Goal: Task Accomplishment & Management: Use online tool/utility

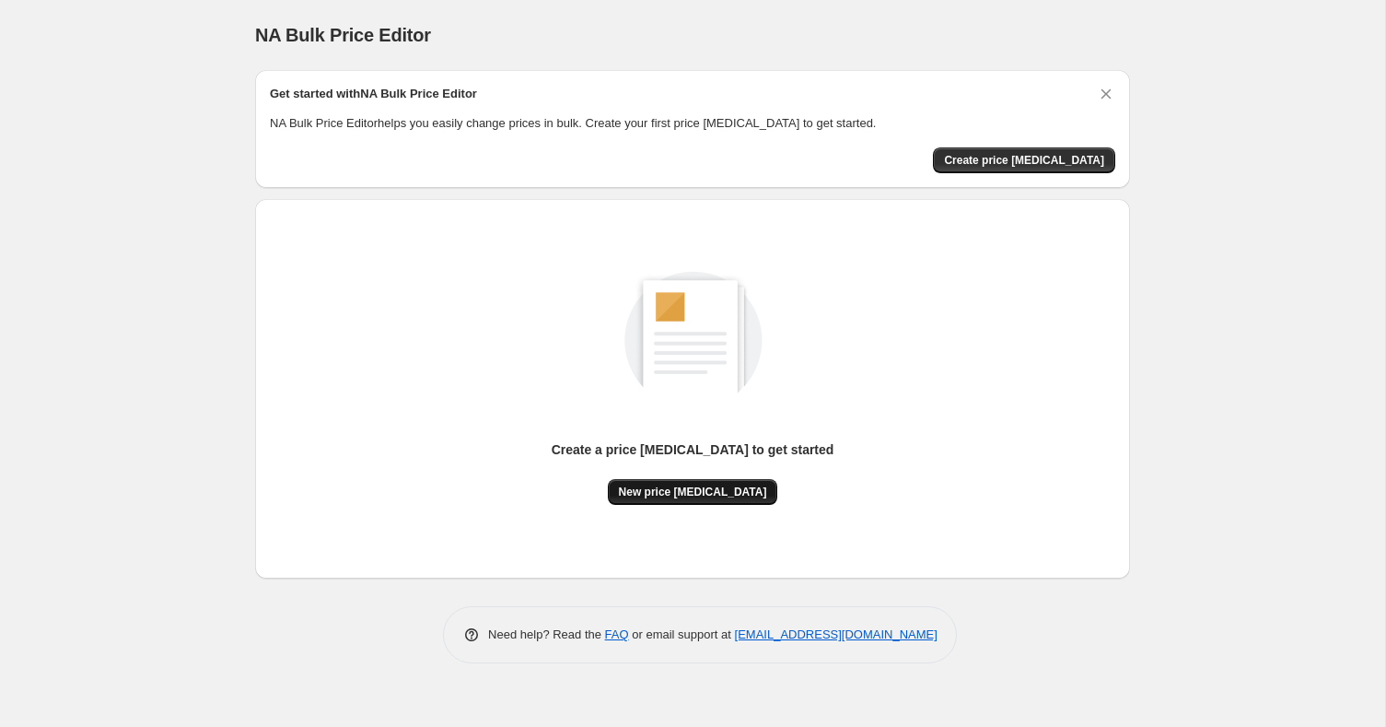
click at [660, 479] on button "New price [MEDICAL_DATA]" at bounding box center [693, 492] width 170 height 26
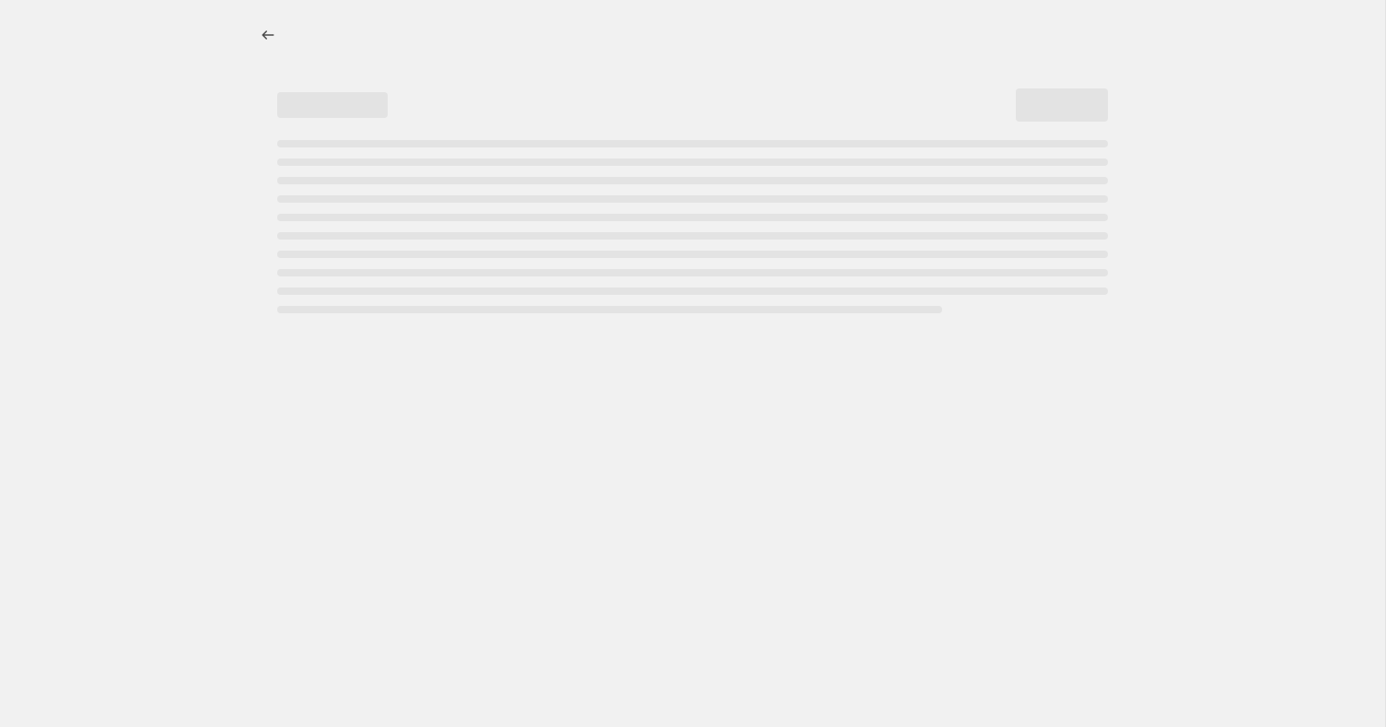
select select "percentage"
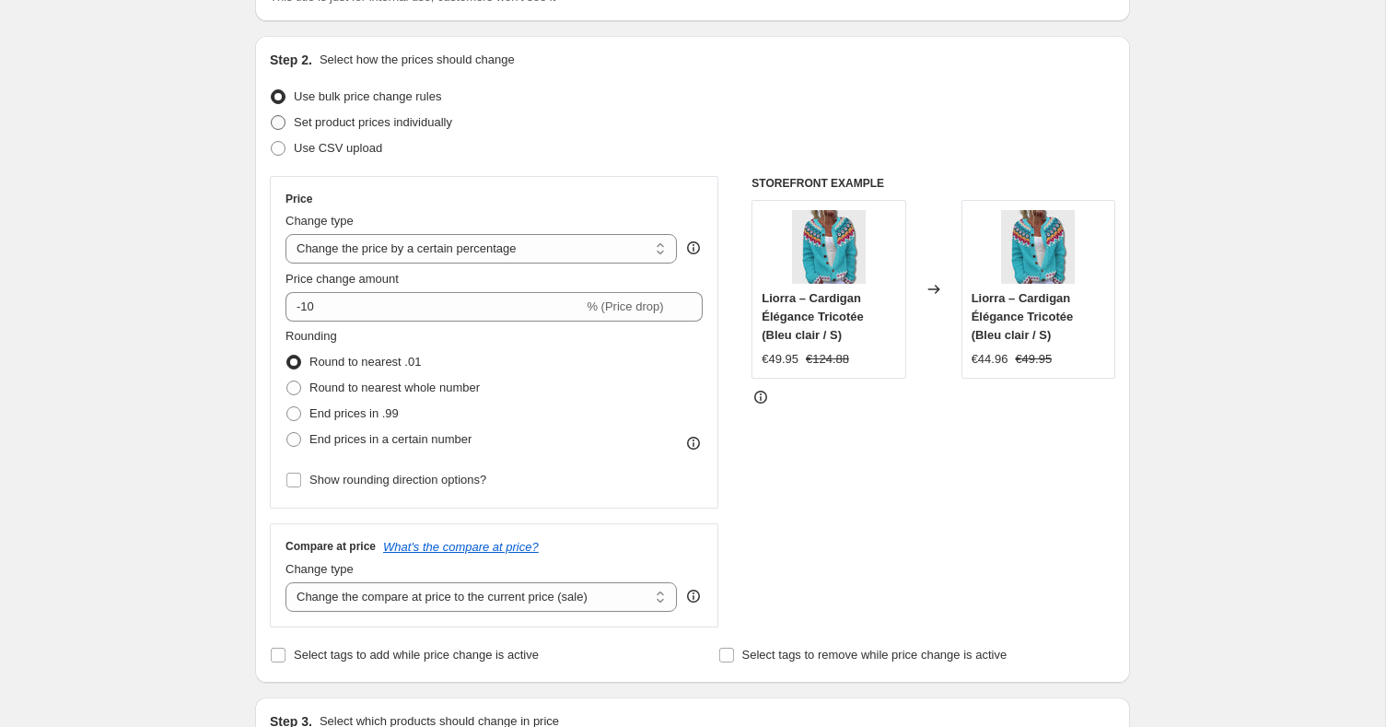
scroll to position [166, 0]
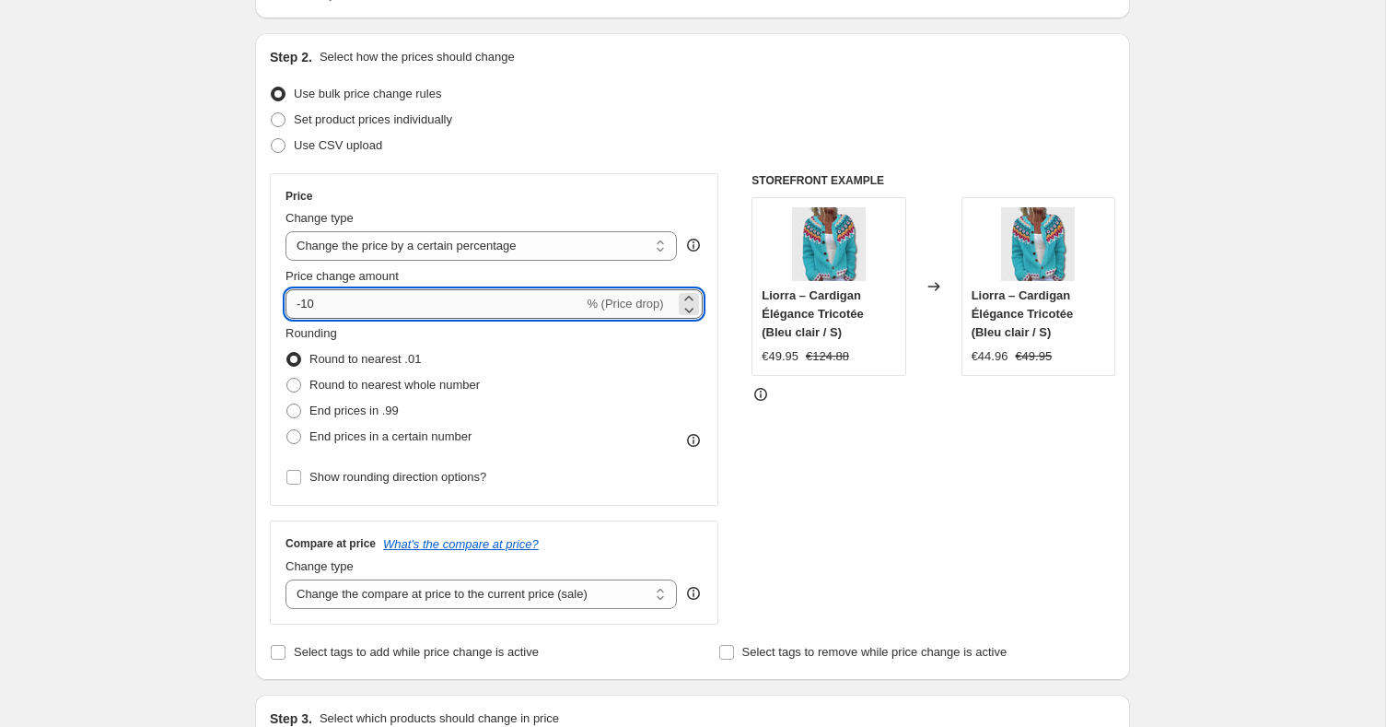
click at [430, 306] on input "-10" at bounding box center [433, 303] width 297 height 29
type input "-1"
type input "5"
click at [424, 218] on div "Change type" at bounding box center [480, 218] width 391 height 18
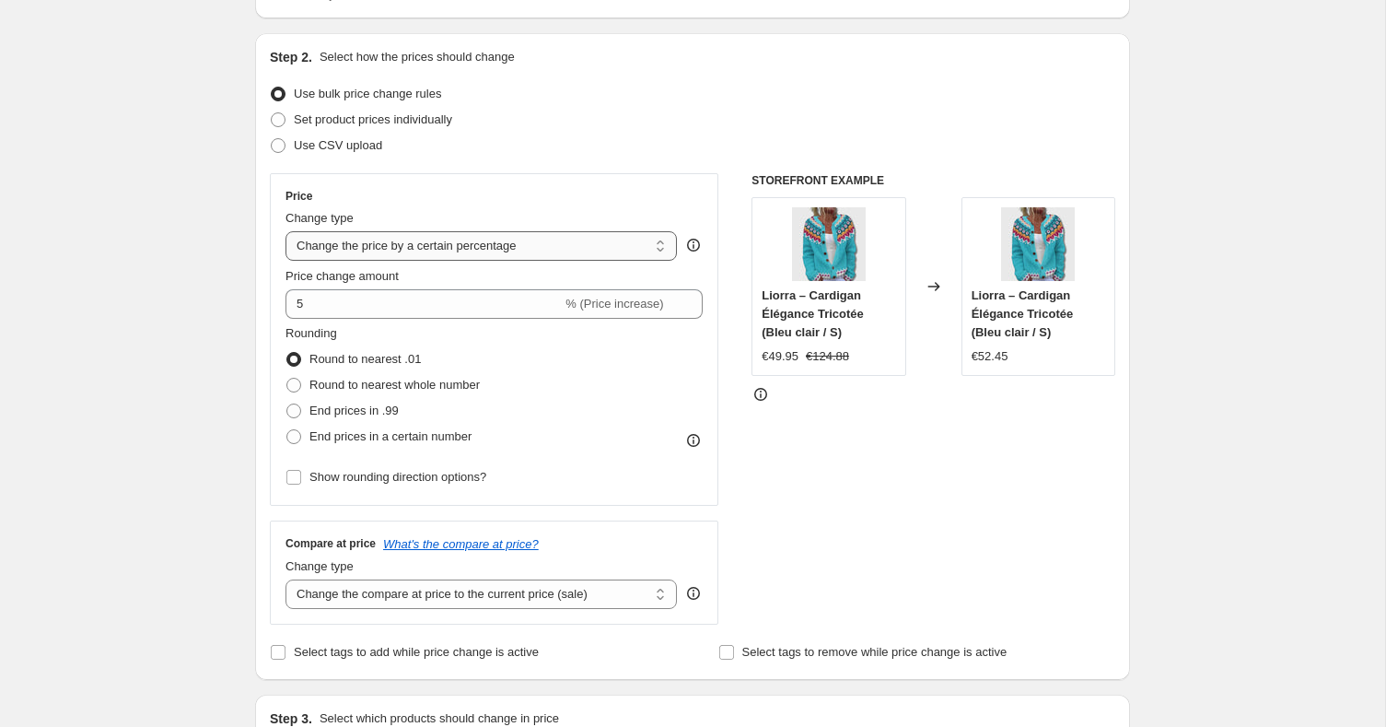
click at [424, 233] on select "Change the price to a certain amount Change the price by a certain amount Chang…" at bounding box center [480, 245] width 391 height 29
select select "to"
click at [285, 231] on select "Change the price to a certain amount Change the price by a certain amount Chang…" at bounding box center [480, 245] width 391 height 29
type input "80.00"
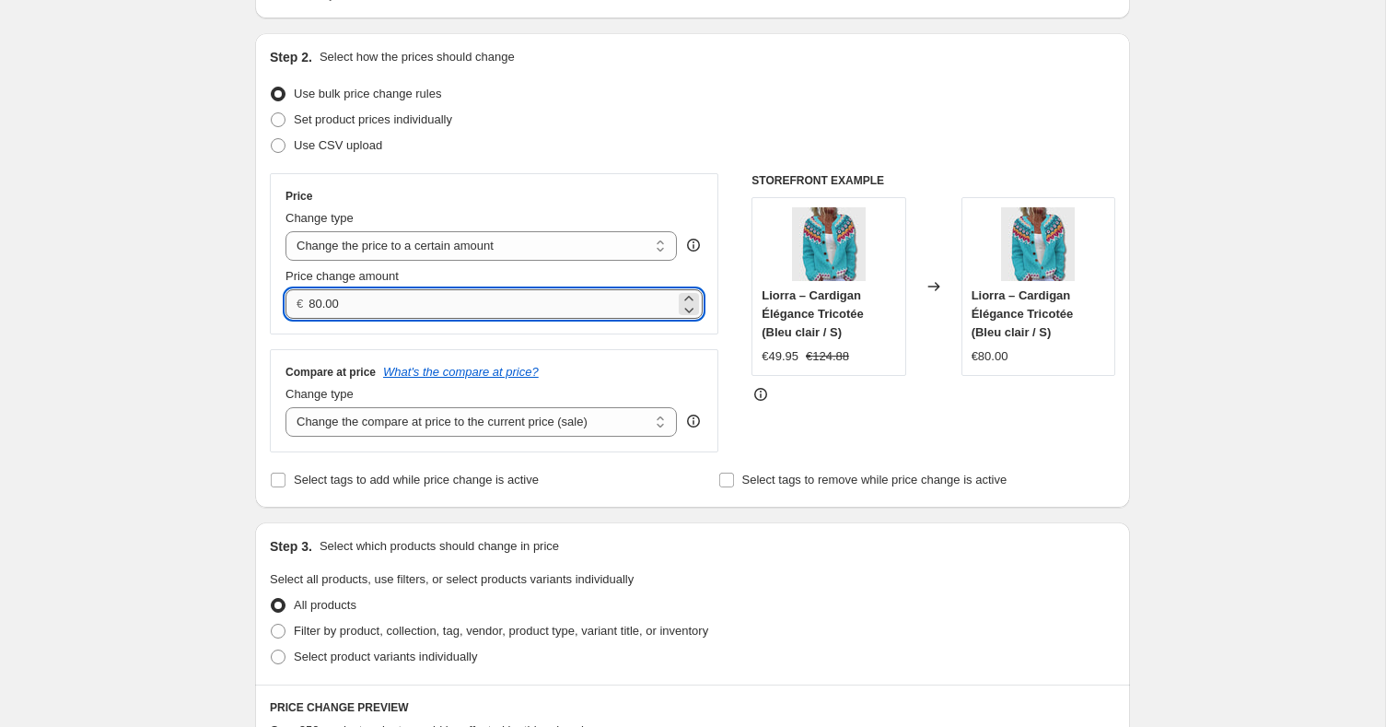
click at [541, 296] on input "80.00" at bounding box center [491, 303] width 366 height 29
click at [508, 250] on select "Change the price to a certain amount Change the price by a certain amount Chang…" at bounding box center [480, 245] width 391 height 29
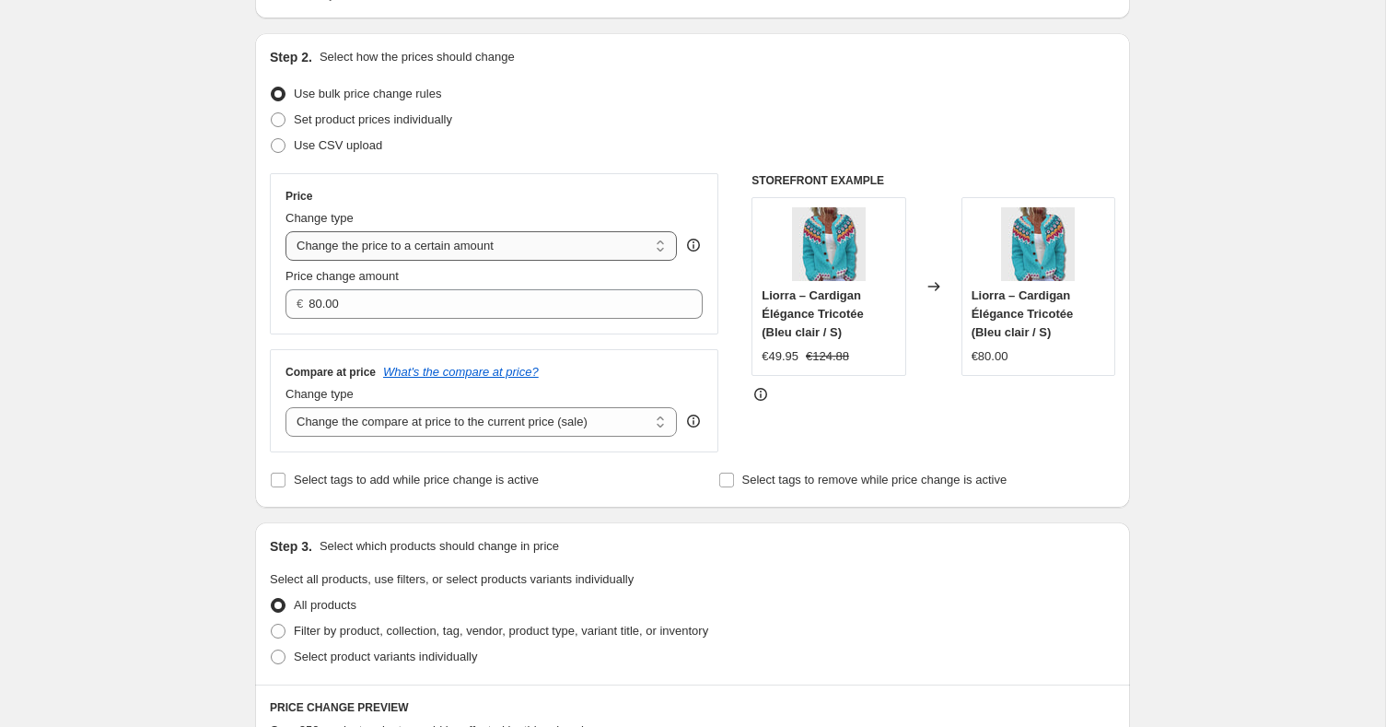
select select "by"
click at [285, 231] on select "Change the price to a certain amount Change the price by a certain amount Chang…" at bounding box center [480, 245] width 391 height 29
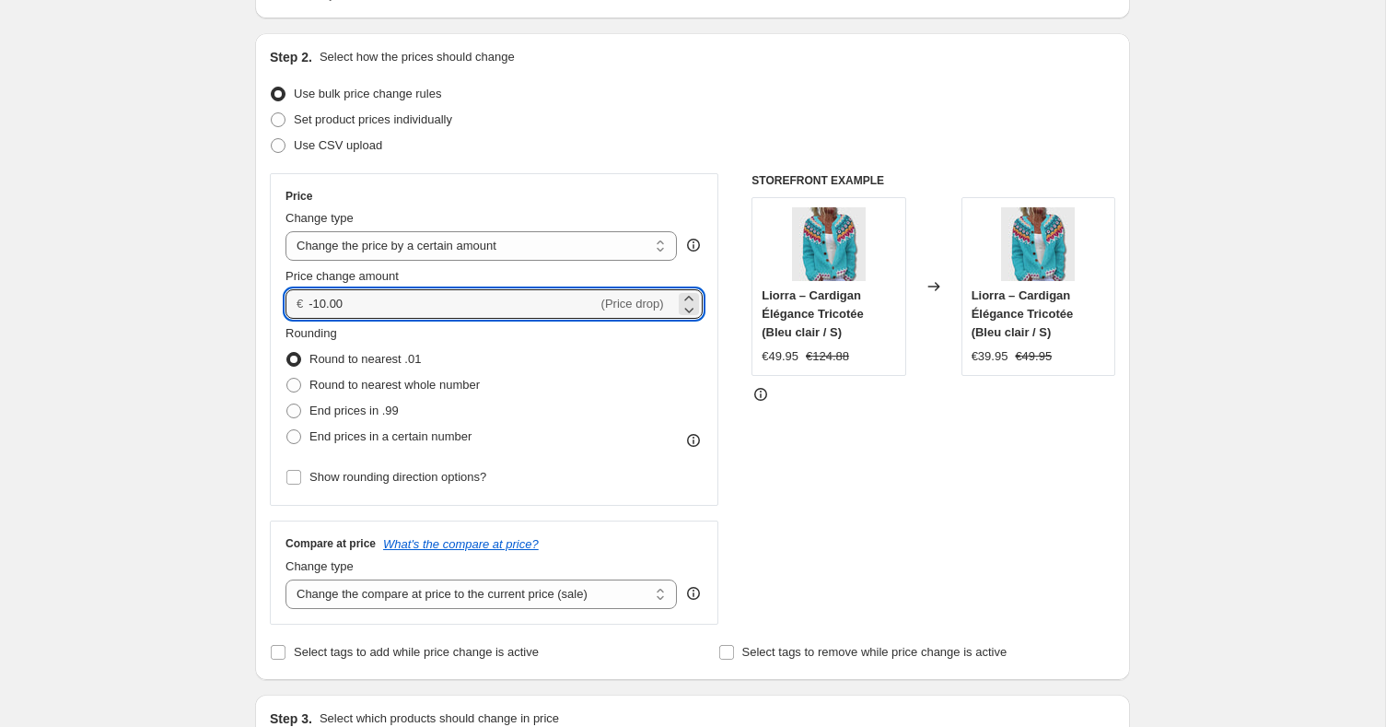
drag, startPoint x: 434, startPoint y: 297, endPoint x: 273, endPoint y: 300, distance: 160.2
click at [273, 300] on div "Price Change type Change the price to a certain amount Change the price by a ce…" at bounding box center [494, 339] width 448 height 332
type input "5.00"
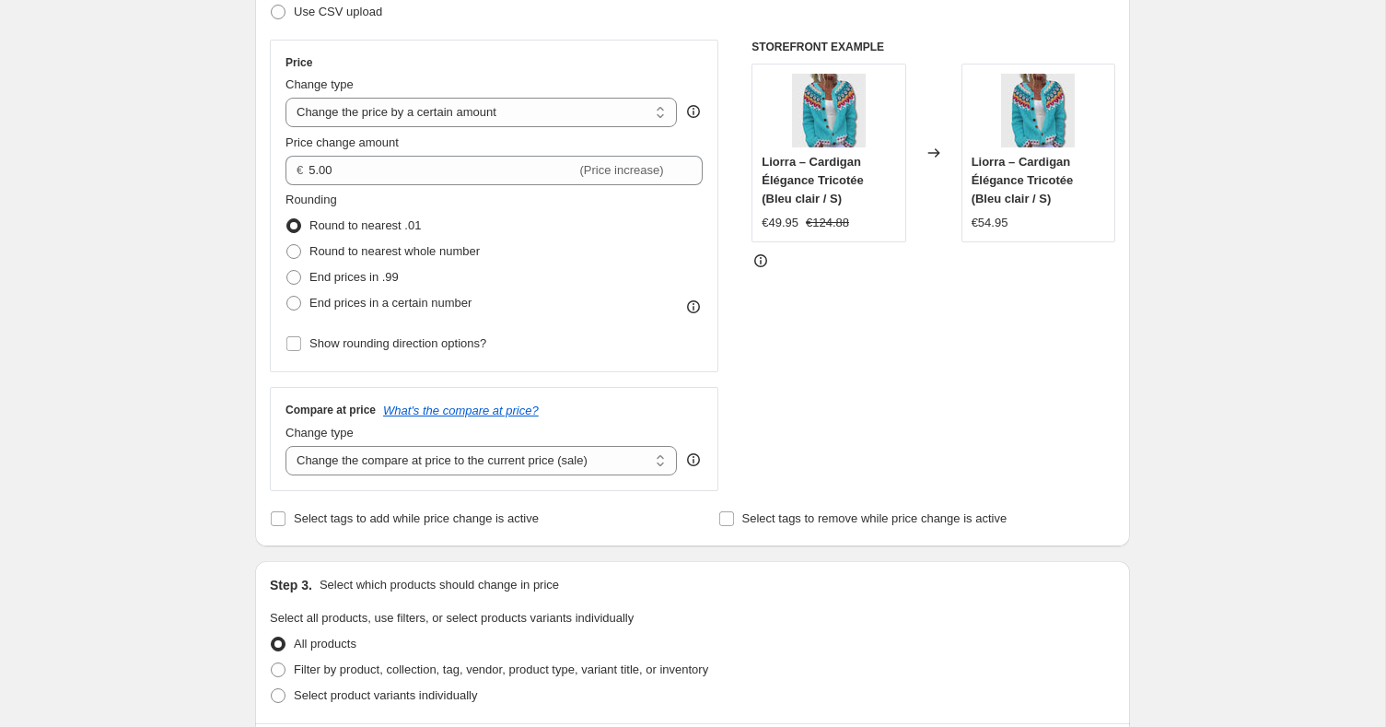
scroll to position [313, 0]
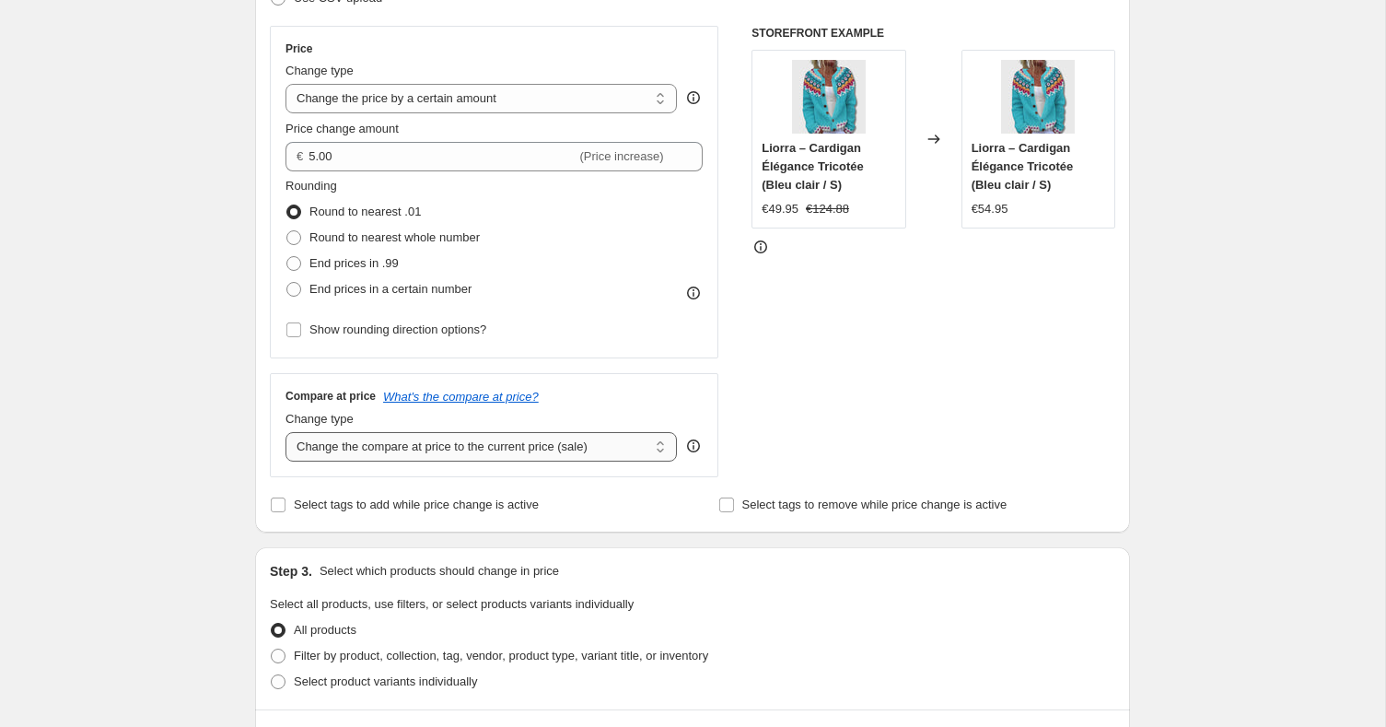
click at [620, 441] on select "Change the compare at price to the current price (sale) Change the compare at p…" at bounding box center [480, 446] width 391 height 29
select select "no_change"
click at [285, 432] on select "Change the compare at price to the current price (sale) Change the compare at p…" at bounding box center [480, 446] width 391 height 29
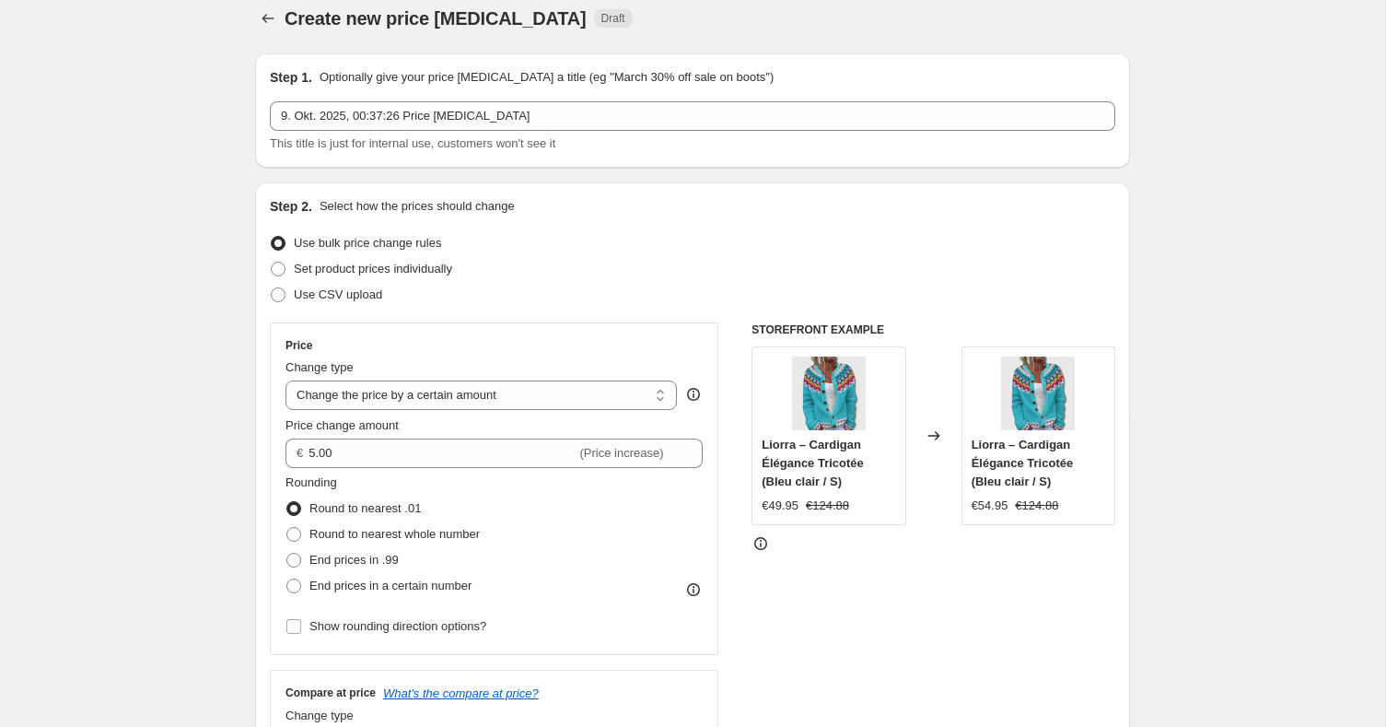
scroll to position [0, 0]
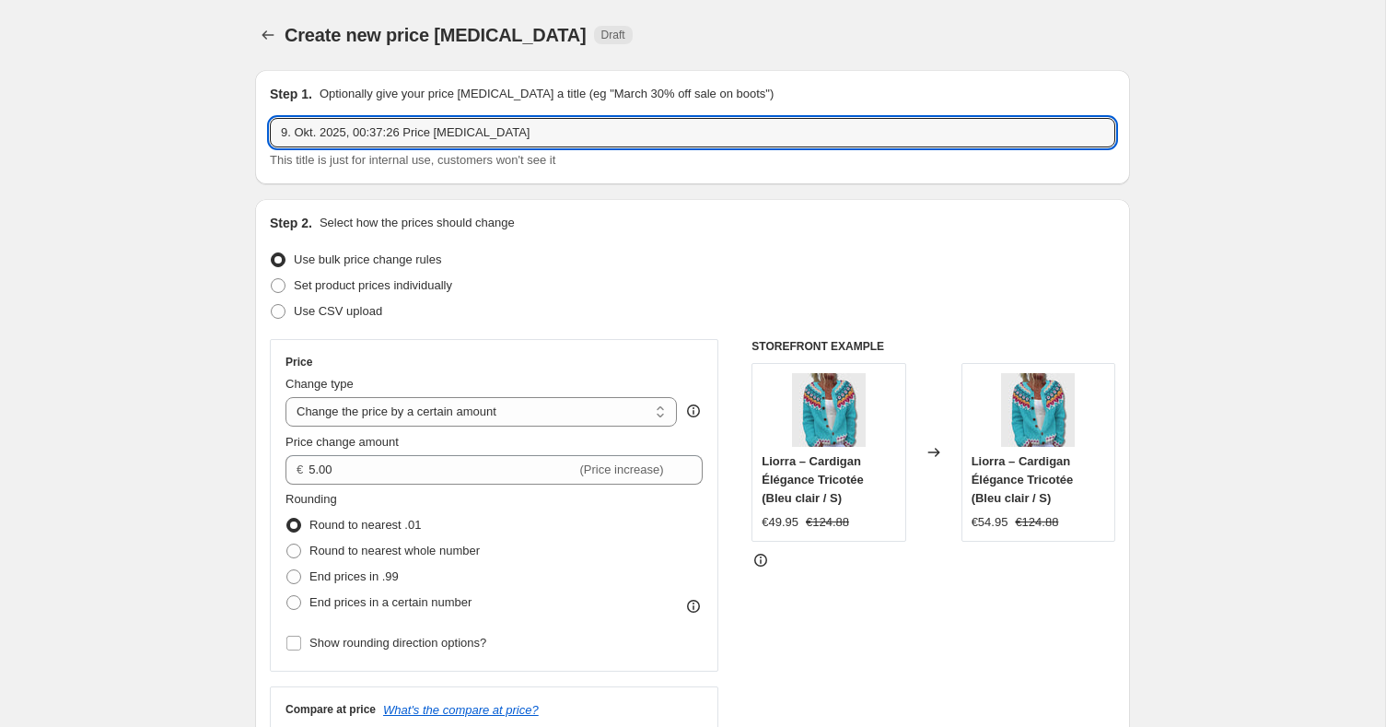
drag, startPoint x: 526, startPoint y: 126, endPoint x: 250, endPoint y: 122, distance: 276.3
type input "c"
type input "Cardigans: Test"
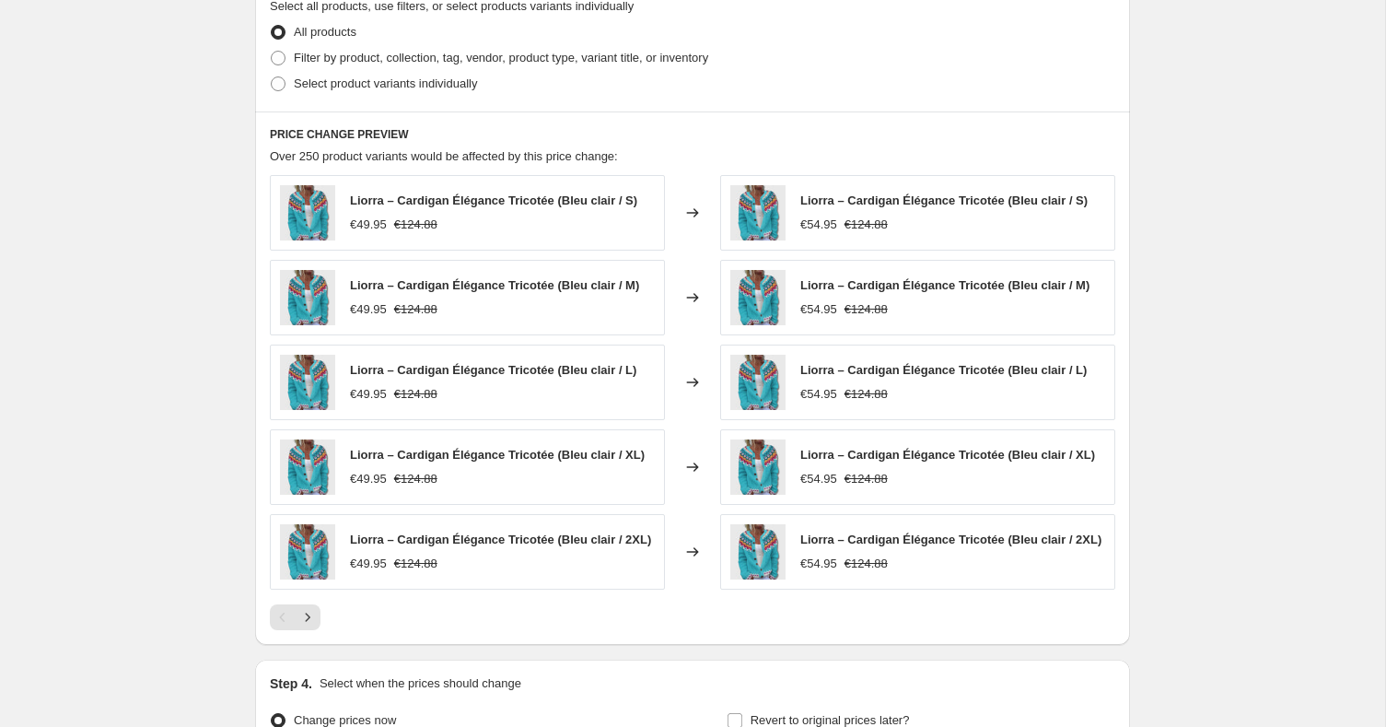
scroll to position [1118, 0]
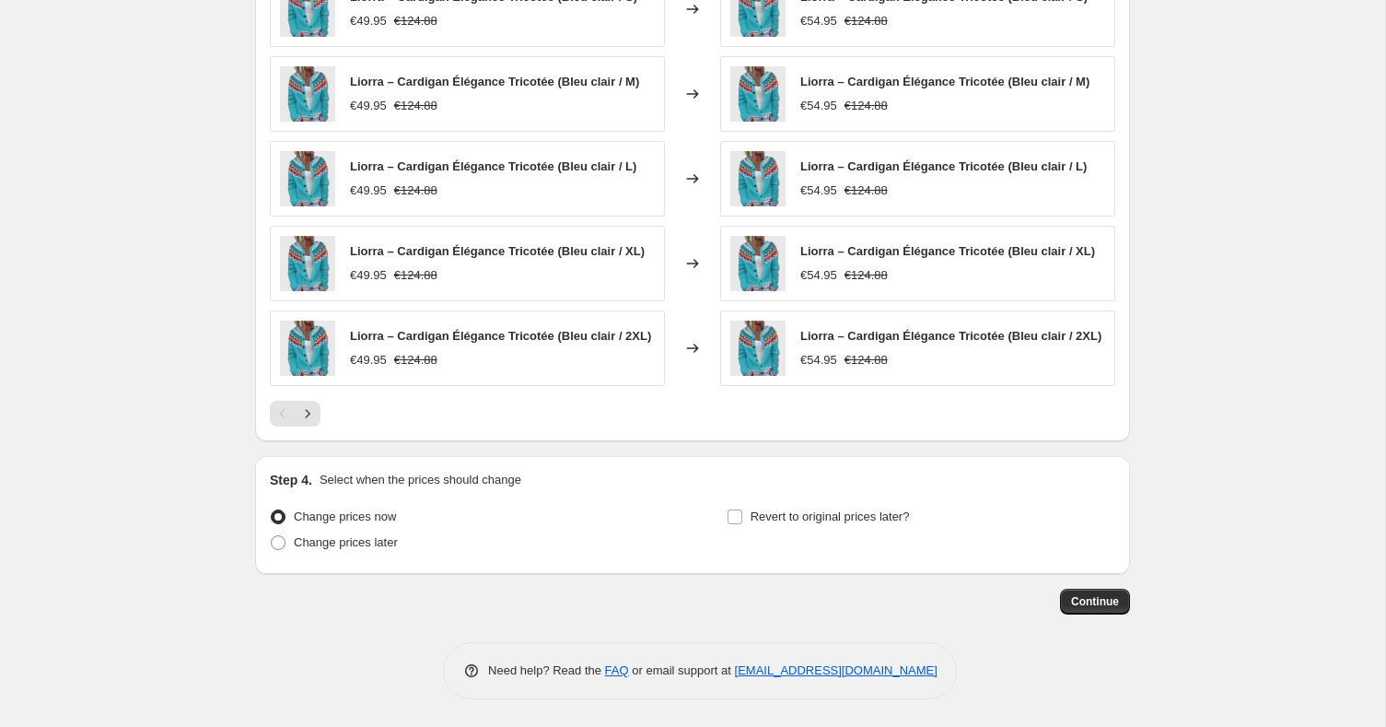
drag, startPoint x: 1107, startPoint y: 603, endPoint x: 859, endPoint y: 568, distance: 250.2
click at [863, 594] on div "Continue" at bounding box center [692, 601] width 875 height 26
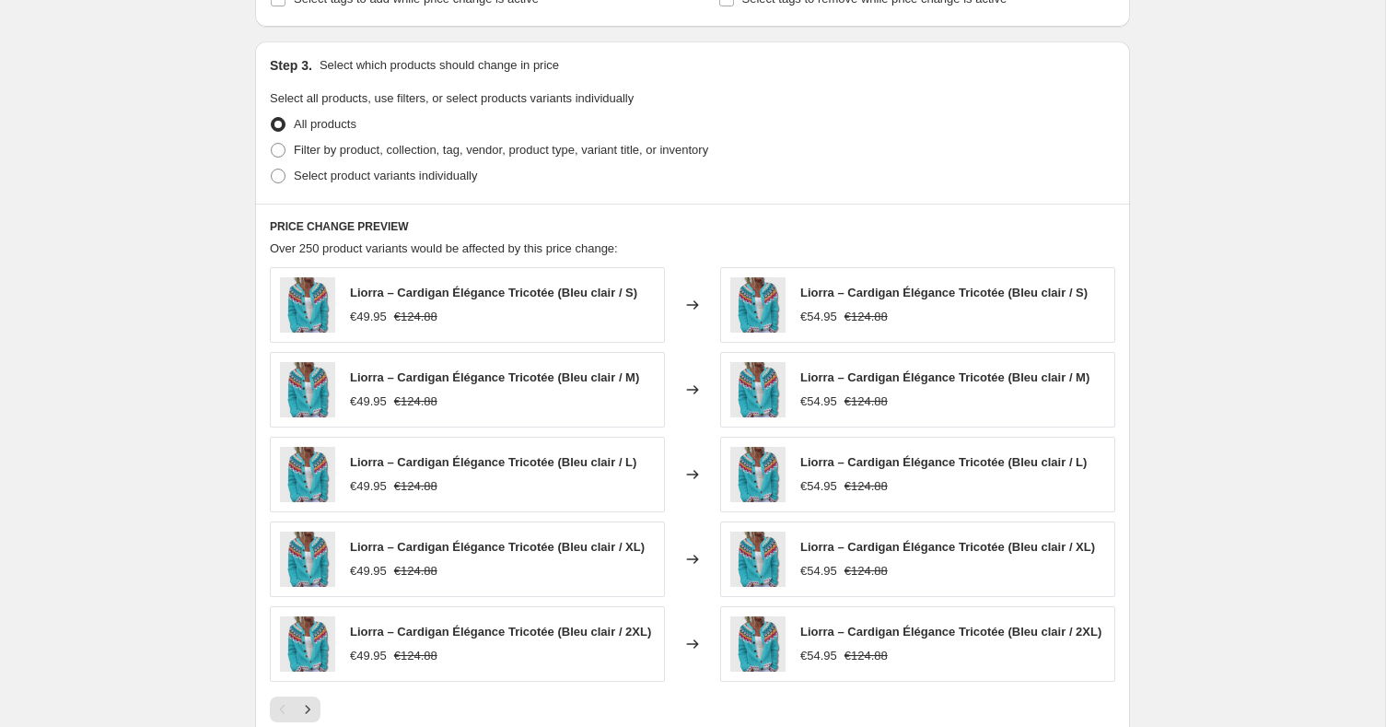
scroll to position [575, 0]
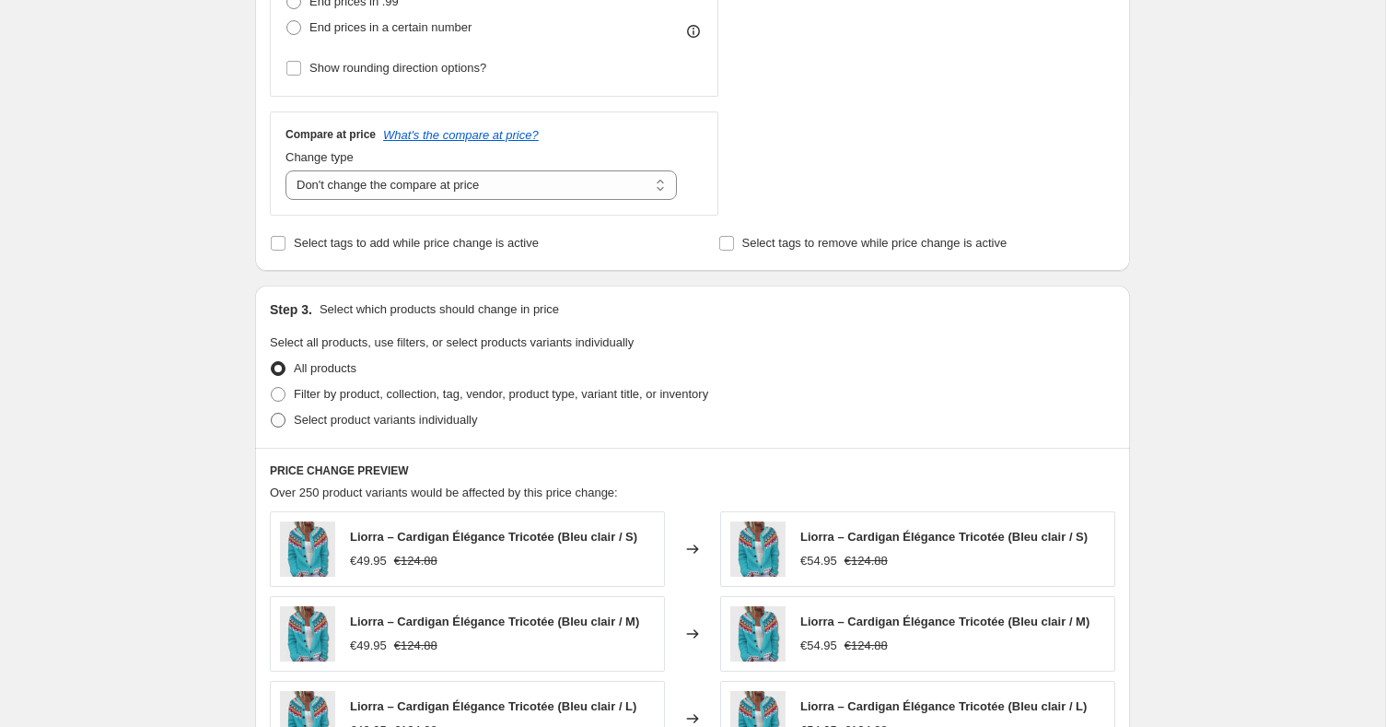
click at [417, 407] on label "Select product variants individually" at bounding box center [373, 420] width 207 height 26
click at [272, 413] on input "Select product variants individually" at bounding box center [271, 413] width 1 height 1
radio input "true"
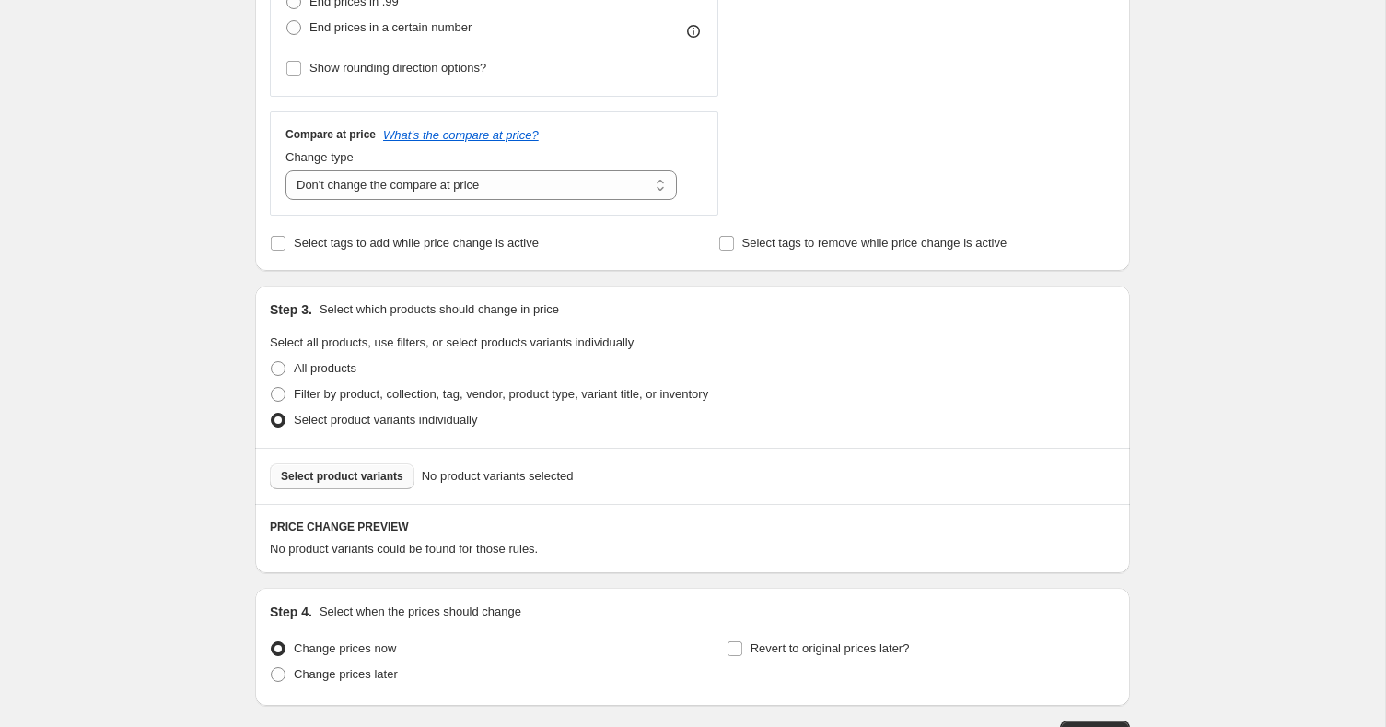
click at [373, 476] on span "Select product variants" at bounding box center [342, 476] width 122 height 15
click at [506, 400] on span "Filter by product, collection, tag, vendor, product type, variant title, or inv…" at bounding box center [501, 394] width 414 height 18
click at [272, 388] on input "Filter by product, collection, tag, vendor, product type, variant title, or inv…" at bounding box center [271, 387] width 1 height 1
radio input "true"
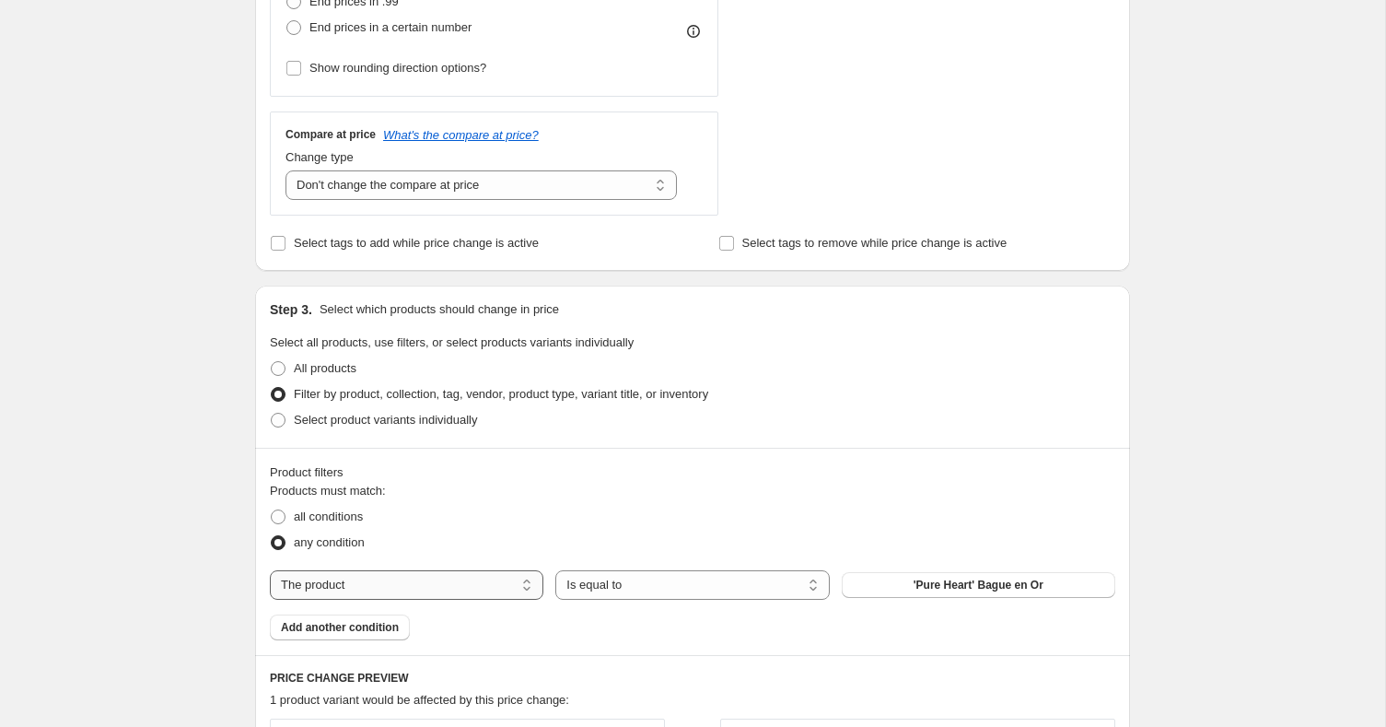
click at [403, 582] on select "The product The product's collection The product's tag The product's vendor The…" at bounding box center [406, 584] width 273 height 29
select select "collection"
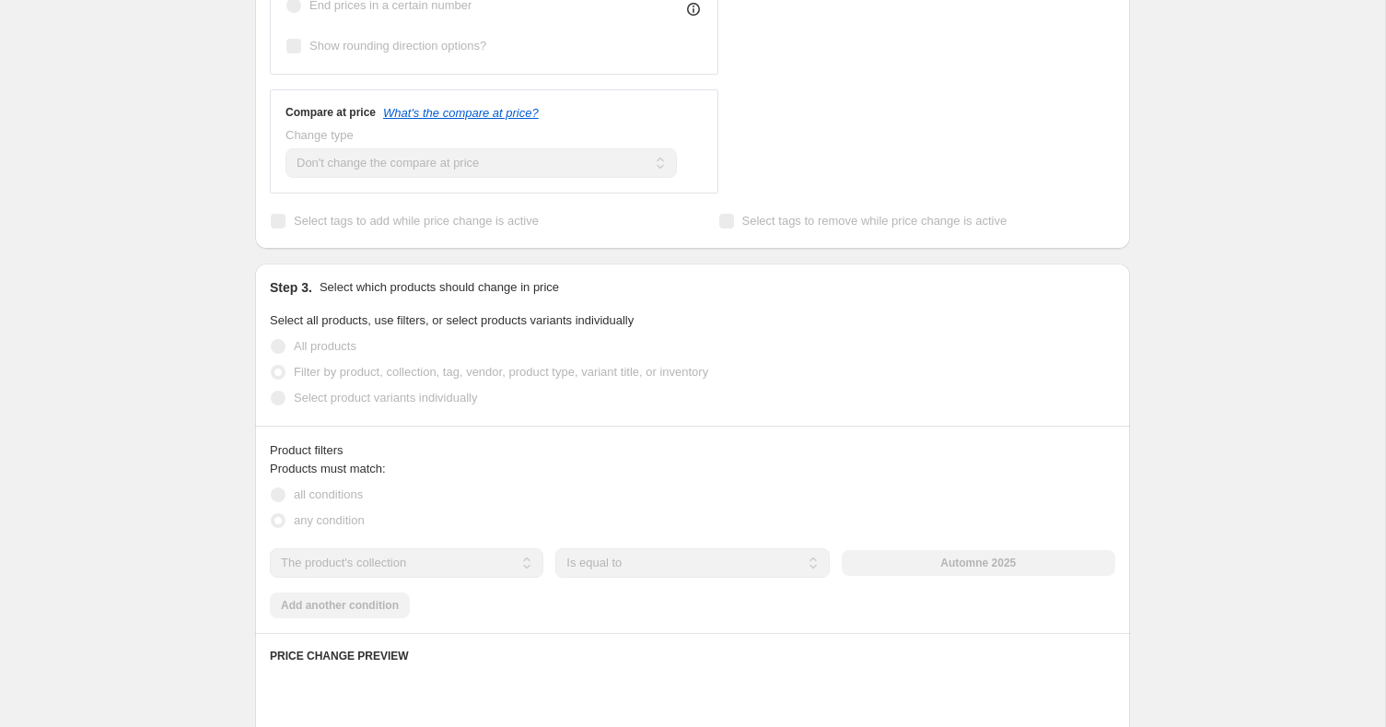
scroll to position [608, 0]
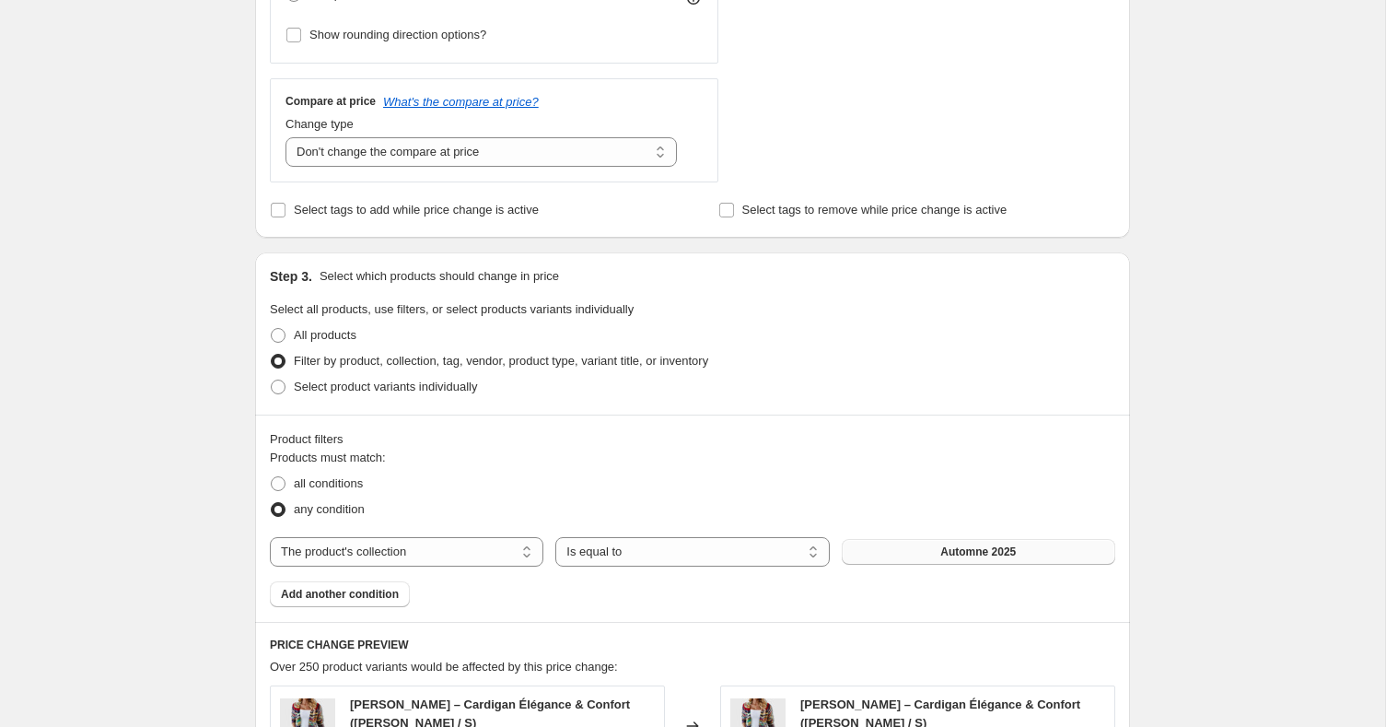
click at [1010, 550] on span "Automne 2025" at bounding box center [978, 551] width 76 height 15
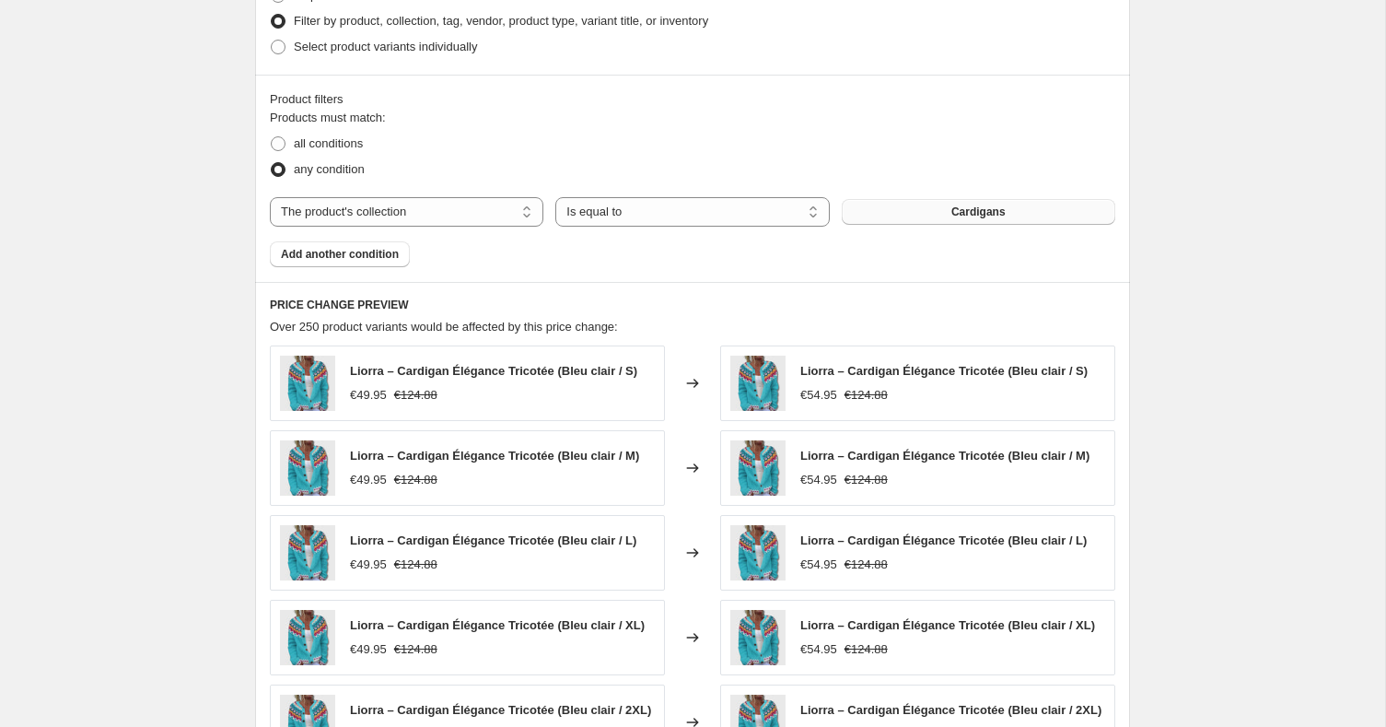
scroll to position [1325, 0]
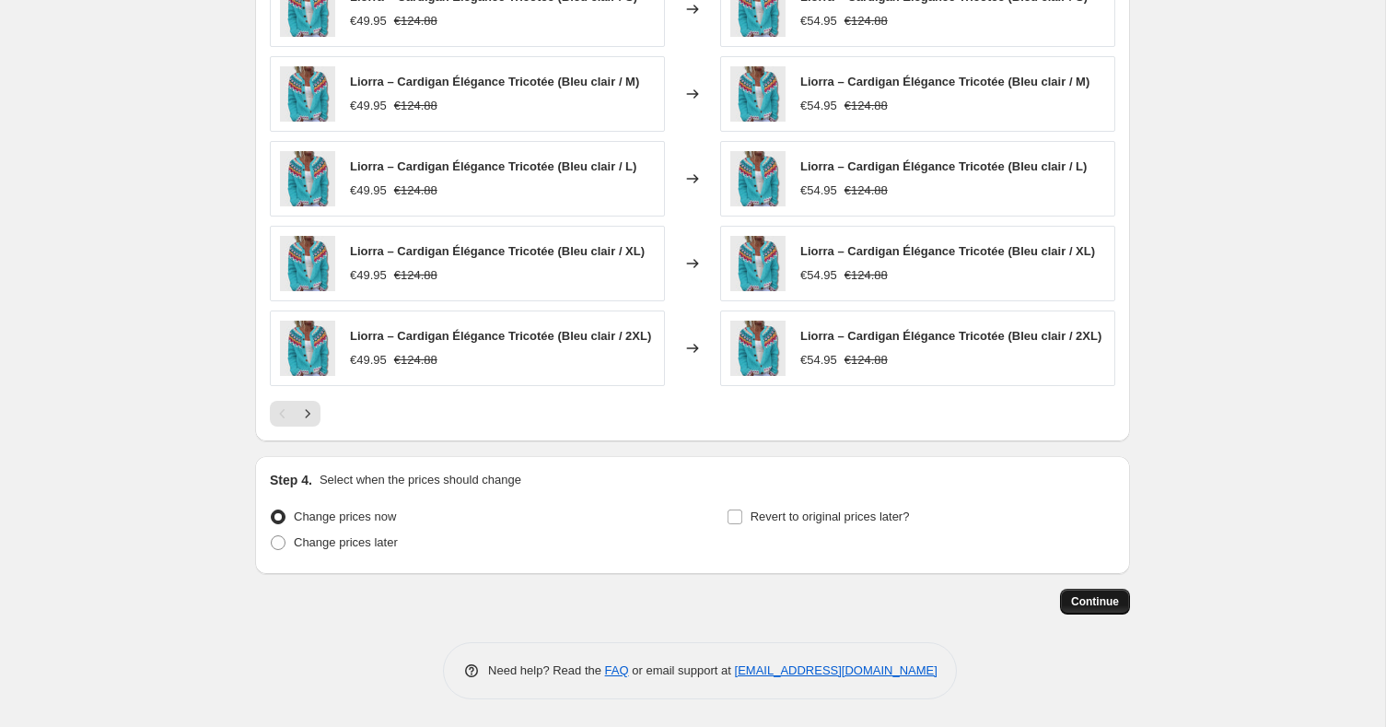
click at [1092, 608] on span "Continue" at bounding box center [1095, 601] width 48 height 15
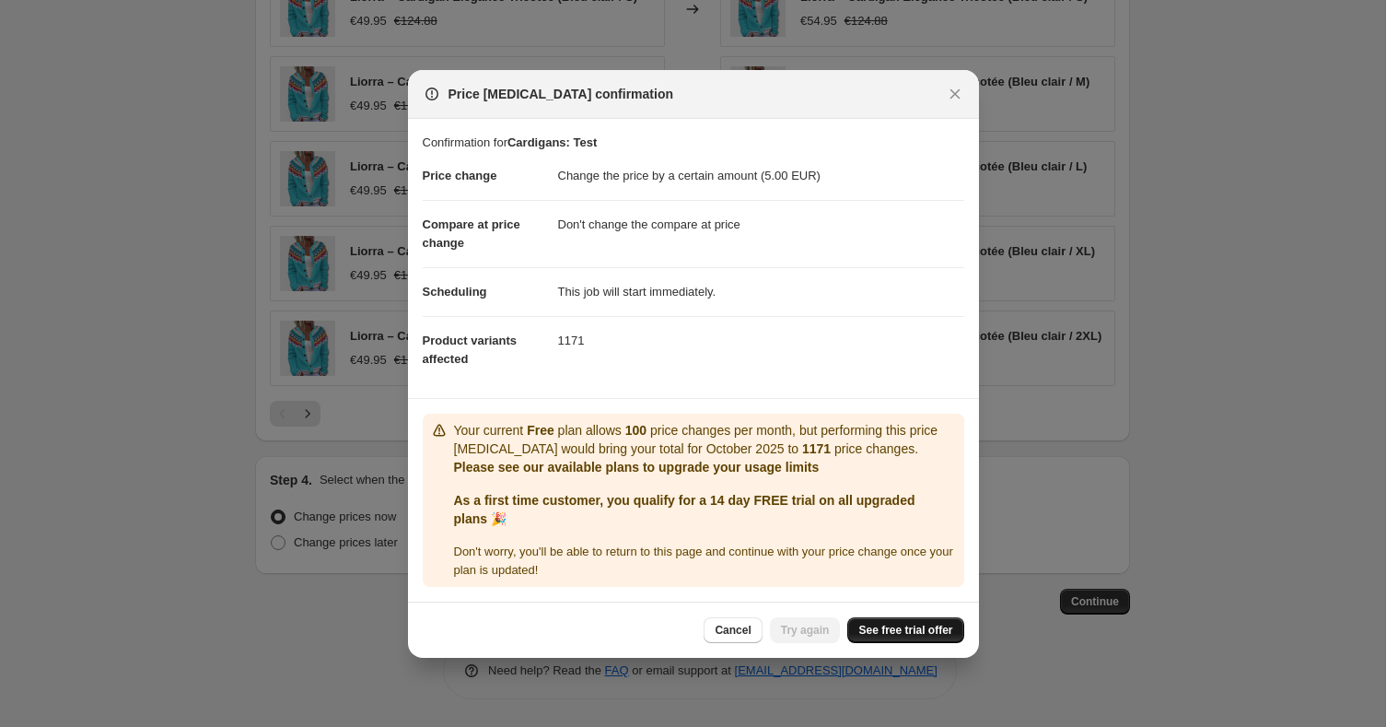
click at [937, 621] on link "See free trial offer" at bounding box center [905, 630] width 116 height 26
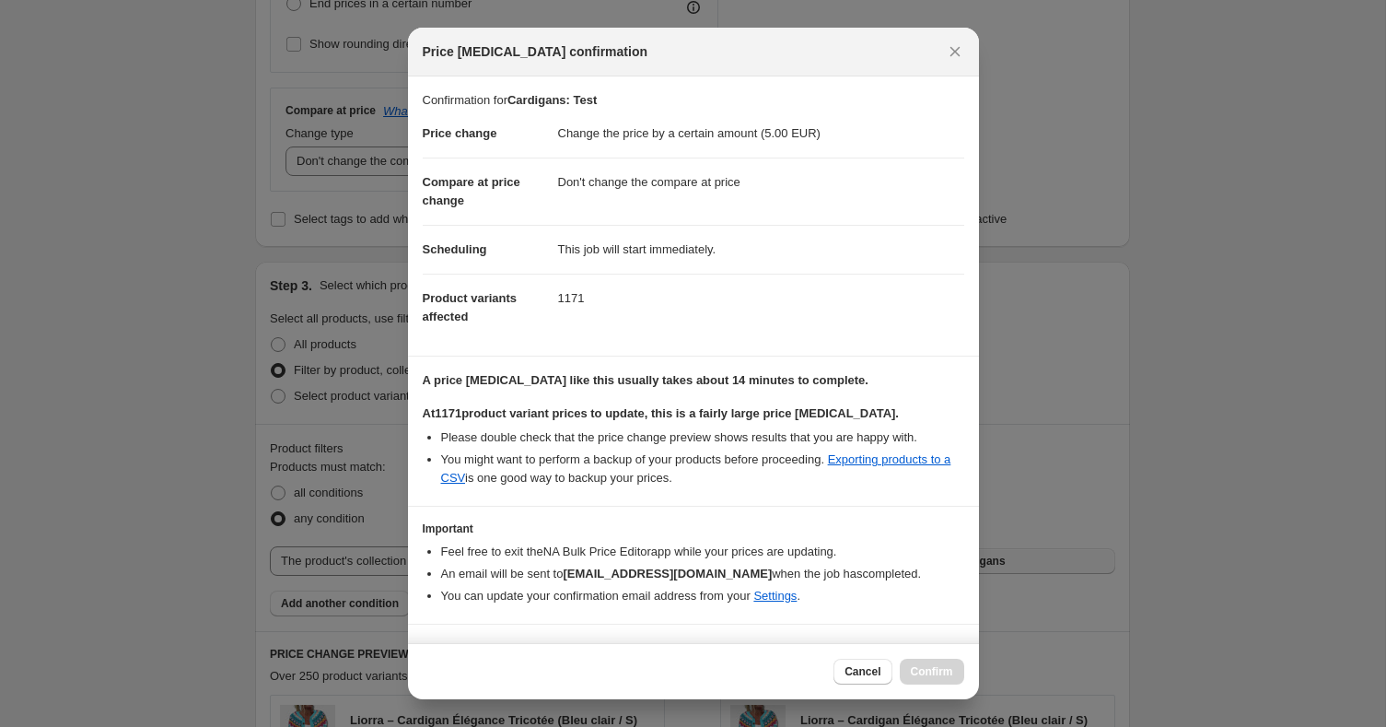
scroll to position [35, 0]
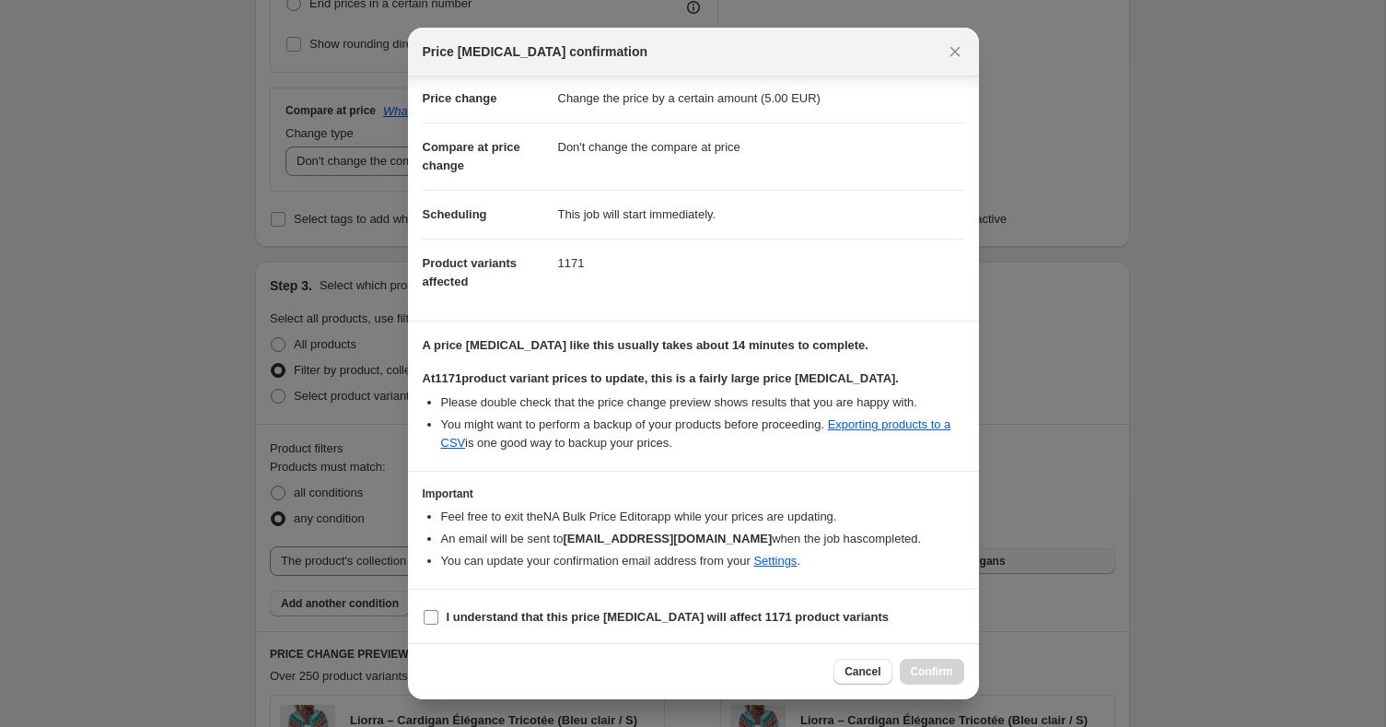
click at [622, 608] on span "I understand that this price [MEDICAL_DATA] will affect 1171 product variants" at bounding box center [668, 617] width 443 height 18
click at [438, 610] on input "I understand that this price [MEDICAL_DATA] will affect 1171 product variants" at bounding box center [431, 617] width 15 height 15
checkbox input "true"
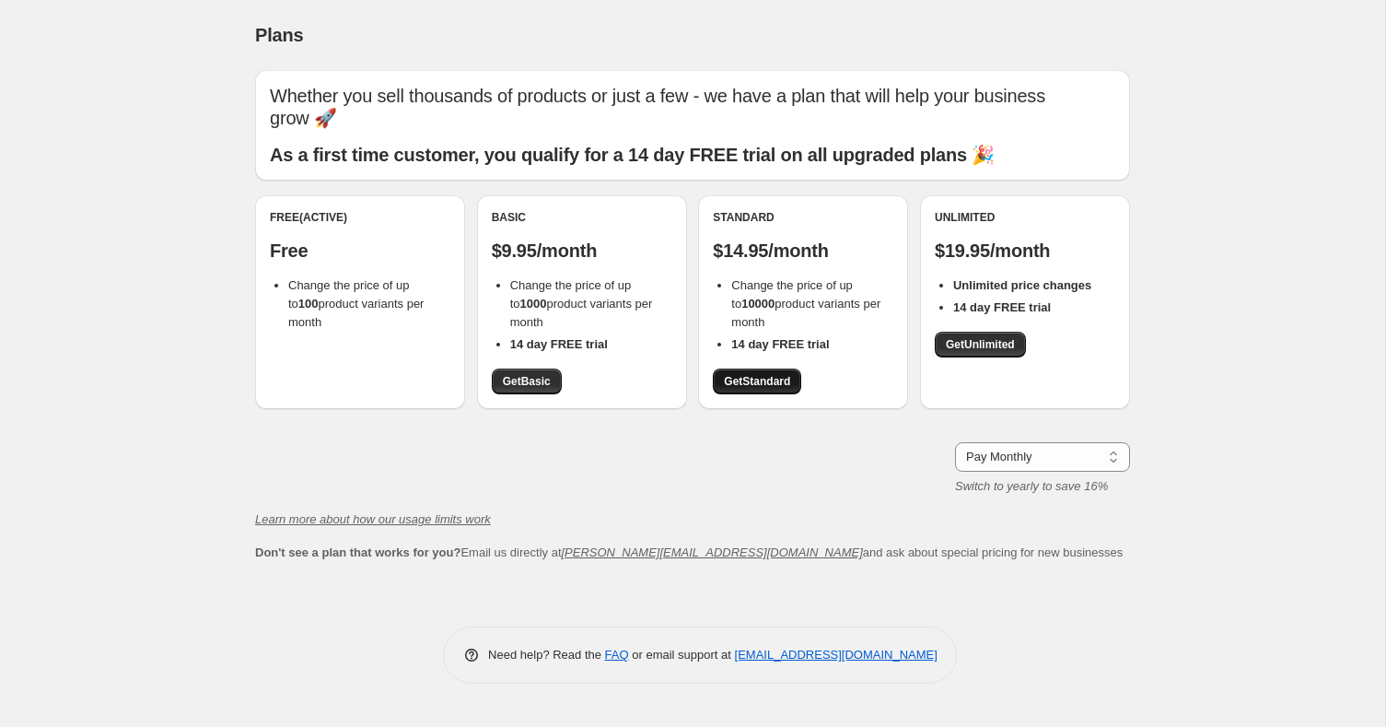
click at [769, 374] on span "Get Standard" at bounding box center [757, 381] width 66 height 15
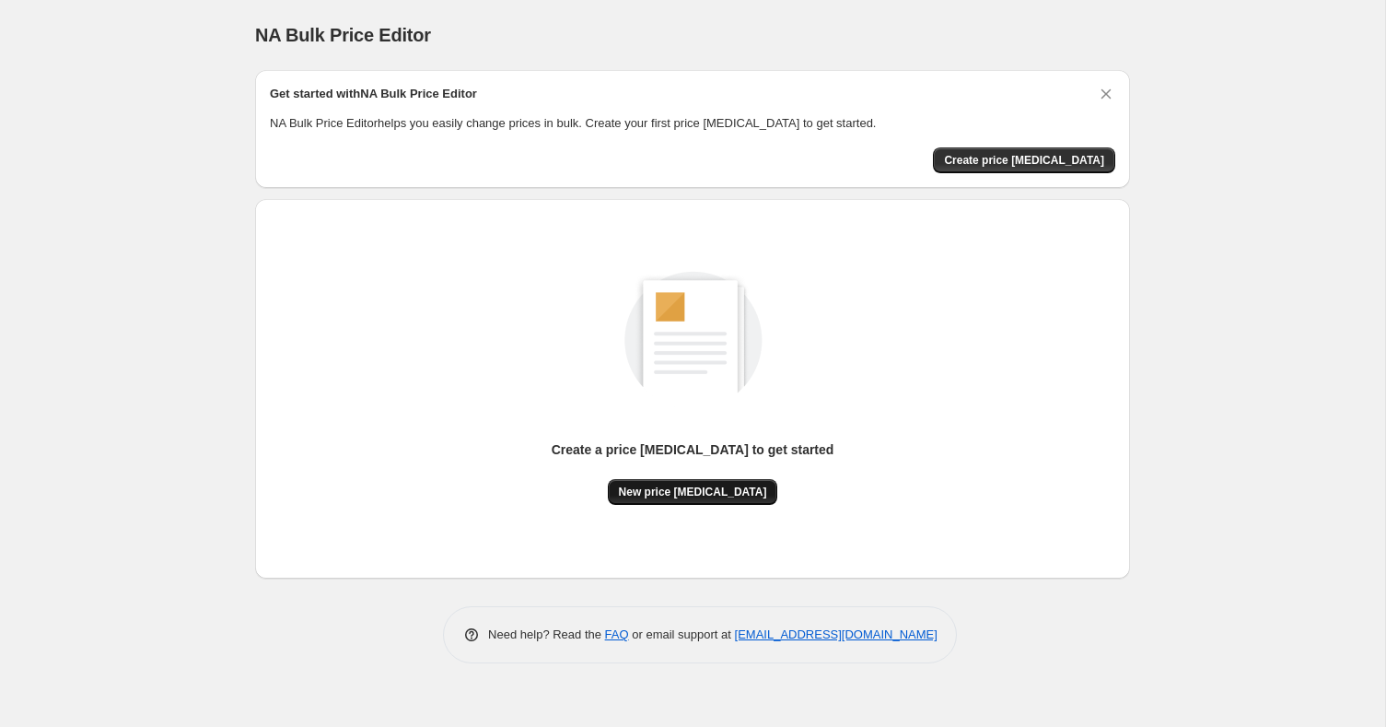
click at [730, 496] on span "New price [MEDICAL_DATA]" at bounding box center [693, 491] width 148 height 15
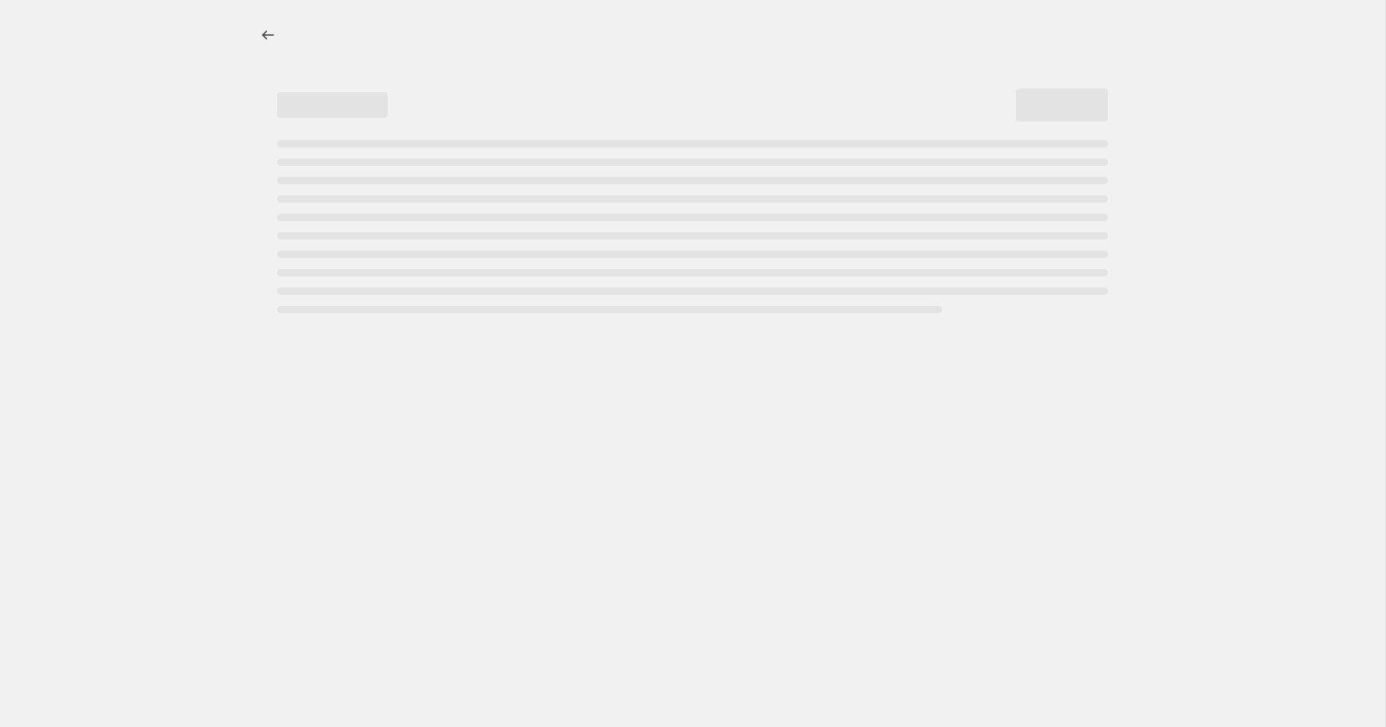
select select "percentage"
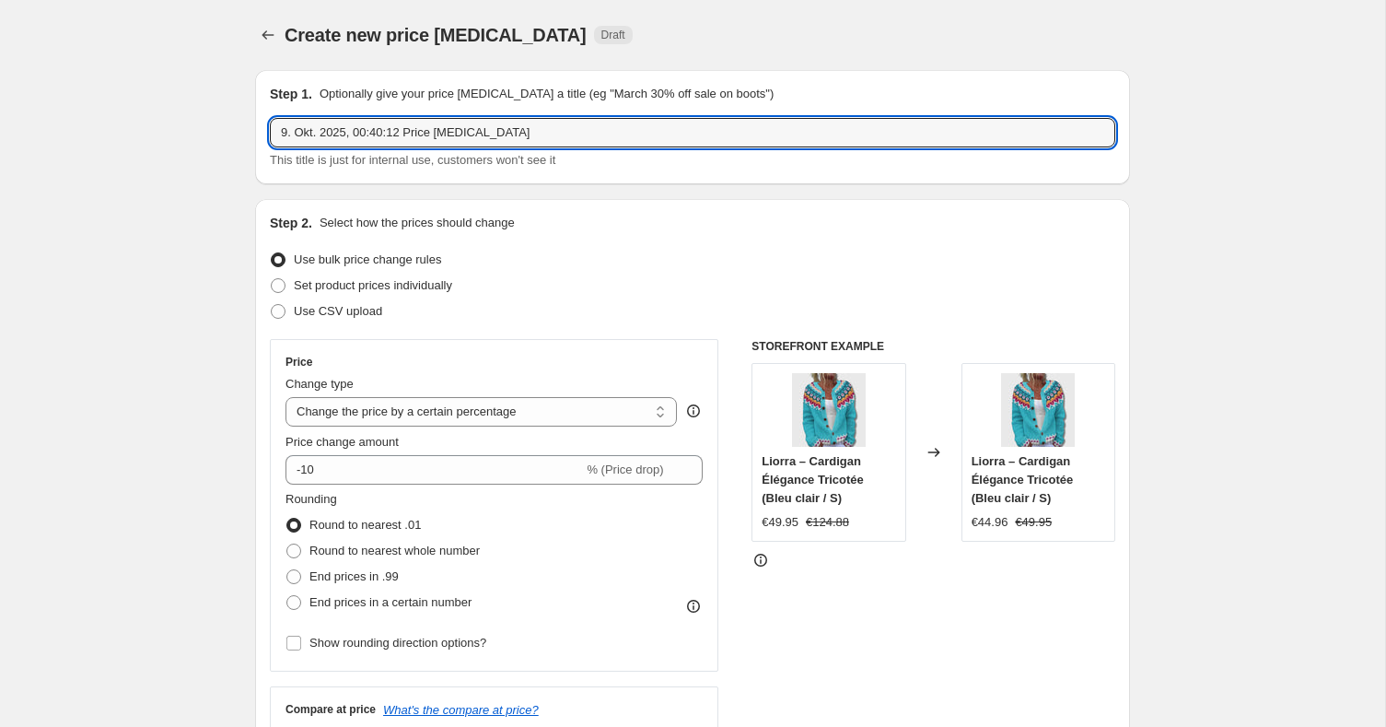
drag, startPoint x: 571, startPoint y: 134, endPoint x: 18, endPoint y: 133, distance: 552.5
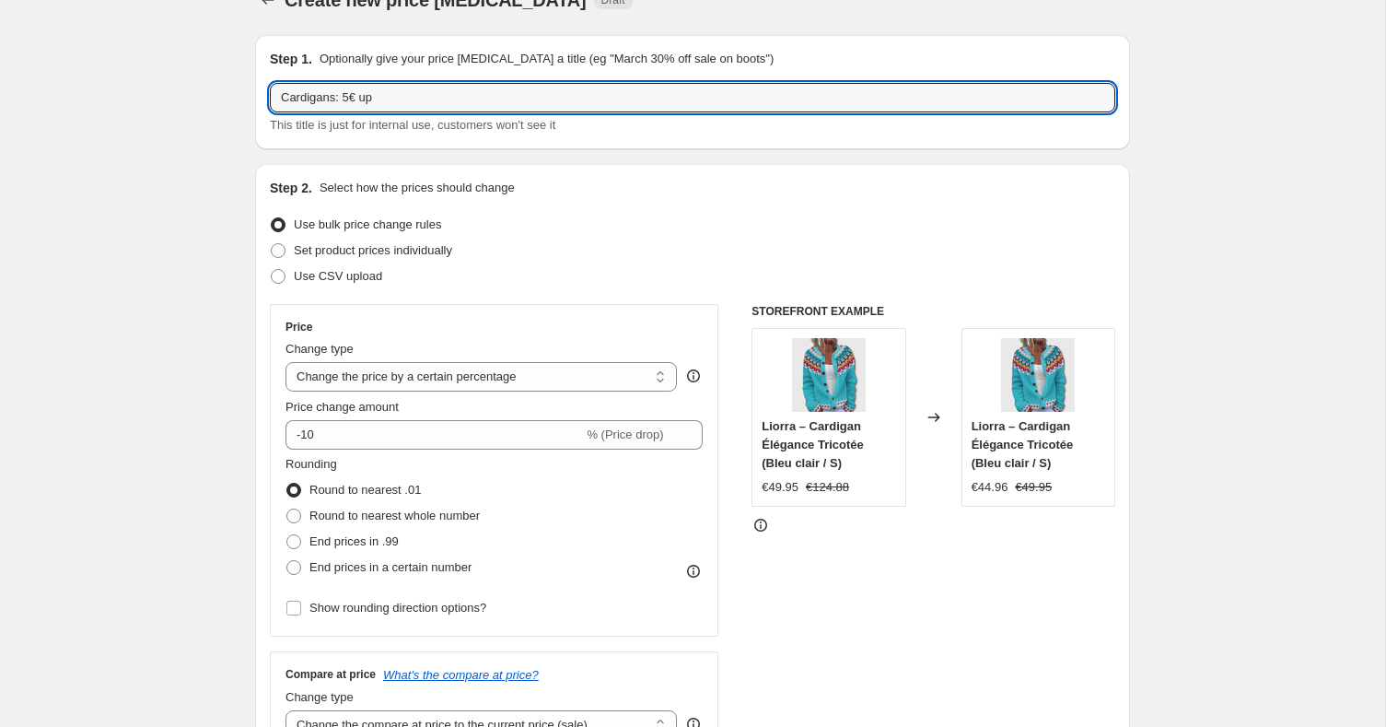
scroll to position [86, 0]
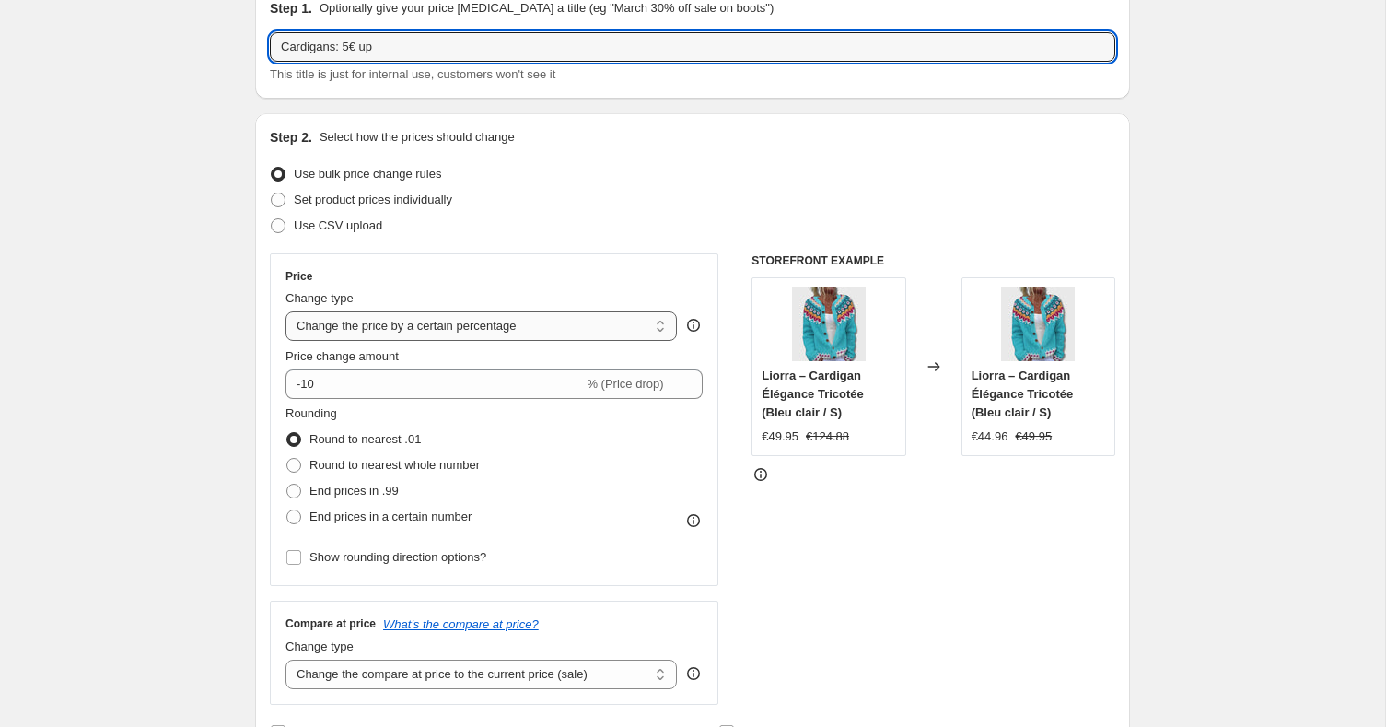
type input "Cardigans: 5€ up"
click at [341, 332] on select "Change the price to a certain amount Change the price by a certain amount Chang…" at bounding box center [480, 325] width 391 height 29
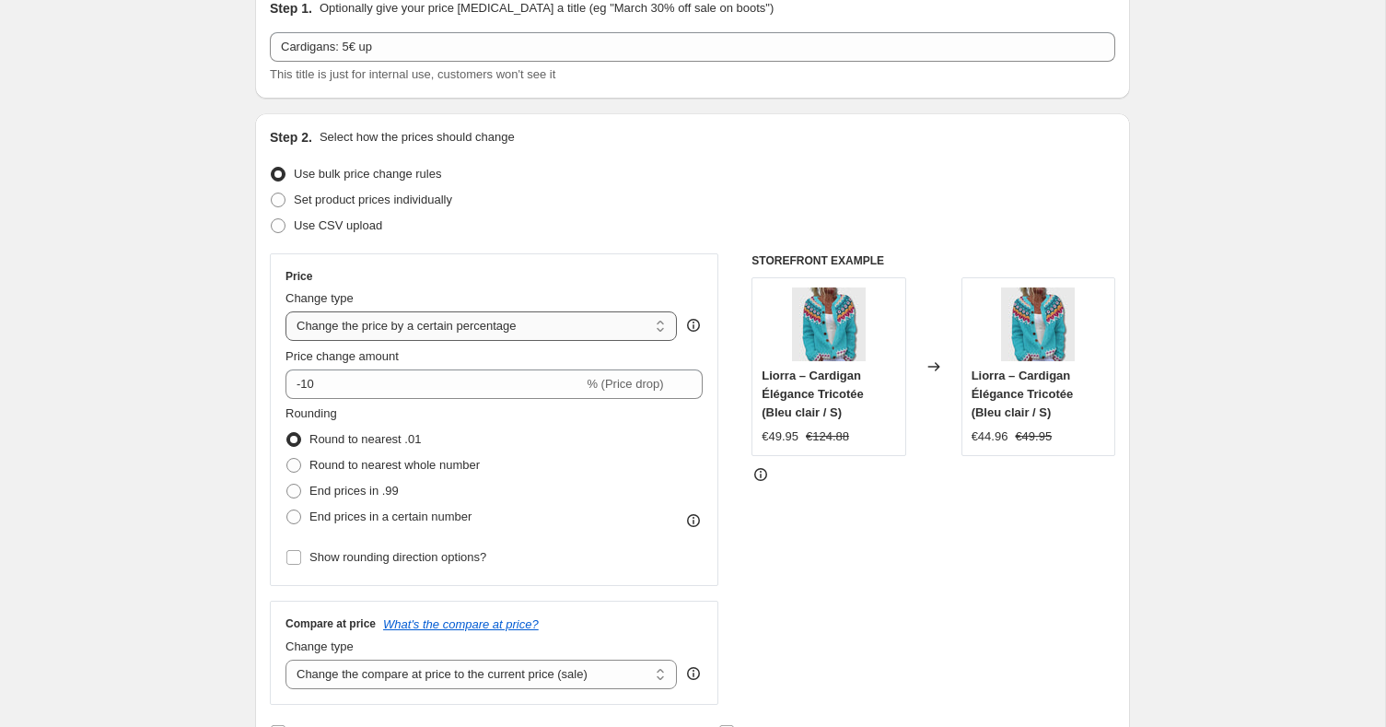
select select "by"
click at [285, 311] on select "Change the price to a certain amount Change the price by a certain amount Chang…" at bounding box center [480, 325] width 391 height 29
drag, startPoint x: 375, startPoint y: 389, endPoint x: 297, endPoint y: 383, distance: 77.5
click at [297, 383] on div "€ -10.00 (Price drop)" at bounding box center [493, 383] width 417 height 29
type input "5.00"
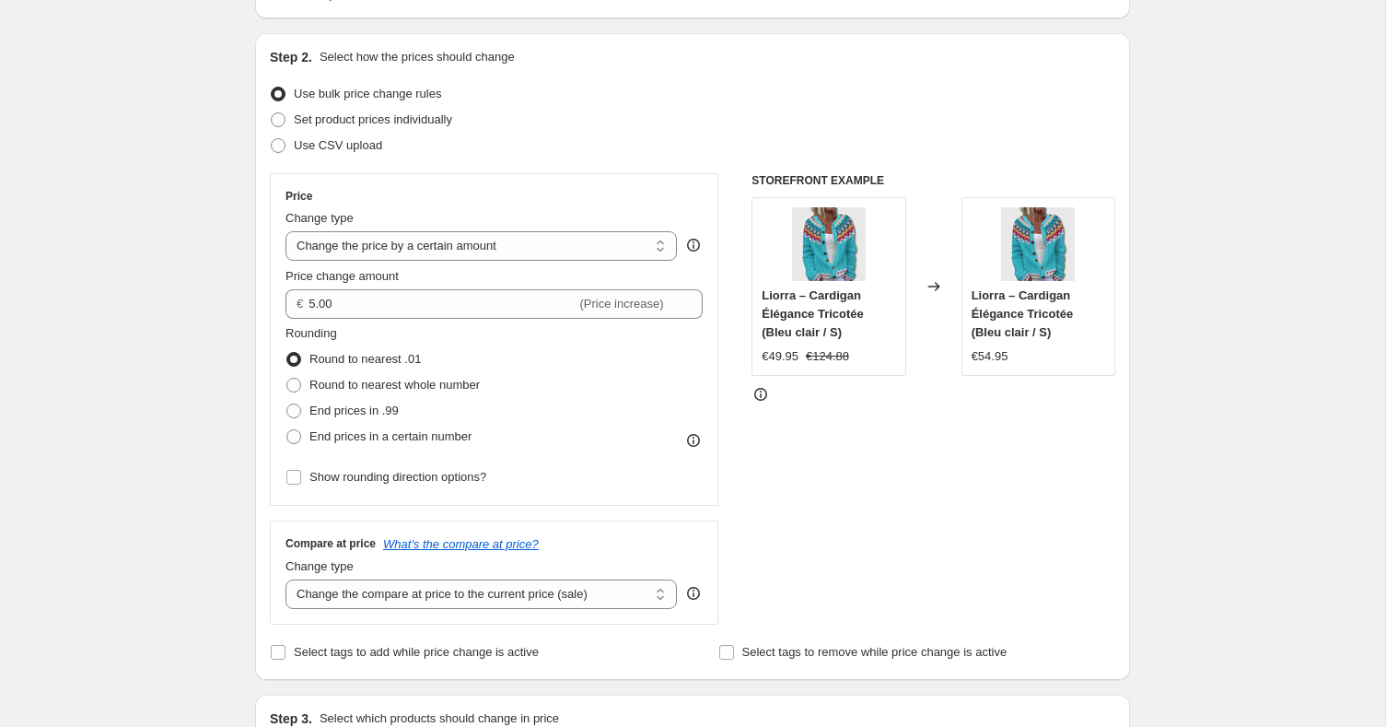
scroll to position [249, 0]
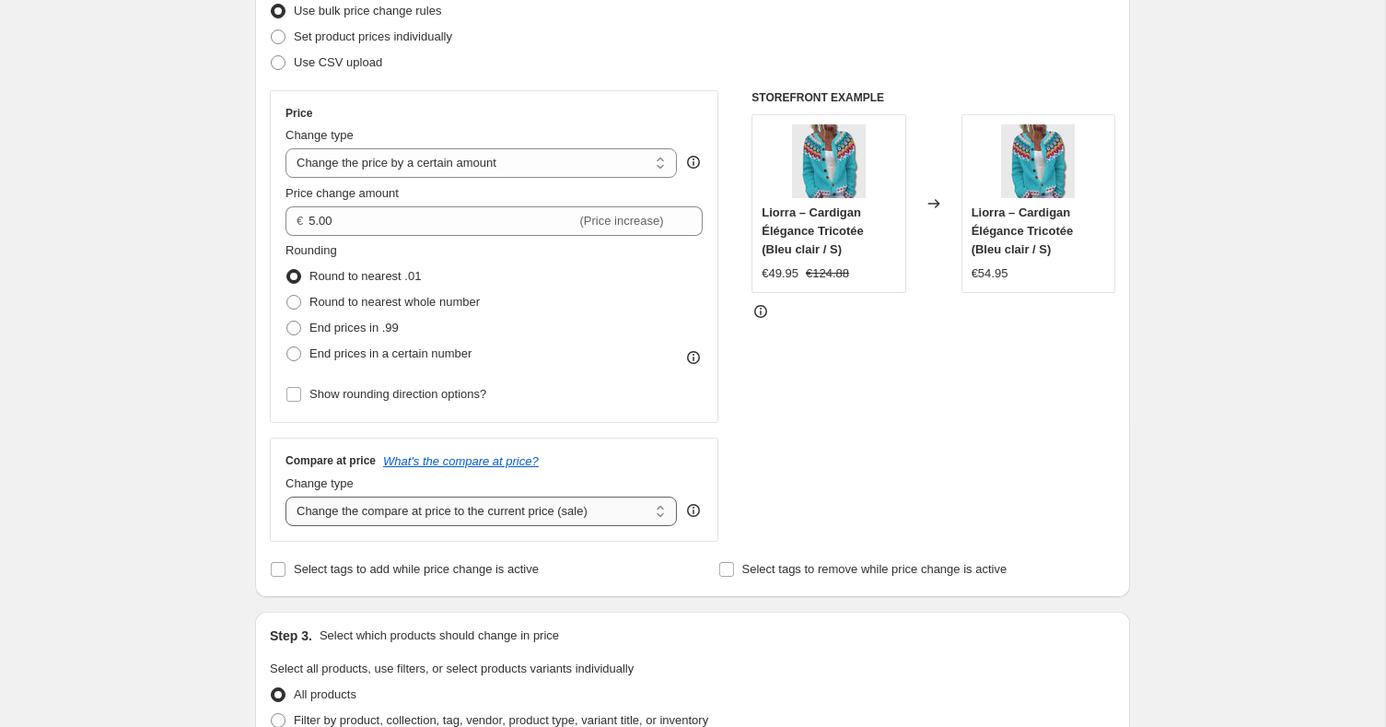
click at [461, 497] on select "Change the compare at price to the current price (sale) Change the compare at p…" at bounding box center [480, 510] width 391 height 29
select select "no_change"
click at [285, 496] on select "Change the compare at price to the current price (sale) Change the compare at p…" at bounding box center [480, 510] width 391 height 29
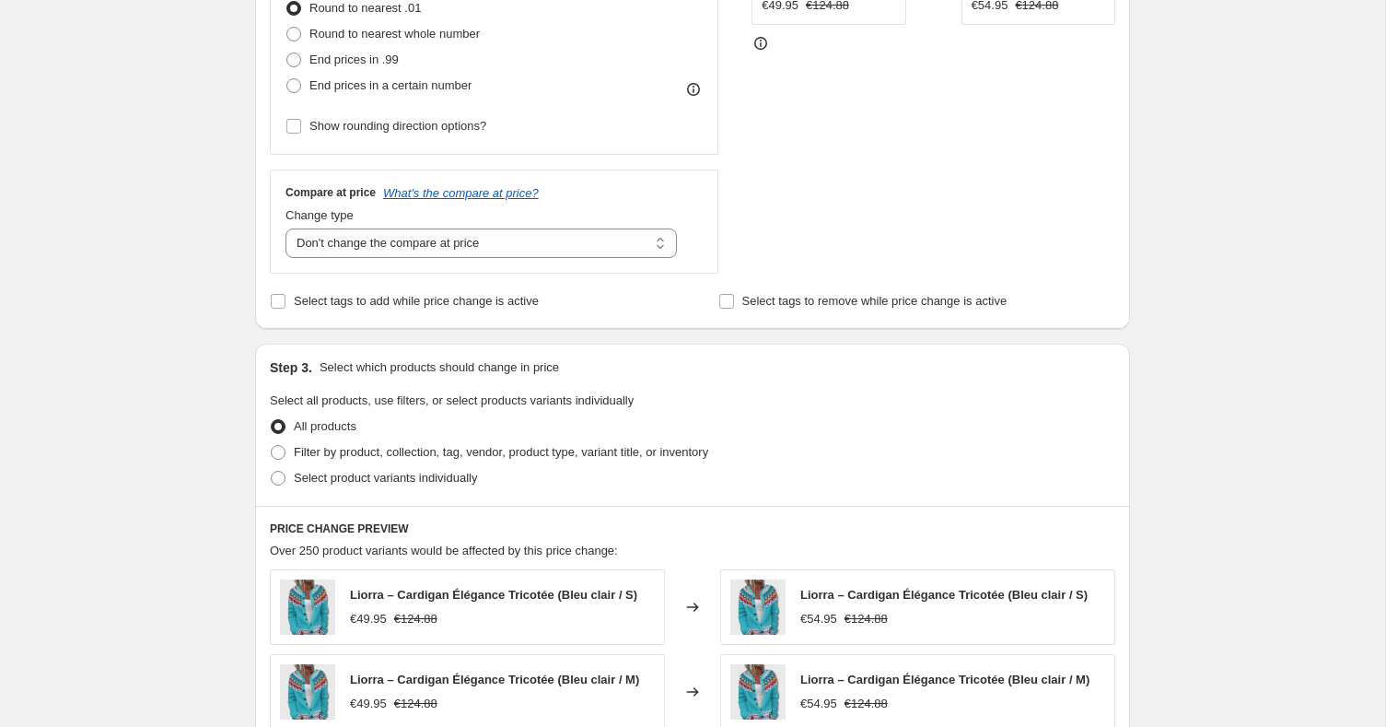
scroll to position [424, 0]
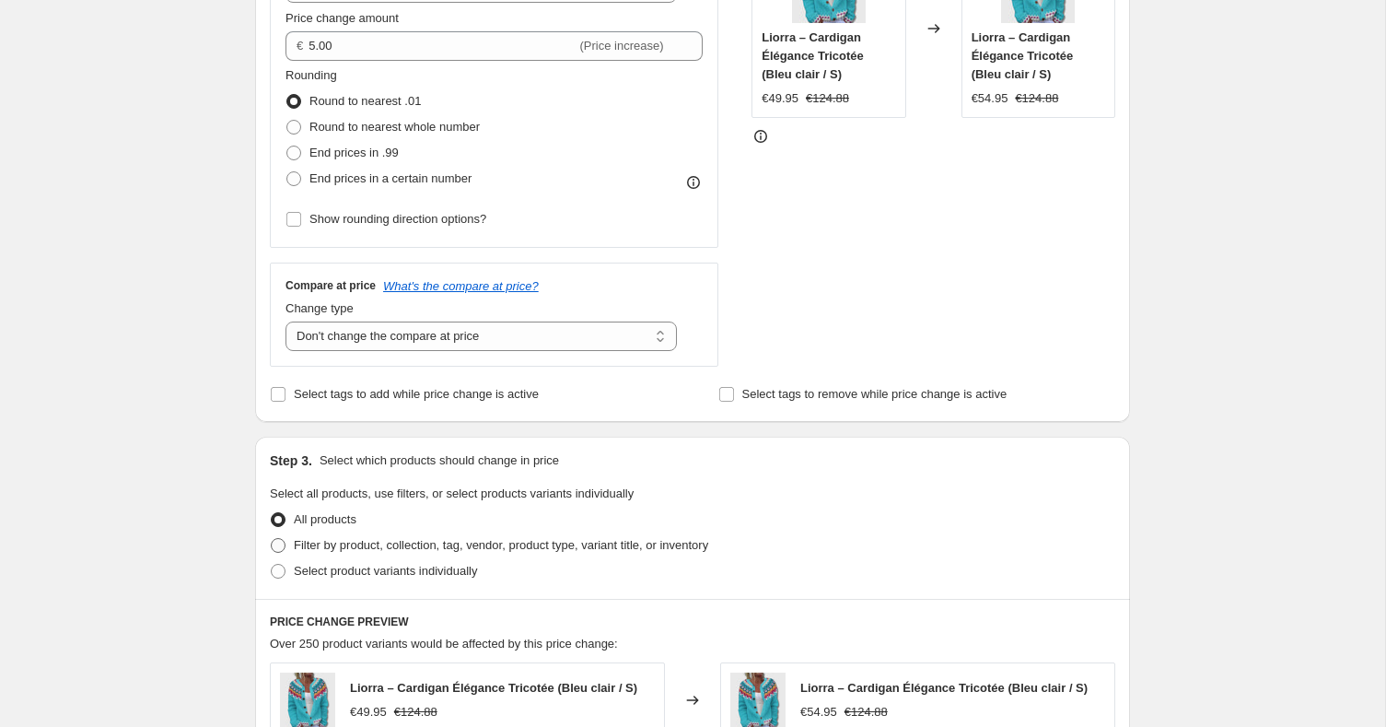
click at [413, 539] on span "Filter by product, collection, tag, vendor, product type, variant title, or inv…" at bounding box center [501, 545] width 414 height 14
click at [272, 539] on input "Filter by product, collection, tag, vendor, product type, variant title, or inv…" at bounding box center [271, 538] width 1 height 1
radio input "true"
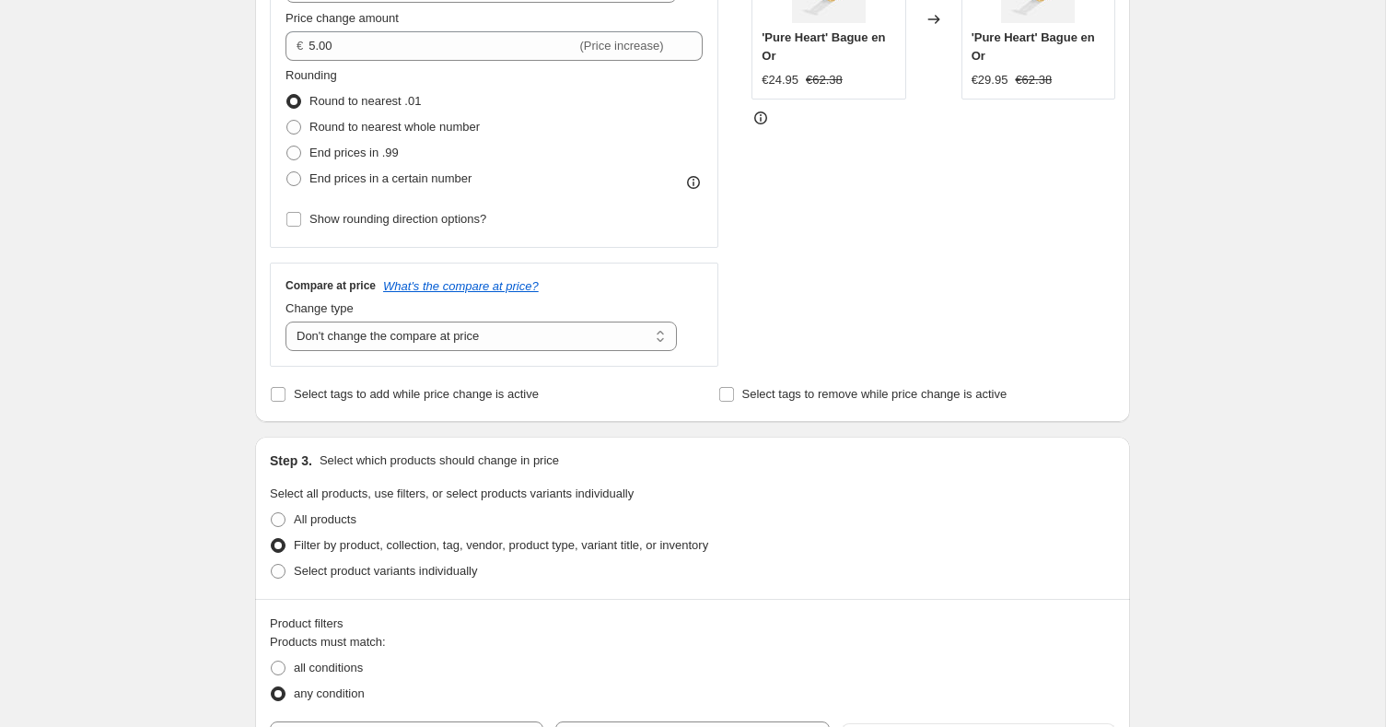
scroll to position [631, 0]
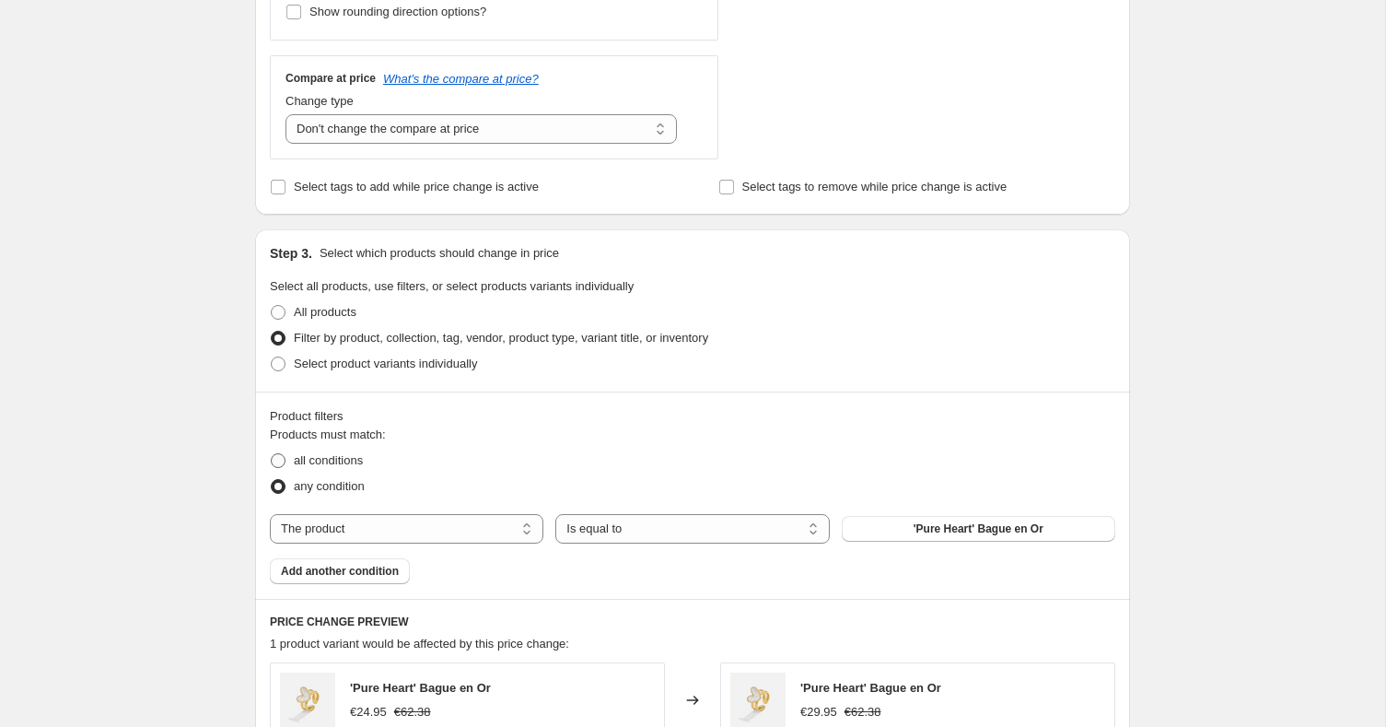
click at [356, 458] on span "all conditions" at bounding box center [328, 460] width 69 height 14
click at [272, 454] on input "all conditions" at bounding box center [271, 453] width 1 height 1
radio input "true"
click at [365, 488] on span "any condition" at bounding box center [329, 486] width 71 height 14
click at [272, 480] on input "any condition" at bounding box center [271, 479] width 1 height 1
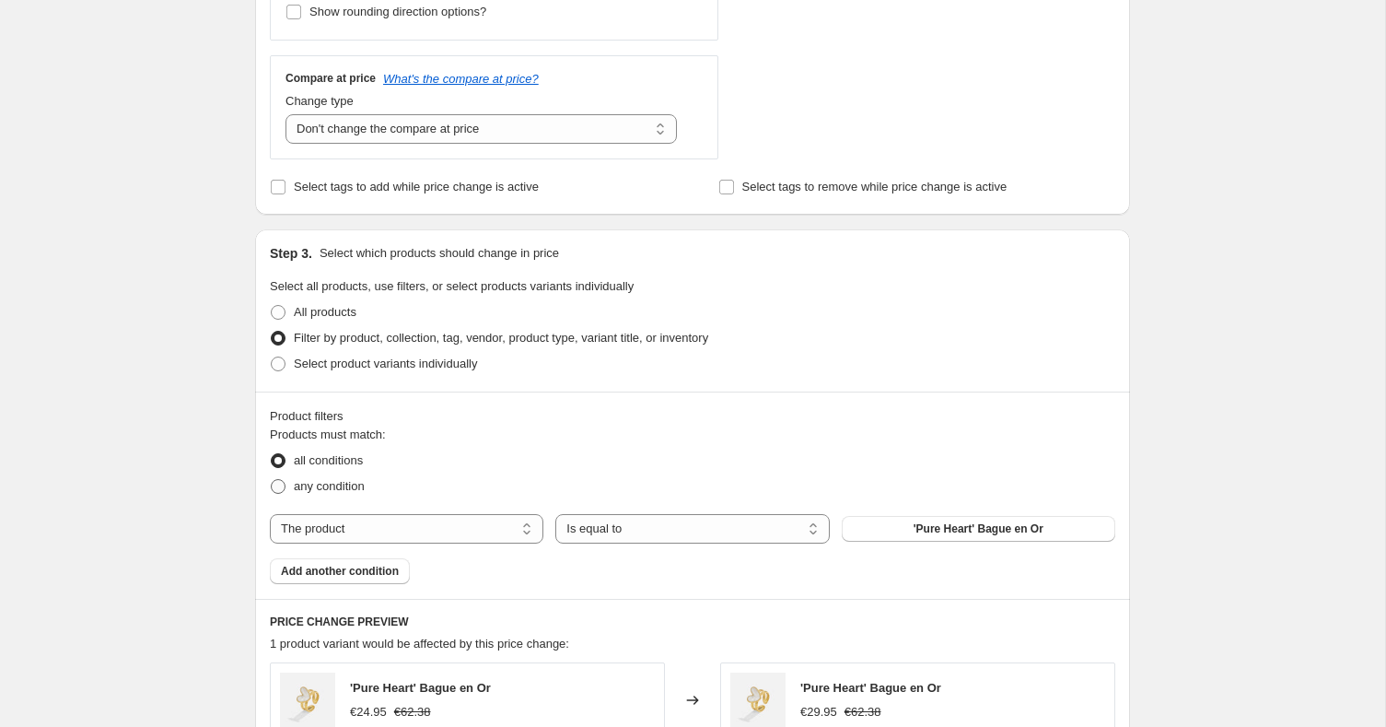
radio input "true"
click at [427, 526] on select "The product The product's collection The product's tag The product's vendor The…" at bounding box center [406, 528] width 273 height 29
select select "collection"
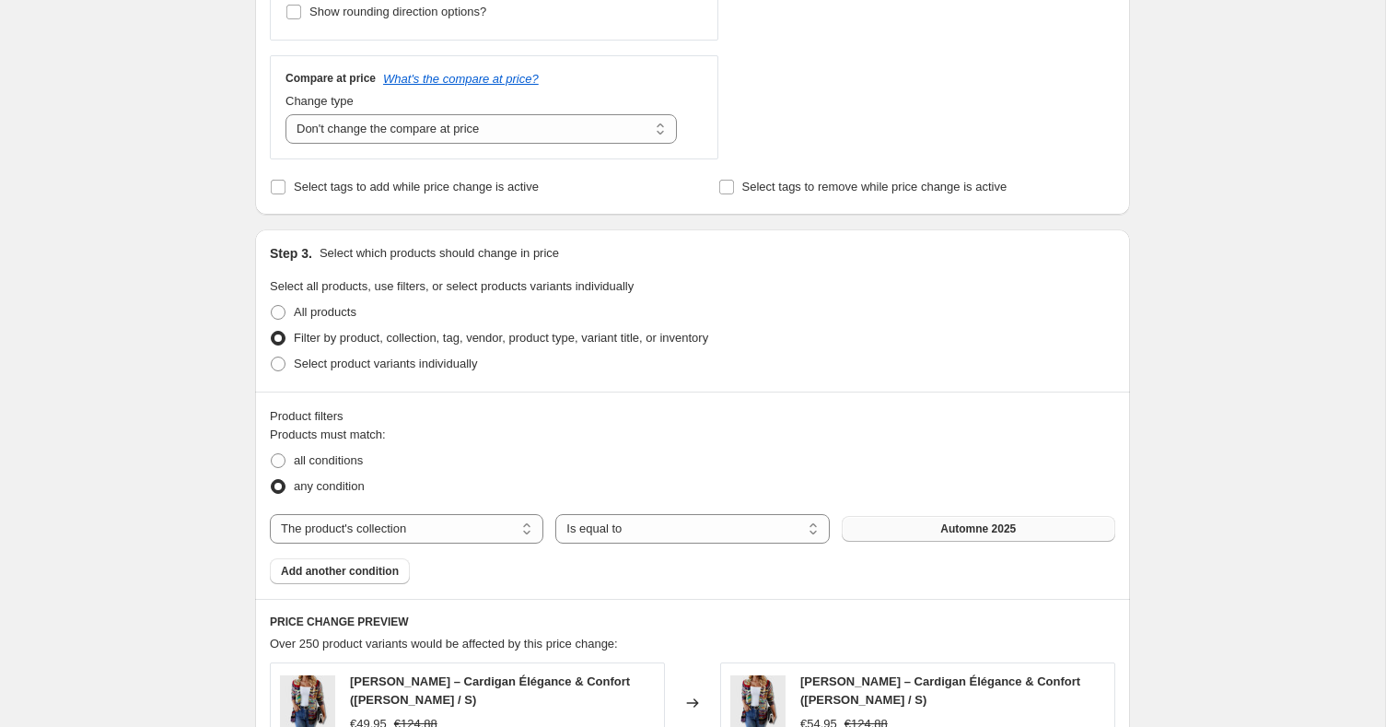
click at [954, 531] on span "Automne 2025" at bounding box center [978, 528] width 76 height 15
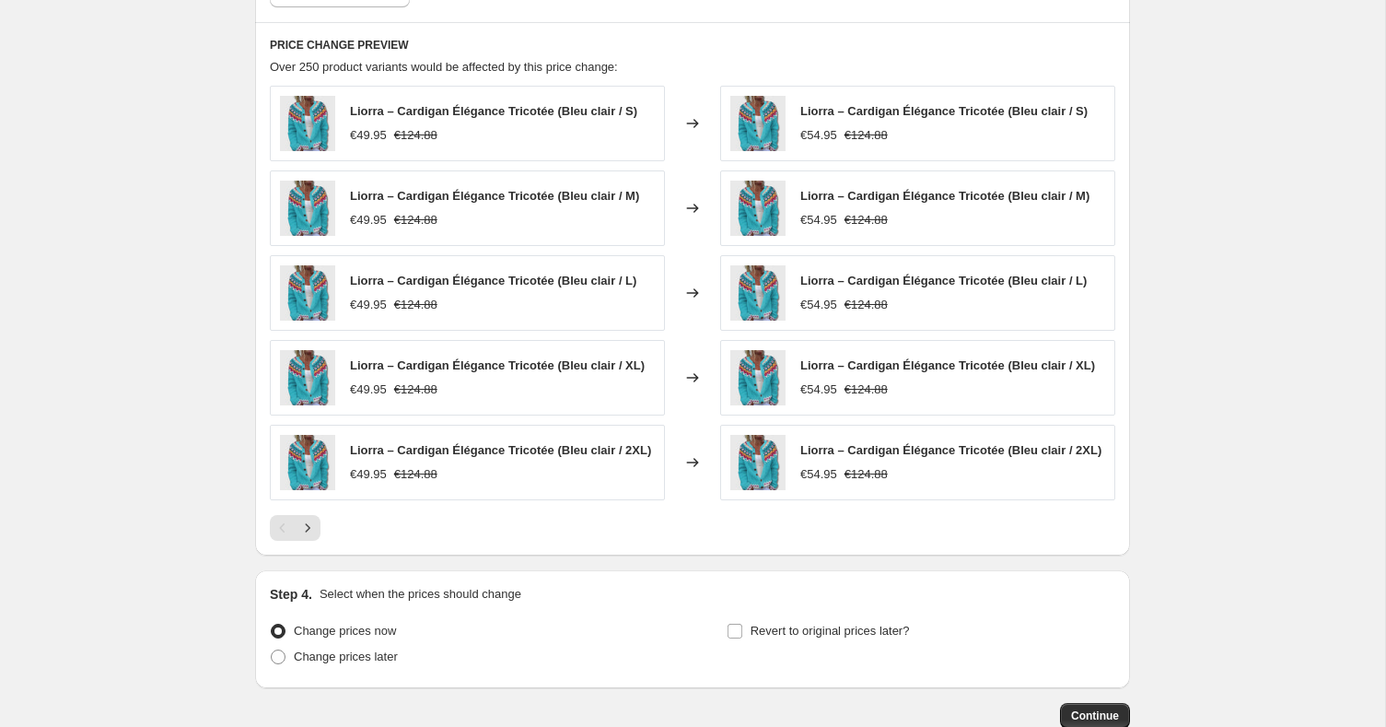
scroll to position [1325, 0]
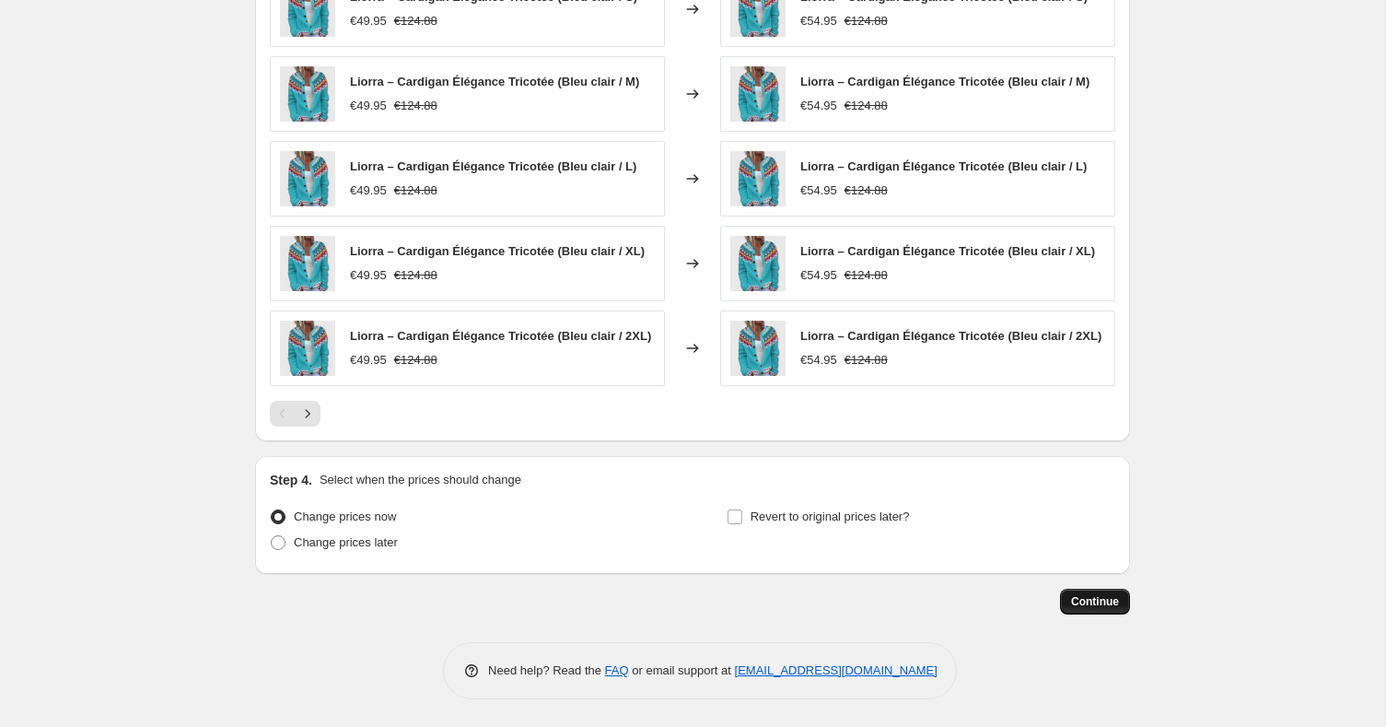
click at [1096, 601] on span "Continue" at bounding box center [1095, 601] width 48 height 15
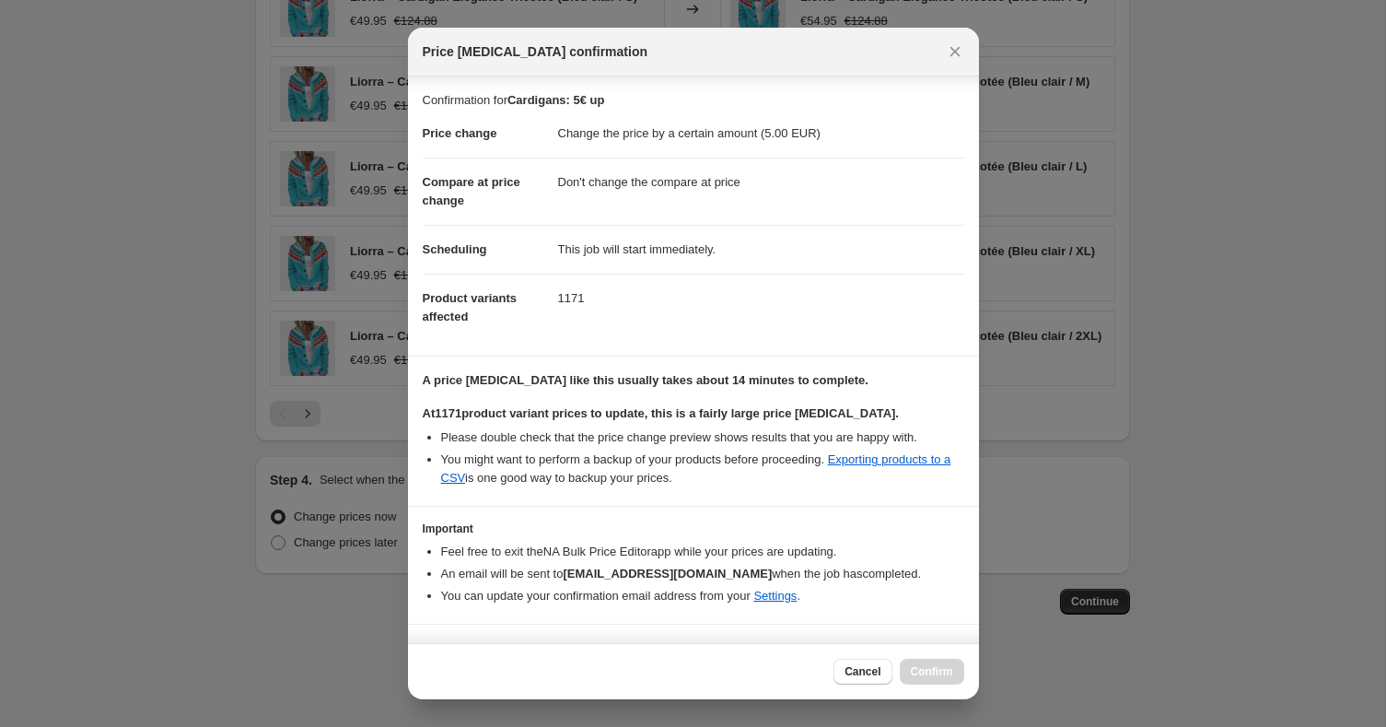
scroll to position [35, 0]
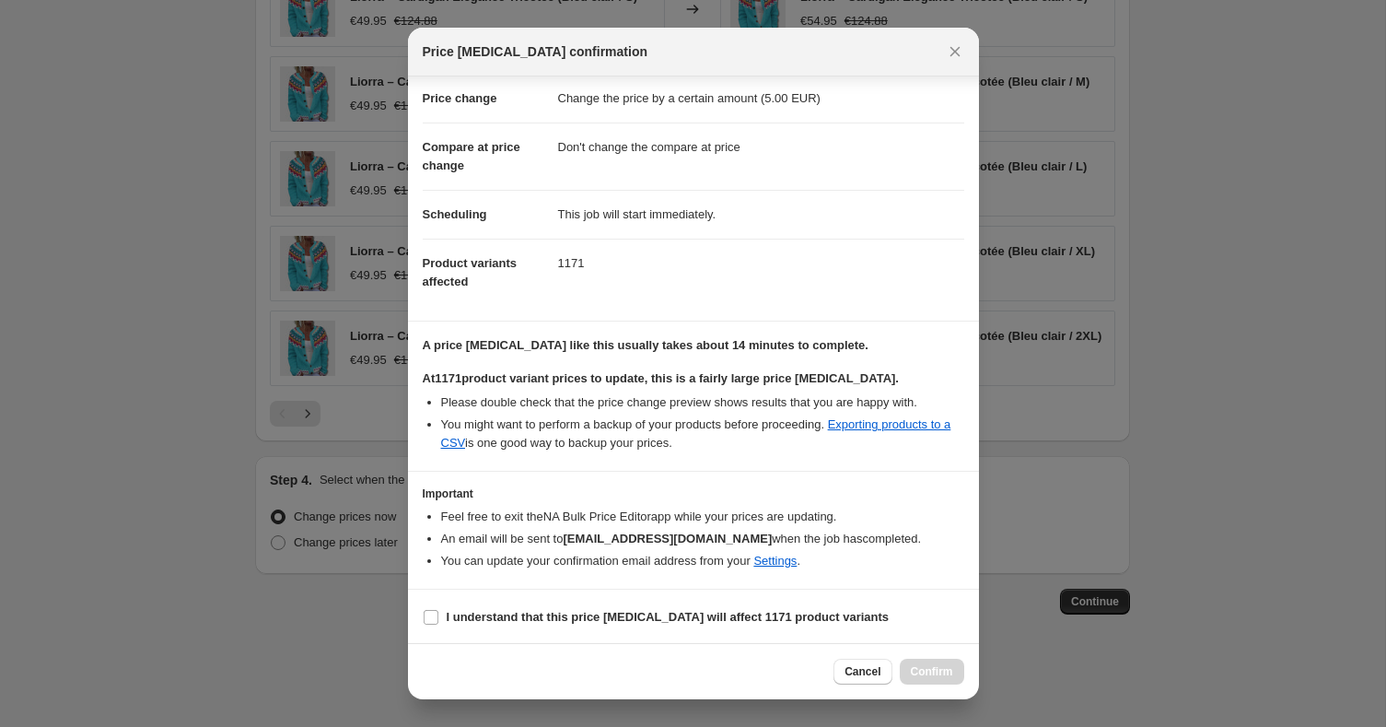
click at [551, 598] on section "I understand that this price [MEDICAL_DATA] will affect 1171 product variants" at bounding box center [693, 616] width 571 height 55
click at [538, 615] on b "I understand that this price [MEDICAL_DATA] will affect 1171 product variants" at bounding box center [668, 617] width 443 height 14
click at [438, 615] on input "I understand that this price [MEDICAL_DATA] will affect 1171 product variants" at bounding box center [431, 617] width 15 height 15
checkbox input "true"
click at [915, 669] on span "Confirm" at bounding box center [932, 671] width 42 height 15
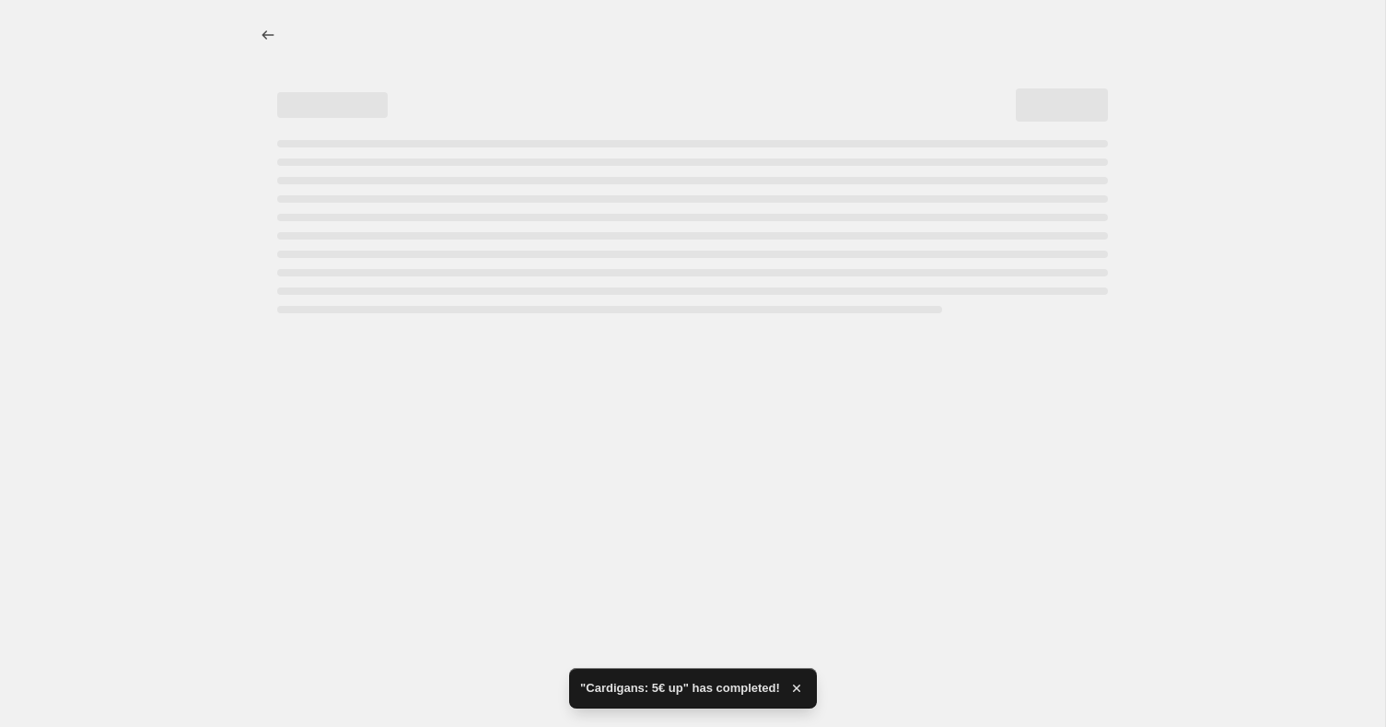
select select "by"
select select "no_change"
select select "collection"
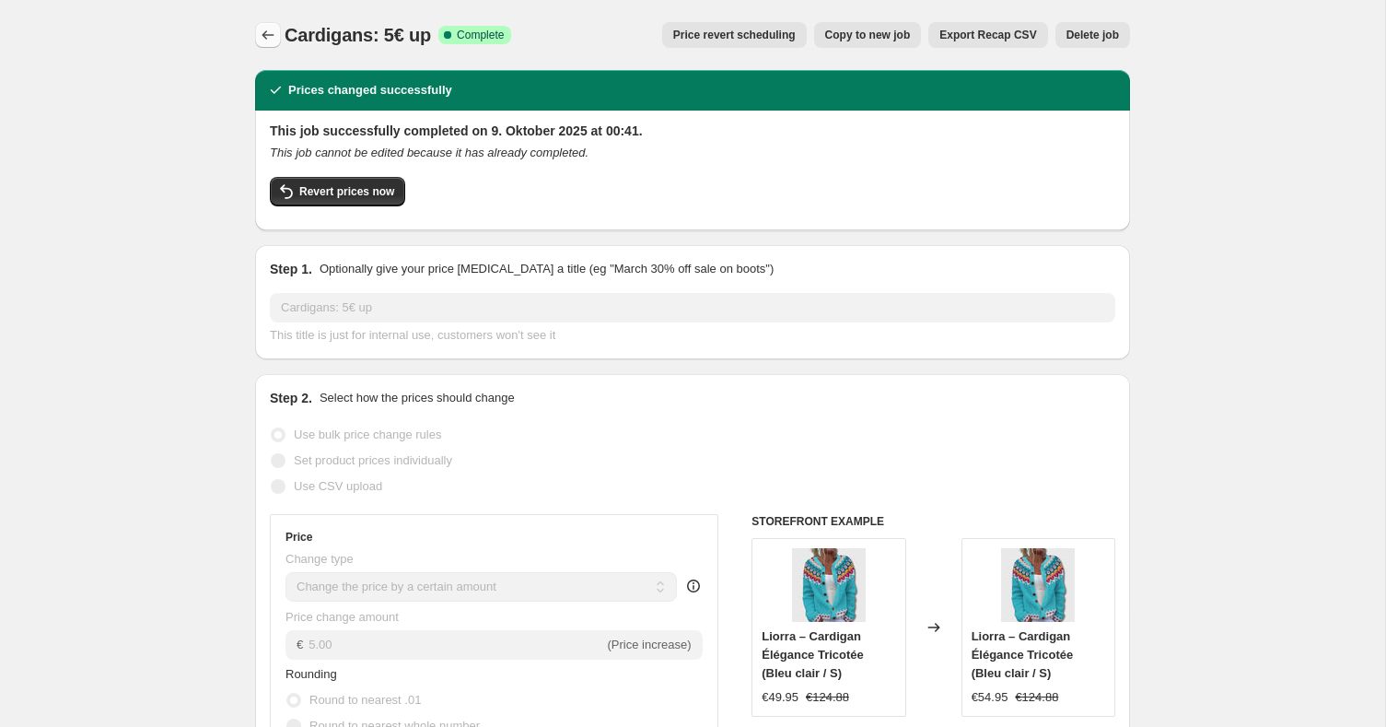
click at [273, 30] on icon "Price change jobs" at bounding box center [268, 35] width 18 height 18
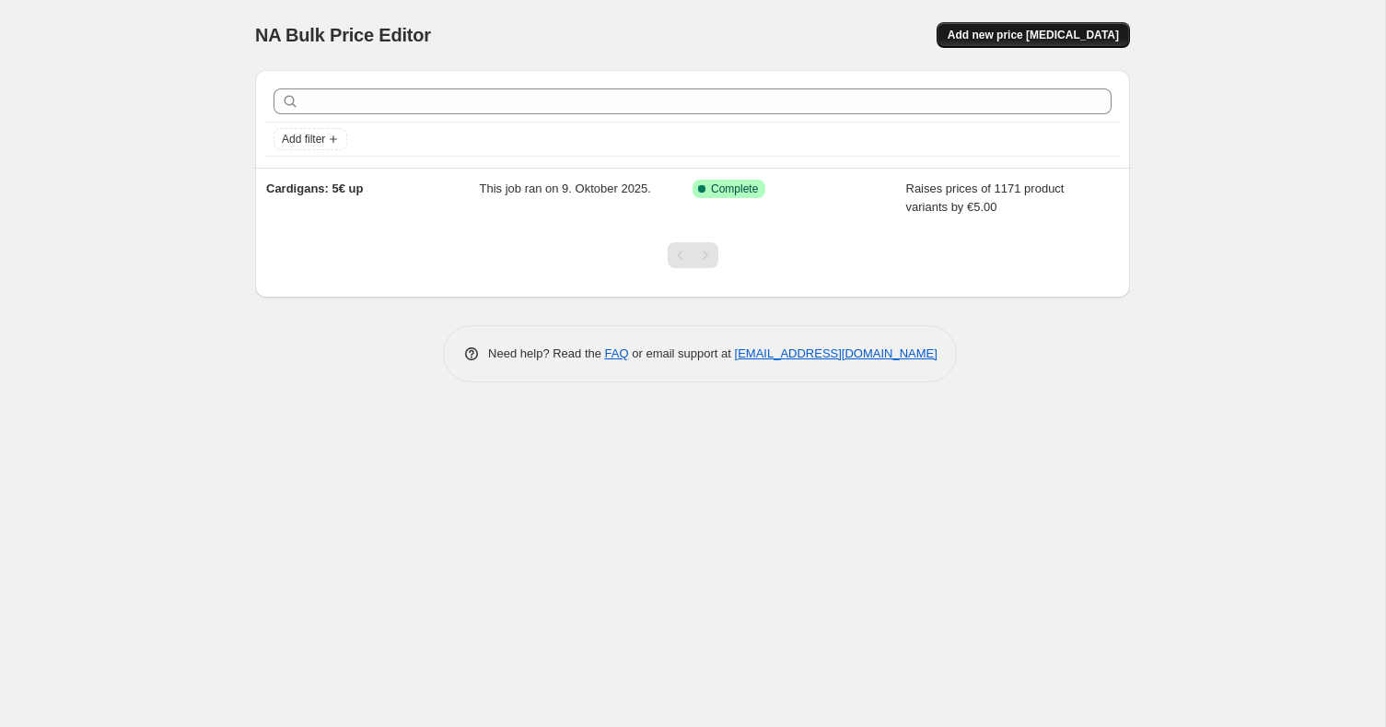
click at [1049, 32] on span "Add new price [MEDICAL_DATA]" at bounding box center [1033, 35] width 171 height 15
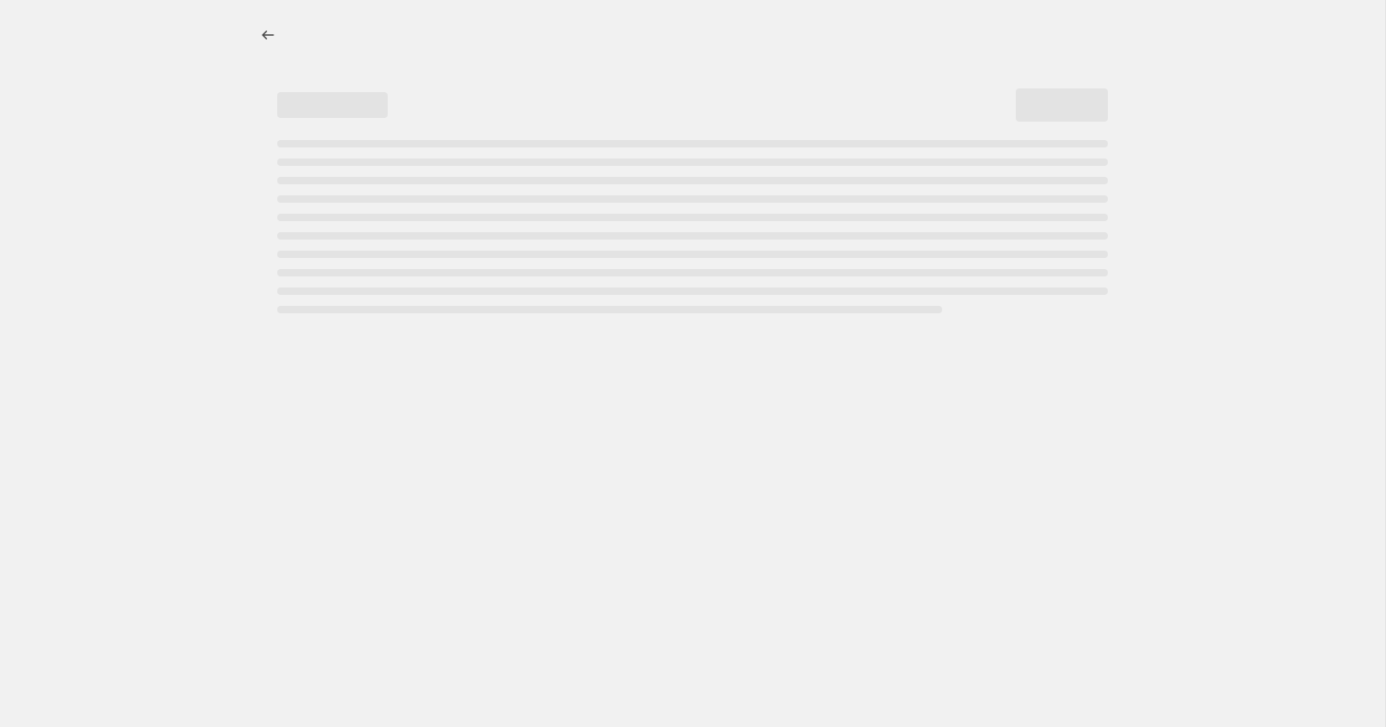
select select "percentage"
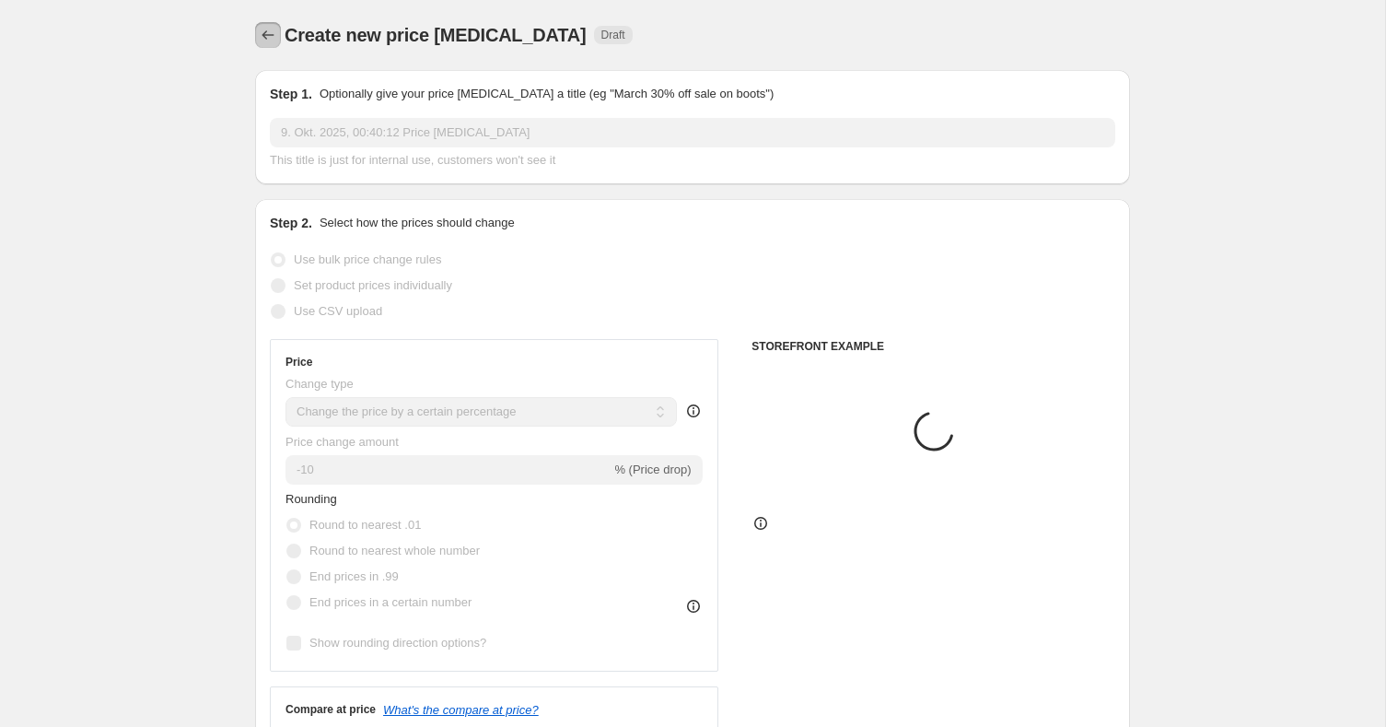
click at [268, 39] on icon "Price change jobs" at bounding box center [268, 35] width 18 height 18
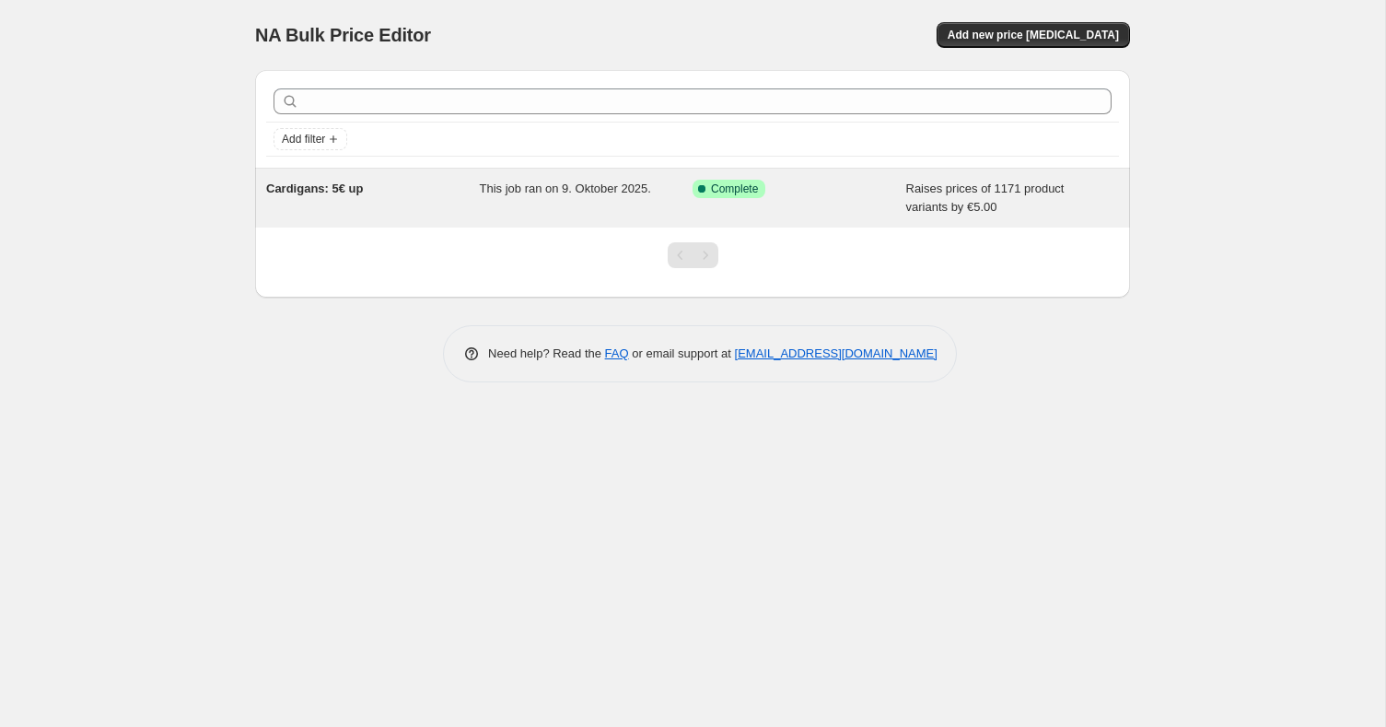
click at [1036, 195] on div "Raises prices of 1171 product variants by €5.00" at bounding box center [1013, 198] width 214 height 37
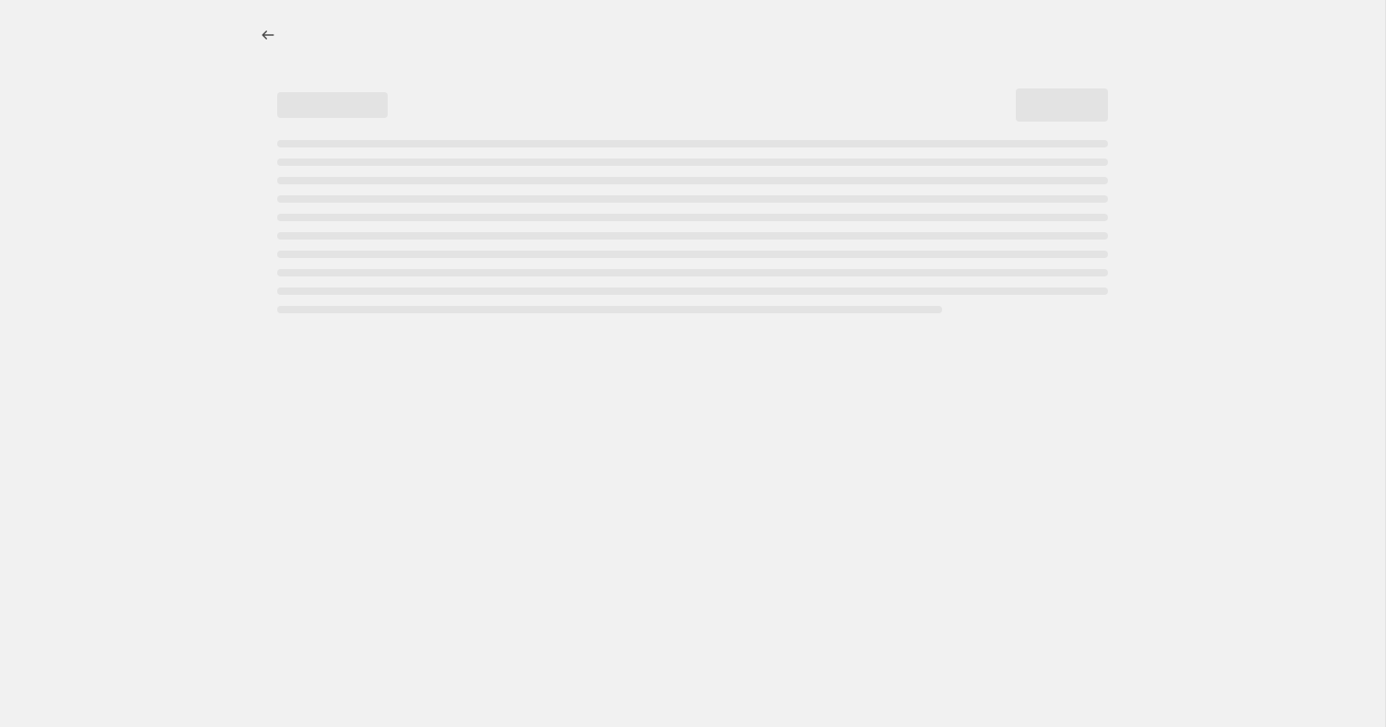
select select "by"
select select "no_change"
select select "collection"
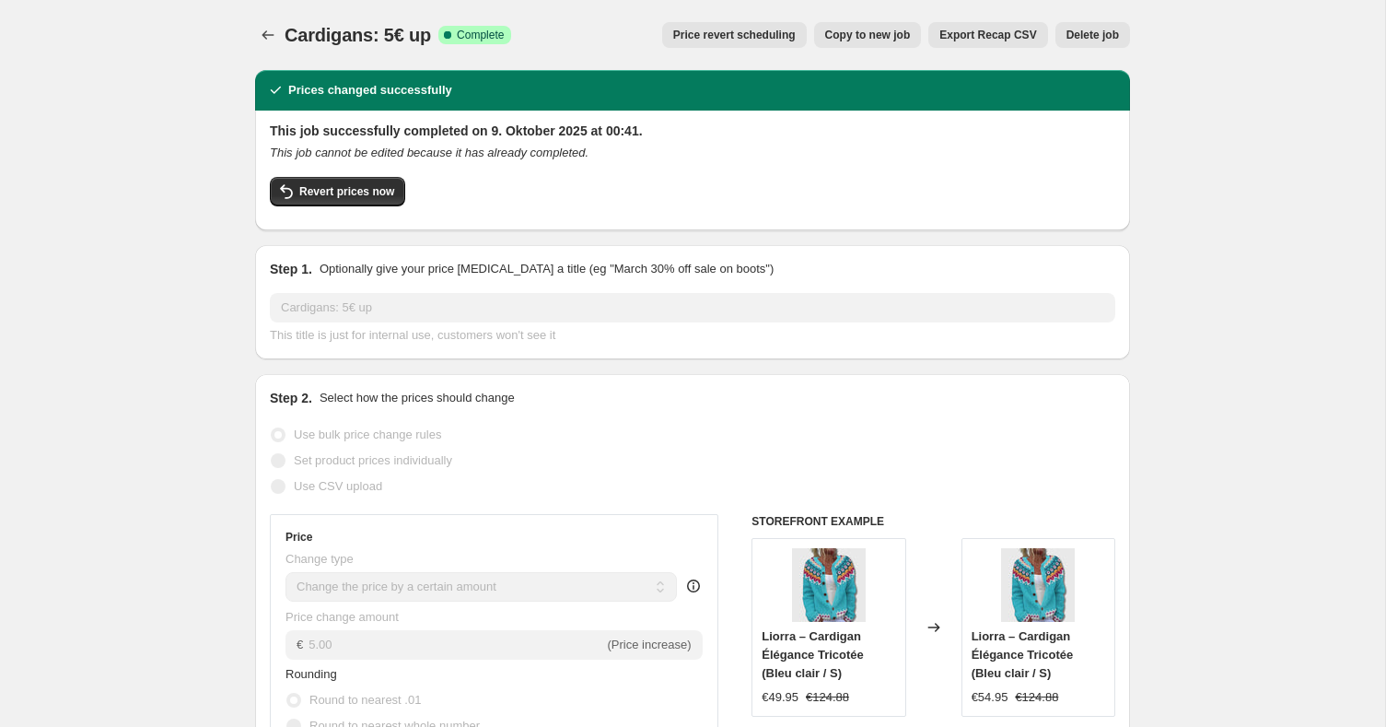
click at [868, 37] on span "Copy to new job" at bounding box center [868, 35] width 86 height 15
select select "by"
select select "no_change"
select select "collection"
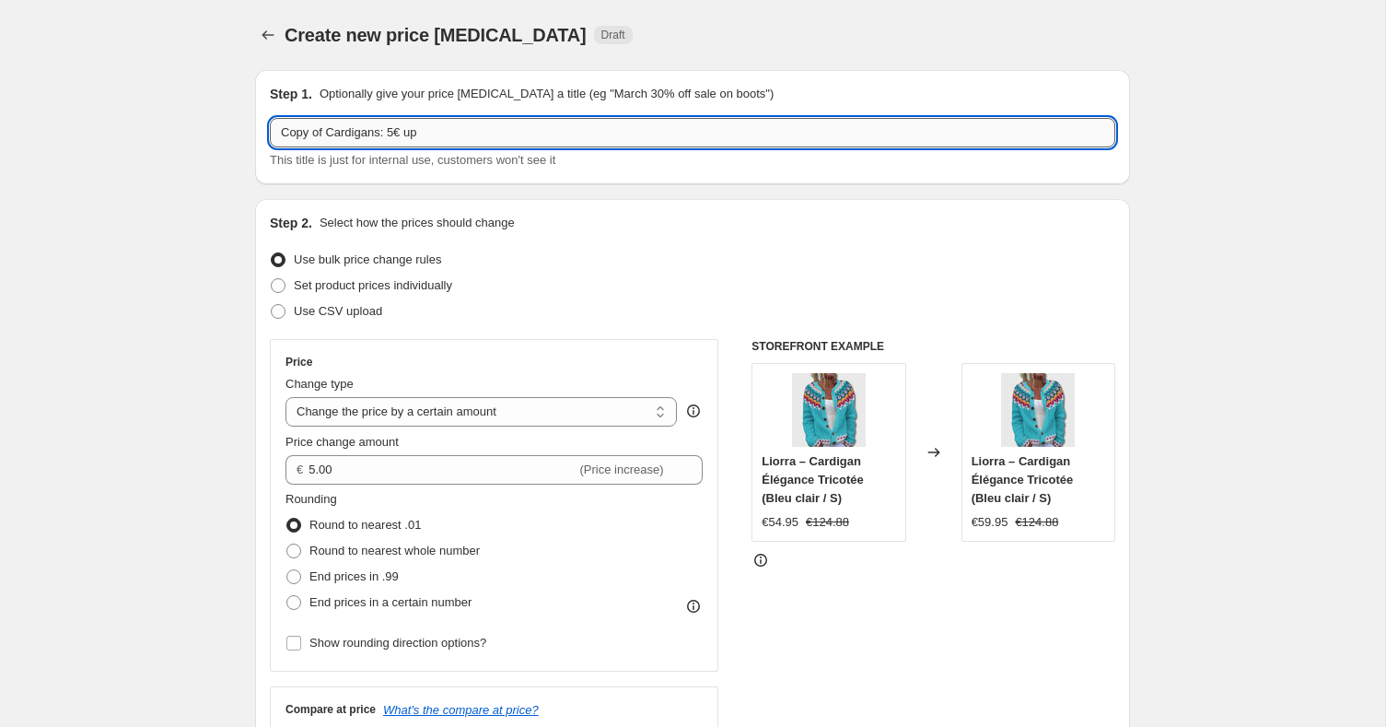
click at [356, 134] on input "Copy of Cardigans: 5€ up" at bounding box center [692, 132] width 845 height 29
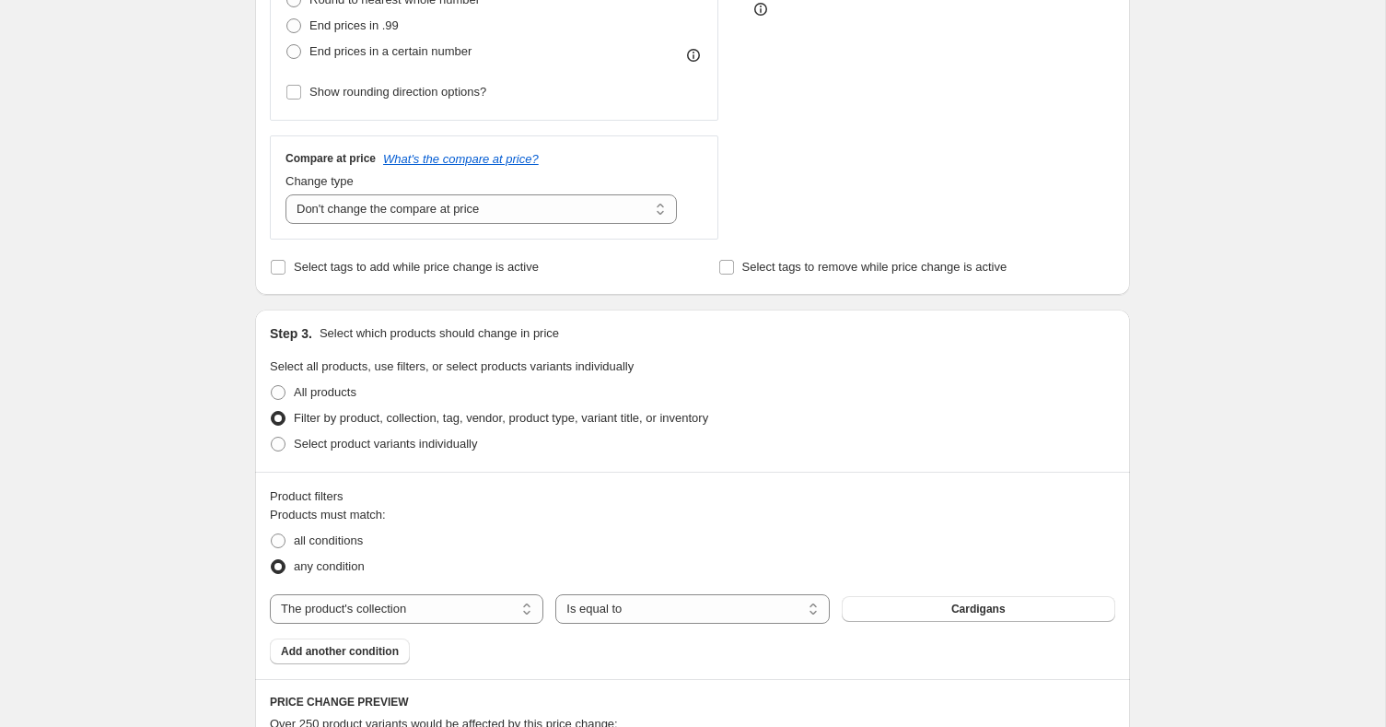
scroll to position [725, 0]
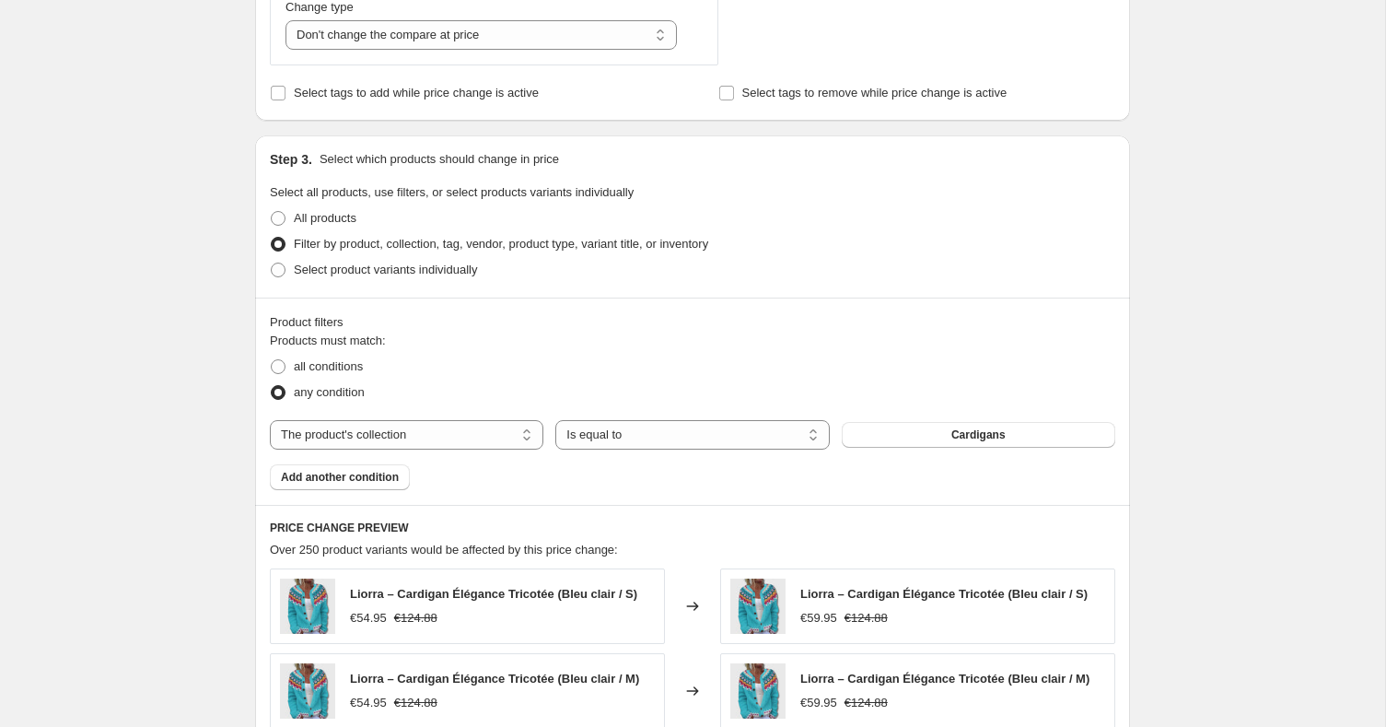
type input "Chemisiers: 5€ up"
click at [887, 448] on div "Products must match: all conditions any condition The product The product's col…" at bounding box center [692, 410] width 845 height 158
click at [858, 422] on button "Cardigans" at bounding box center [978, 435] width 273 height 26
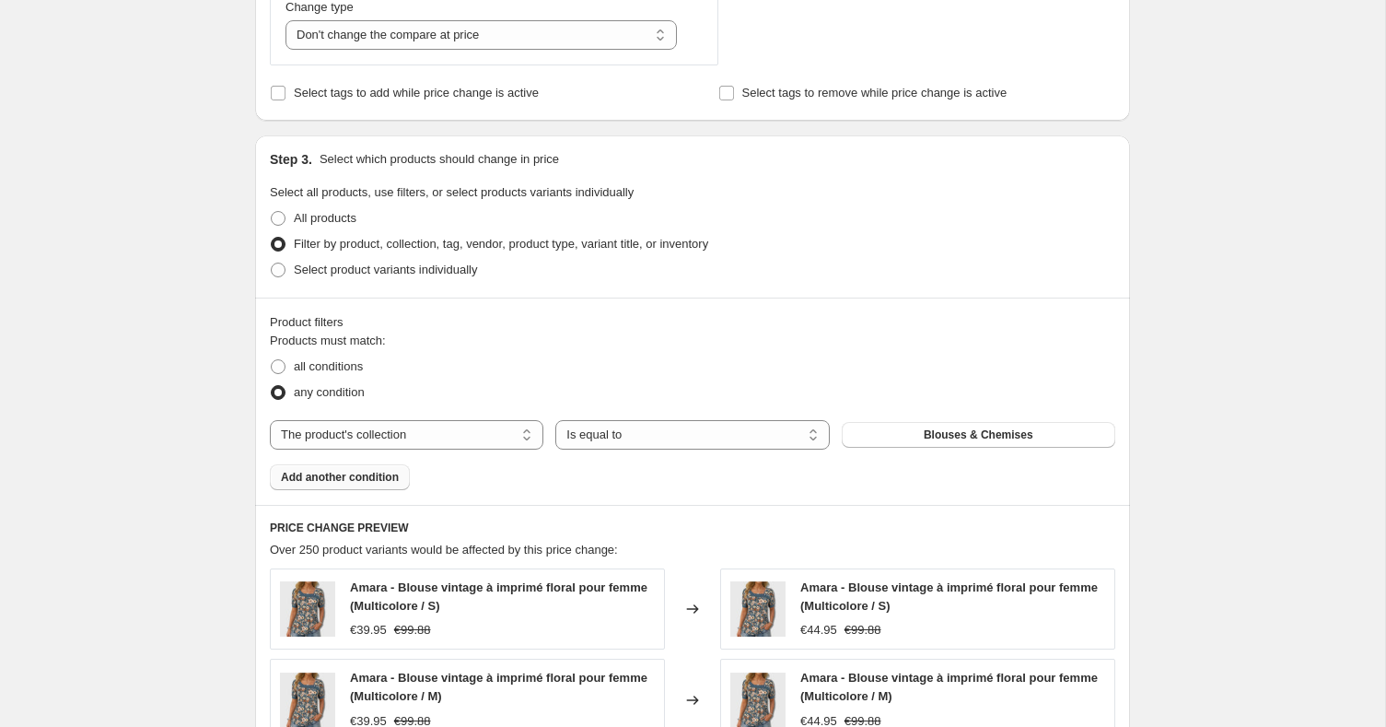
click at [362, 470] on span "Add another condition" at bounding box center [340, 477] width 118 height 15
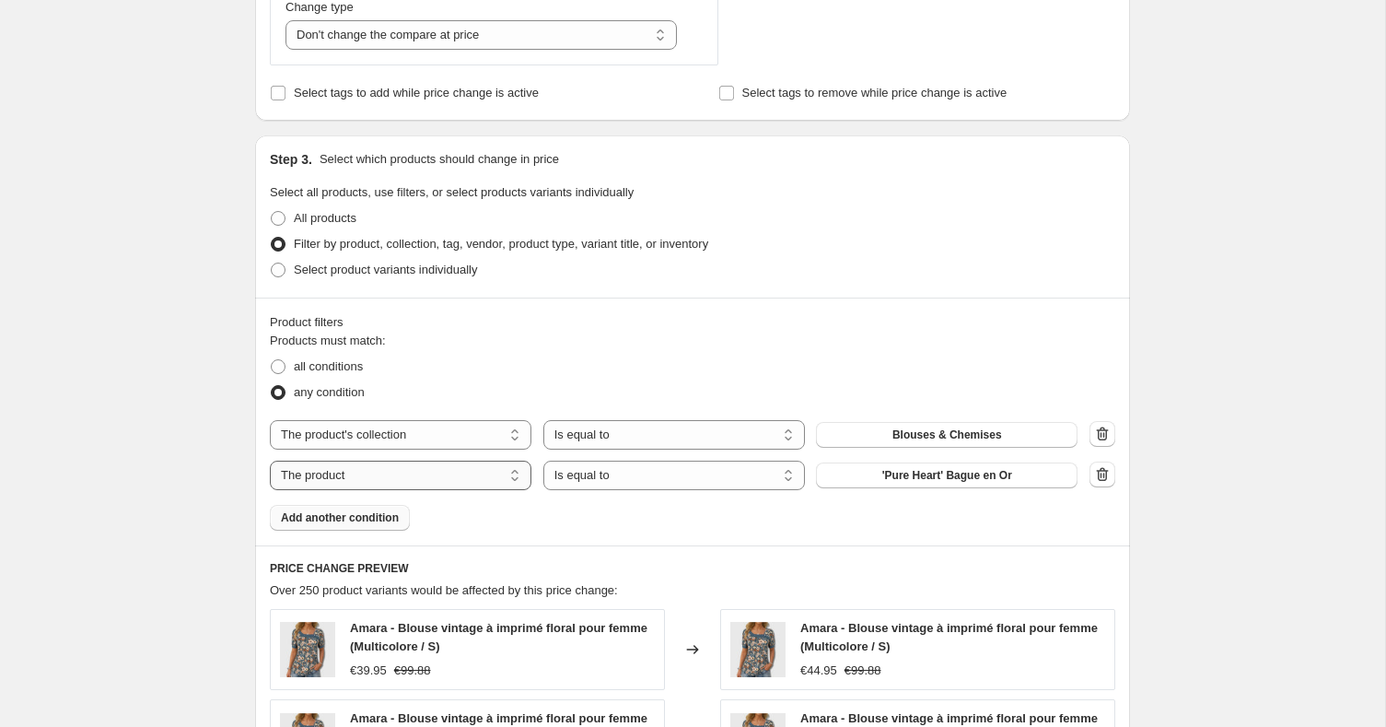
click at [468, 468] on select "The product The product's collection The product's tag The product's vendor The…" at bounding box center [401, 474] width 262 height 29
select select "collection"
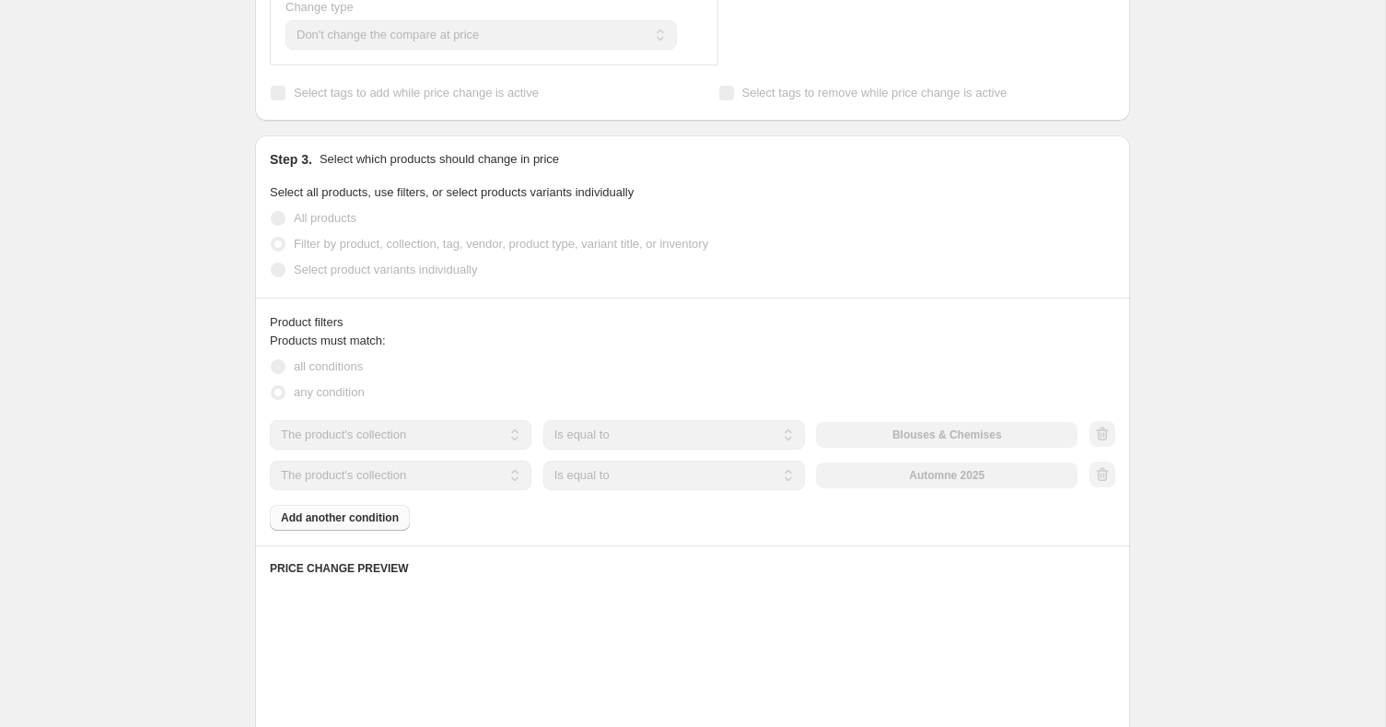
click at [752, 470] on select "Is equal to Is not equal to" at bounding box center [674, 474] width 262 height 29
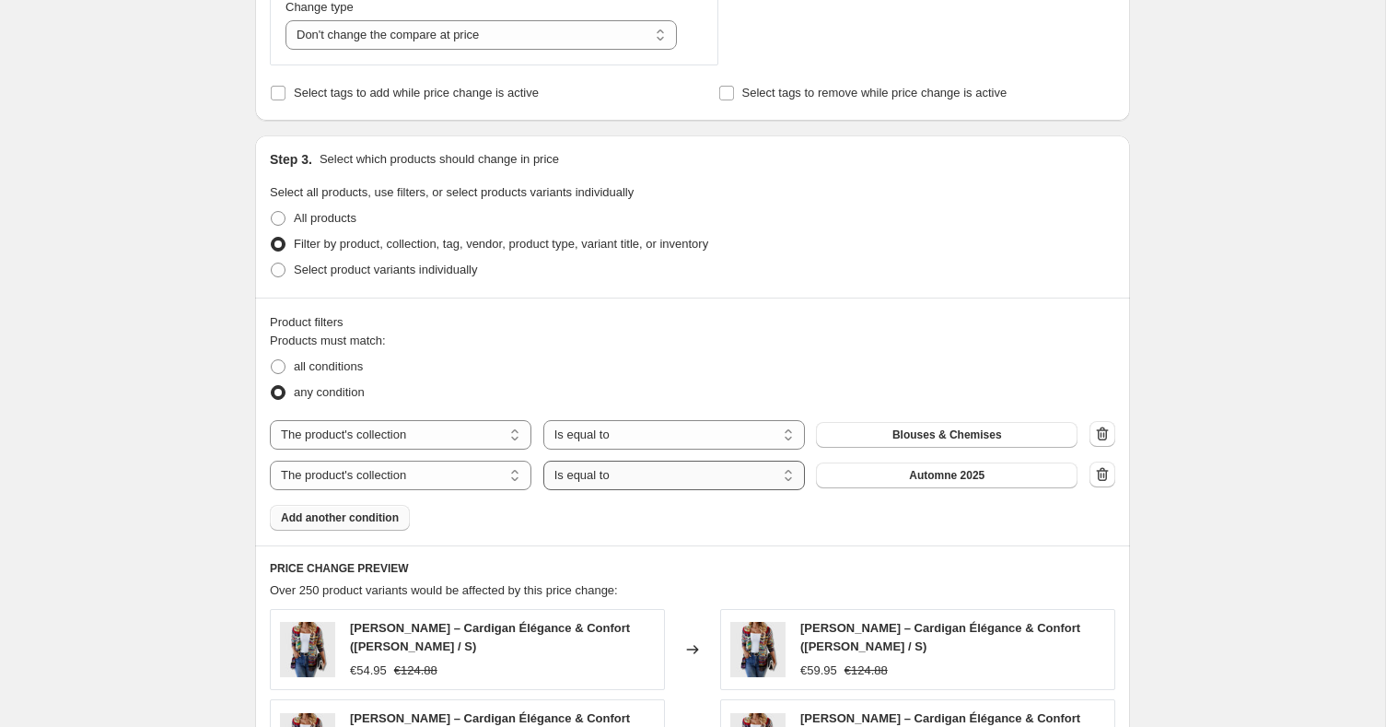
click at [543, 460] on select "Is equal to Is not equal to" at bounding box center [674, 474] width 262 height 29
click at [919, 473] on span "Automne 2025" at bounding box center [947, 475] width 76 height 15
click at [1106, 476] on icon "button" at bounding box center [1103, 474] width 12 height 14
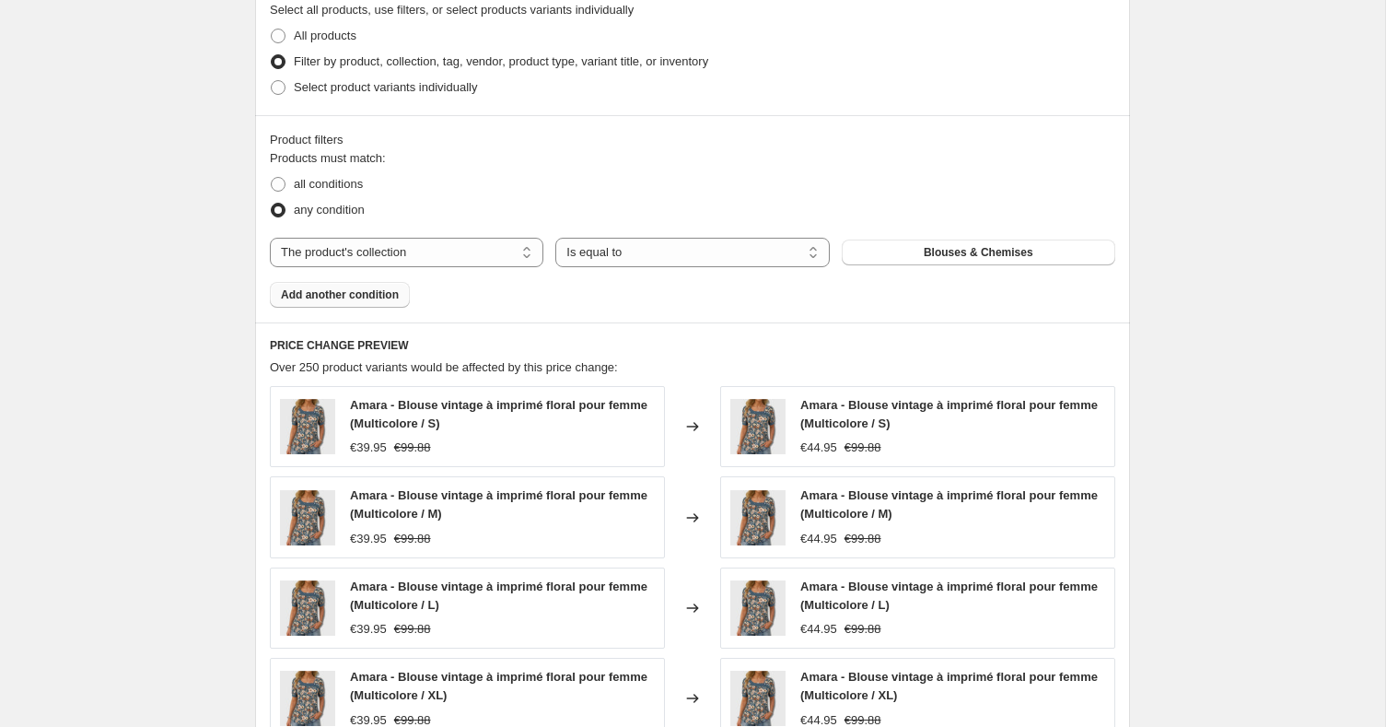
scroll to position [1348, 0]
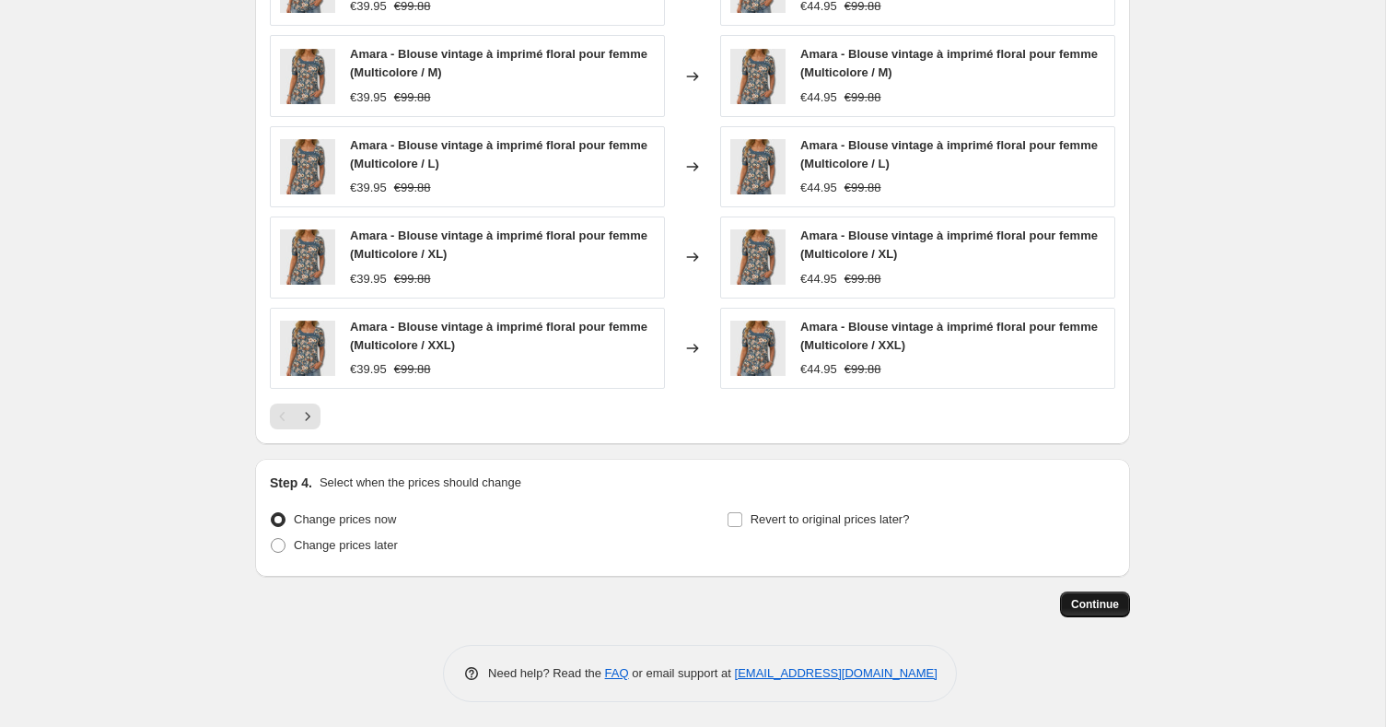
click at [1099, 606] on span "Continue" at bounding box center [1095, 604] width 48 height 15
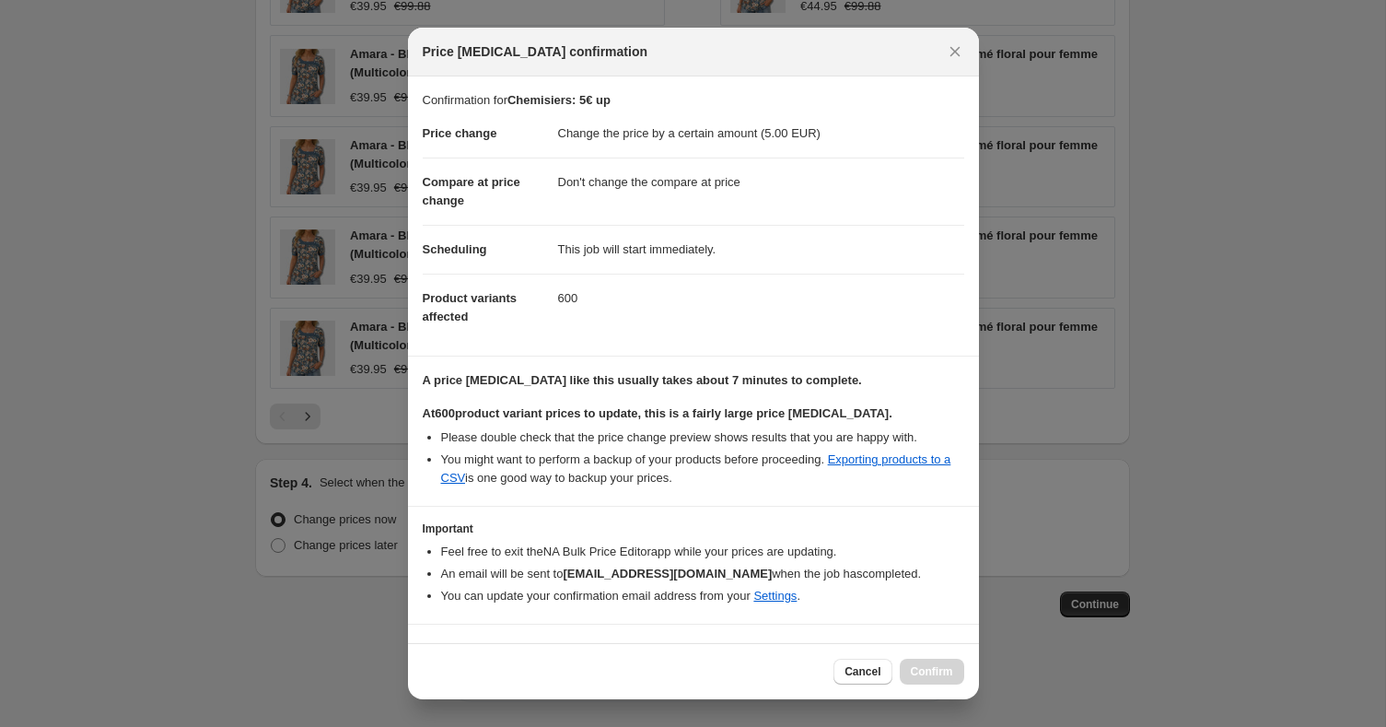
scroll to position [35, 0]
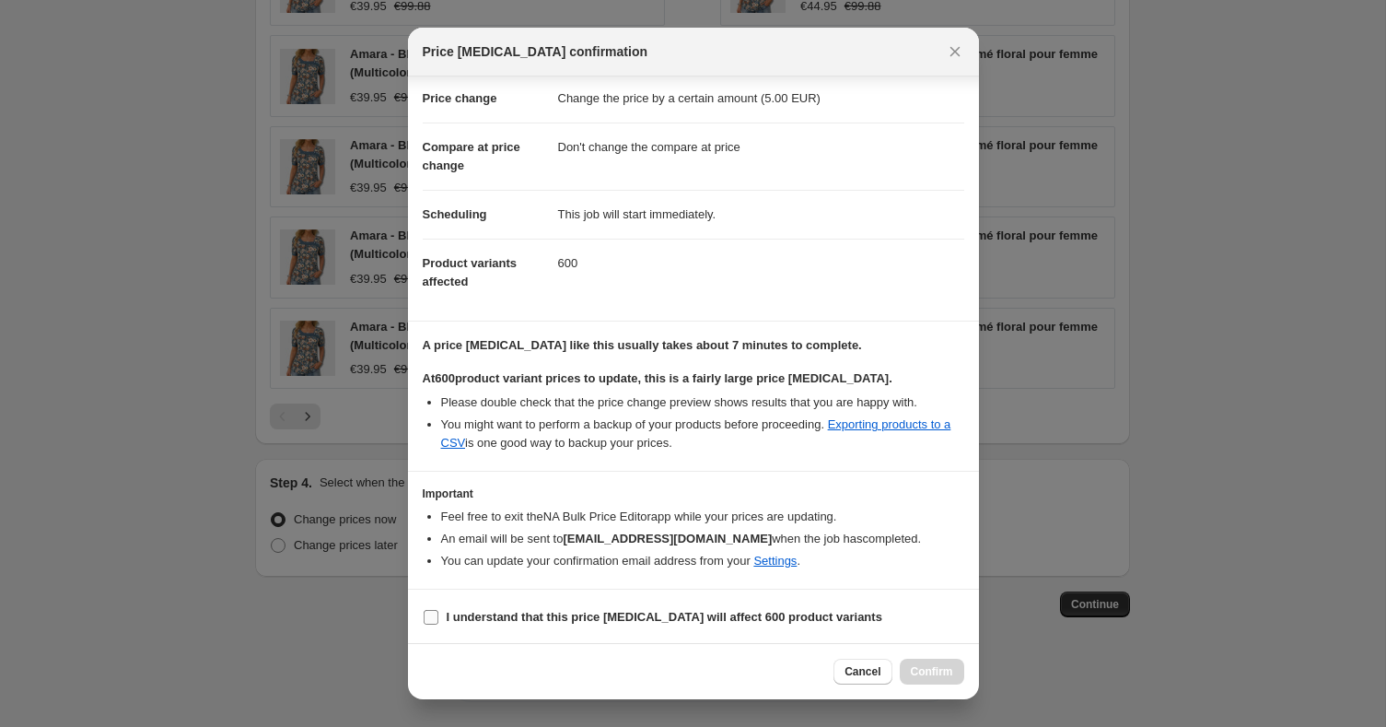
click at [601, 612] on b "I understand that this price [MEDICAL_DATA] will affect 600 product variants" at bounding box center [665, 617] width 436 height 14
click at [438, 612] on input "I understand that this price [MEDICAL_DATA] will affect 600 product variants" at bounding box center [431, 617] width 15 height 15
checkbox input "true"
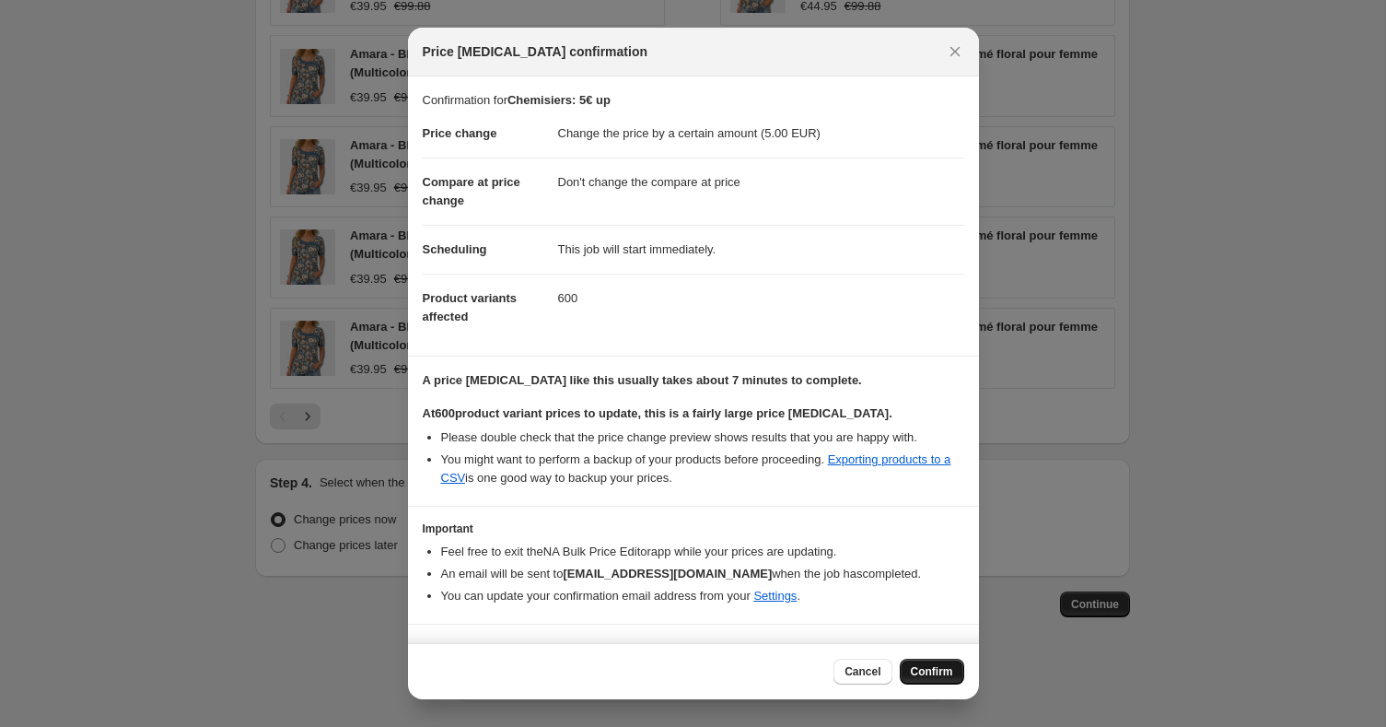
click at [940, 677] on span "Confirm" at bounding box center [932, 671] width 42 height 15
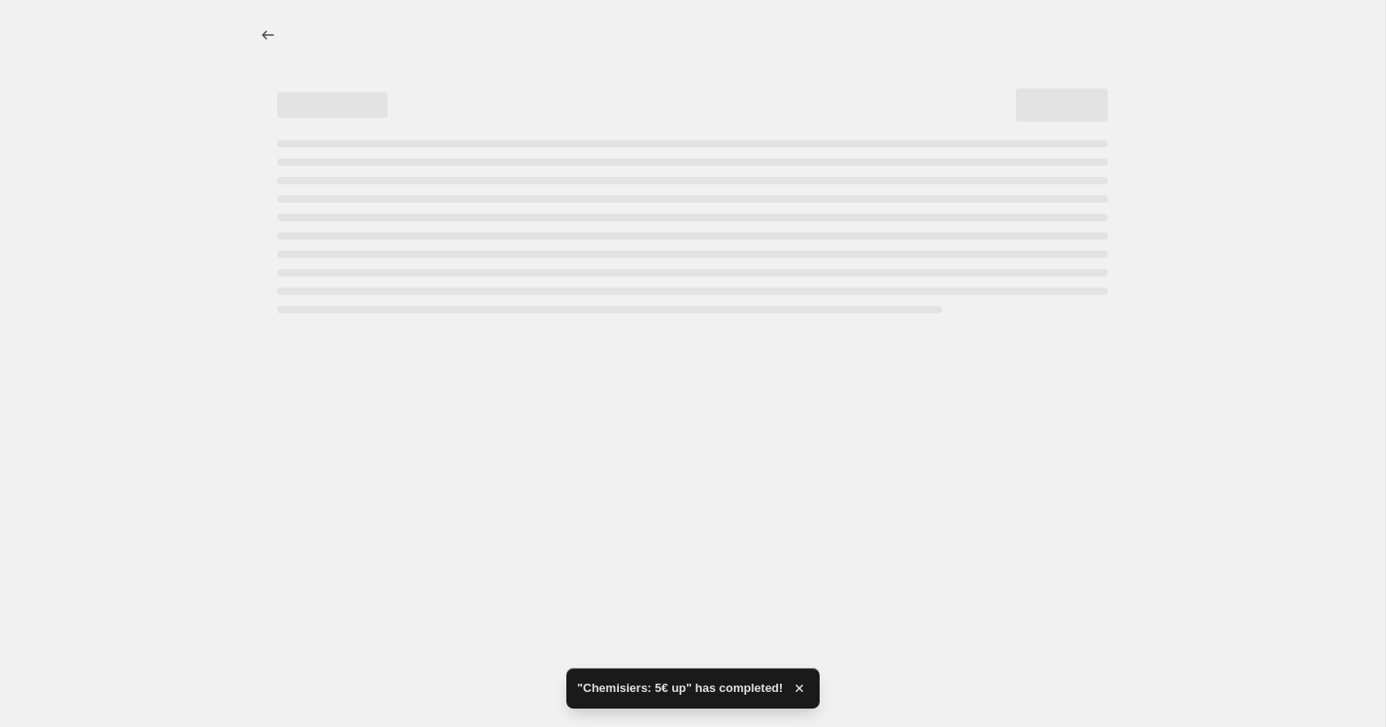
select select "by"
select select "no_change"
select select "collection"
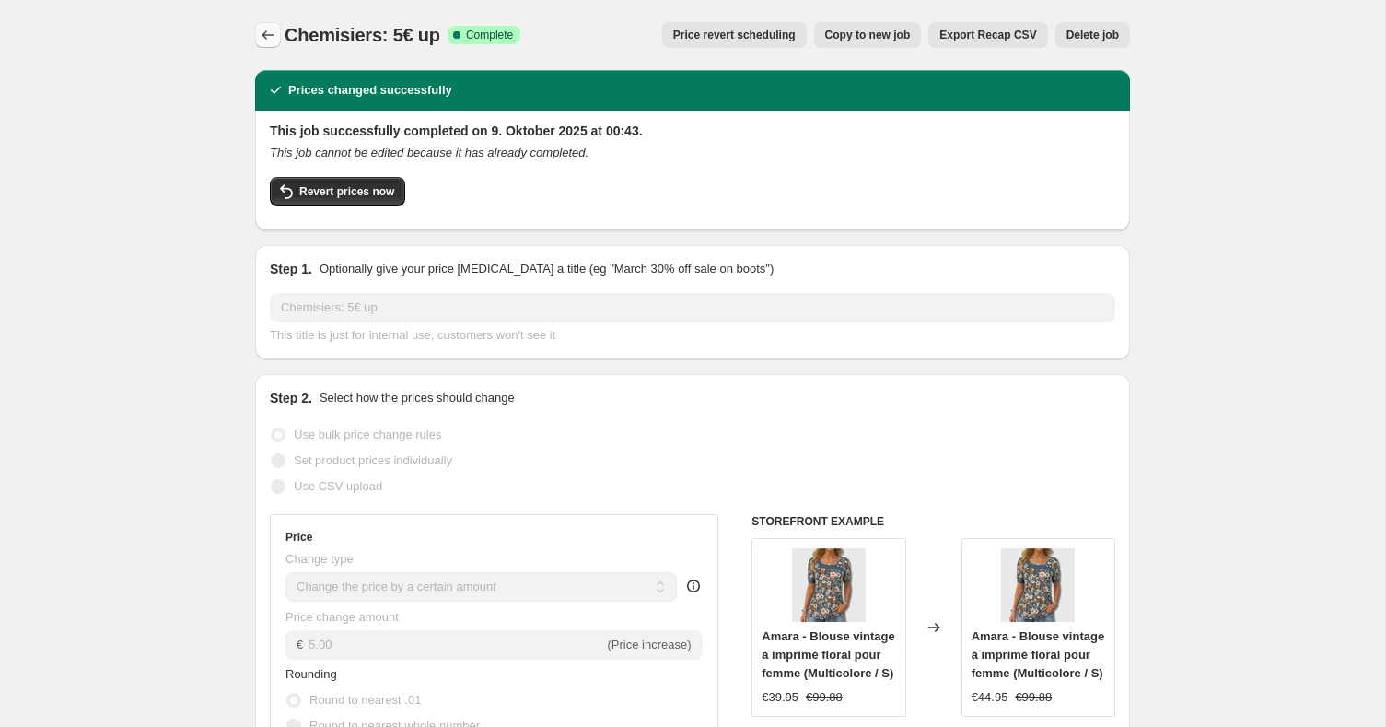
click at [270, 29] on icon "Price change jobs" at bounding box center [268, 35] width 18 height 18
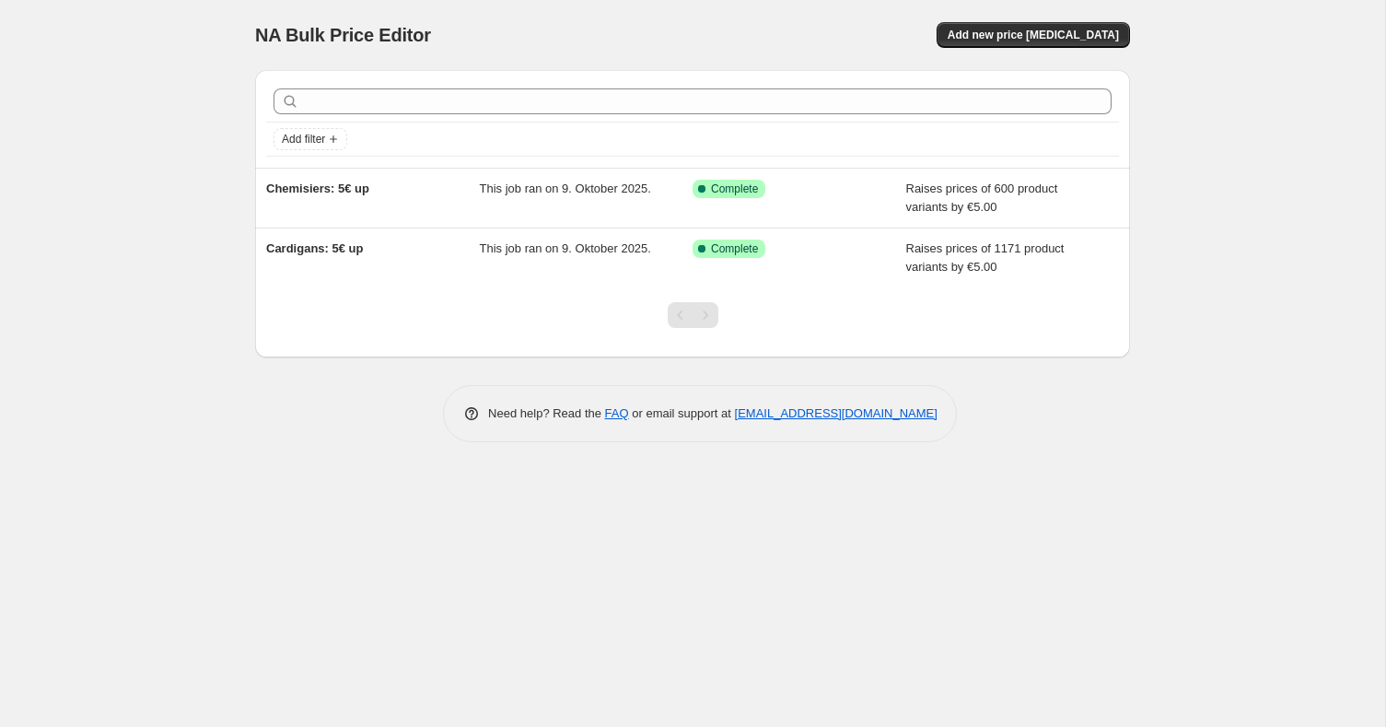
click at [358, 319] on div at bounding box center [692, 322] width 875 height 70
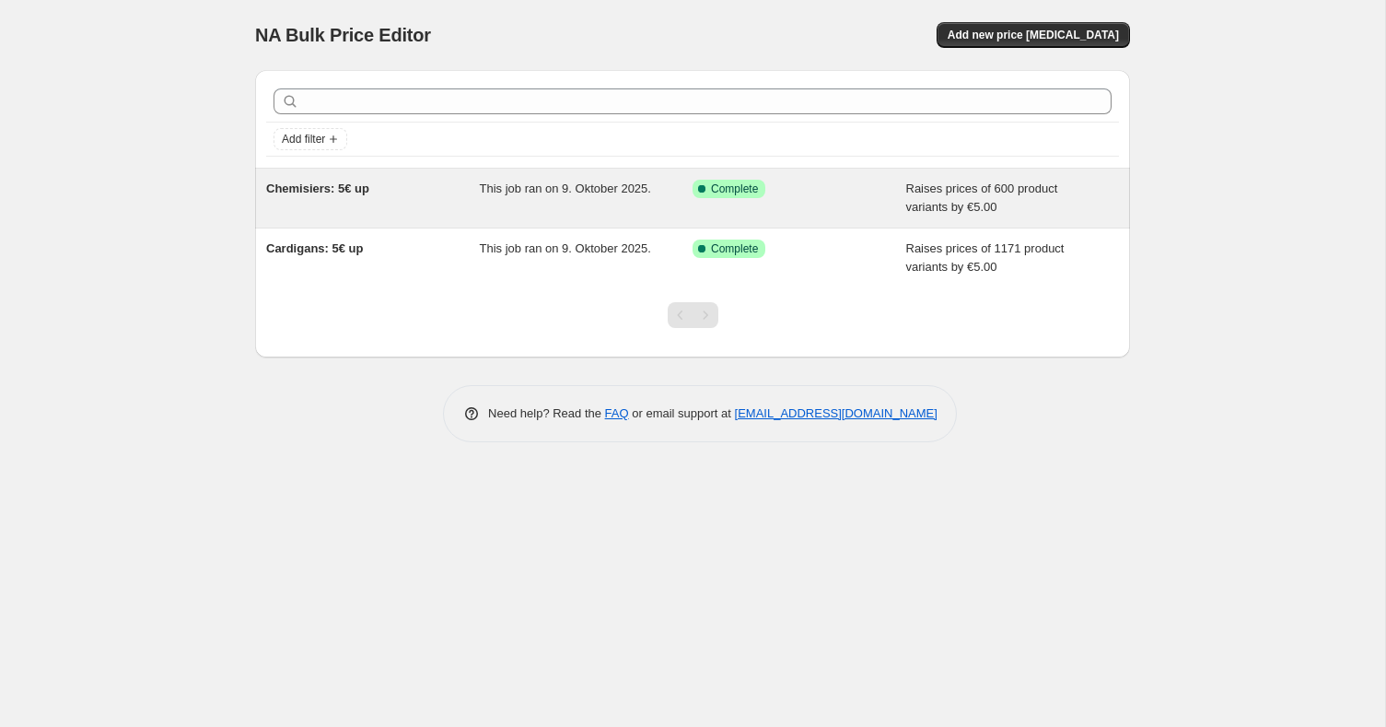
click at [852, 202] on div "Success Complete Complete" at bounding box center [799, 198] width 214 height 37
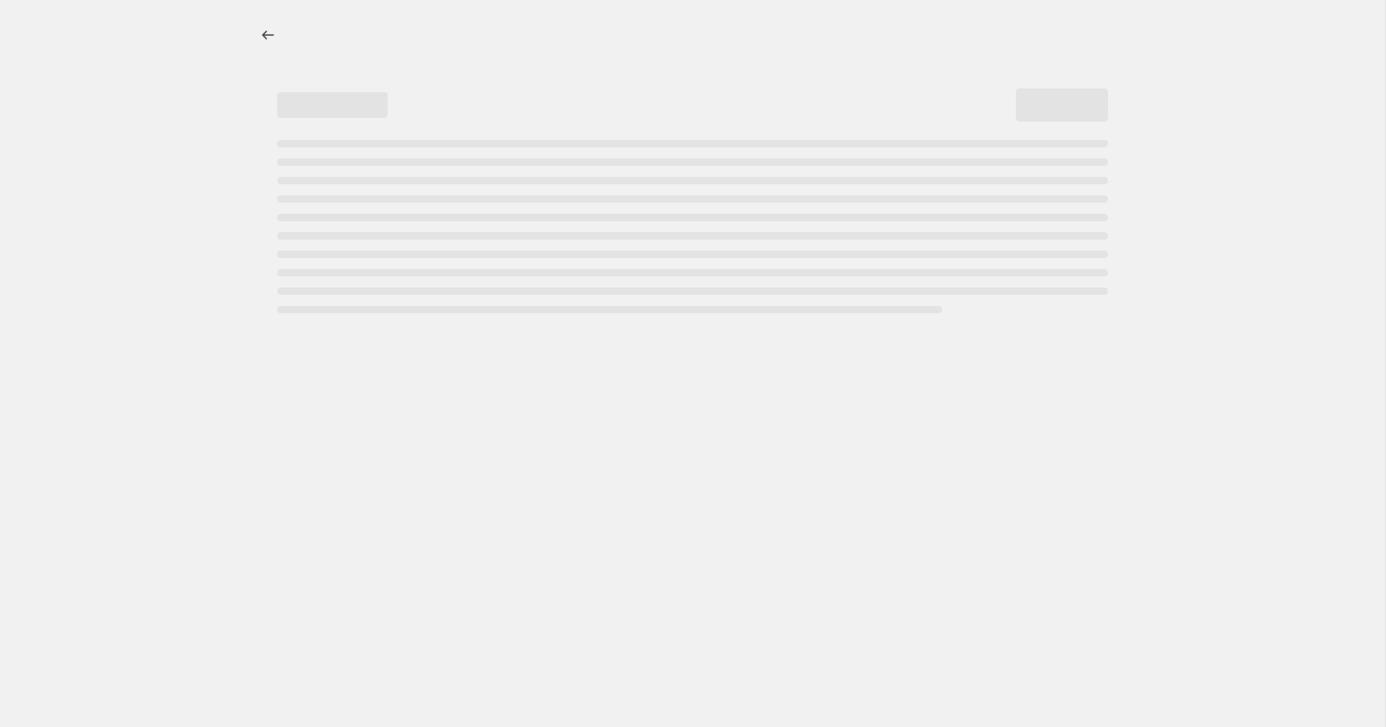
select select "by"
select select "no_change"
select select "collection"
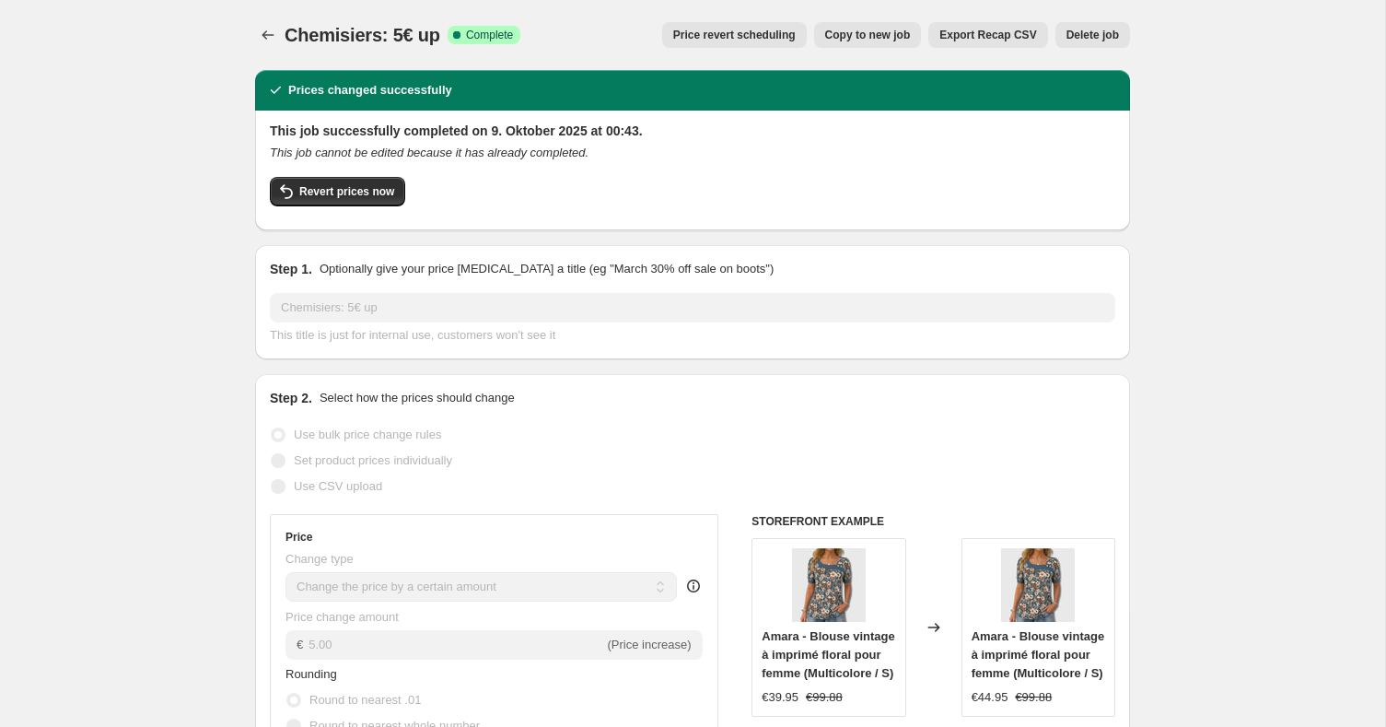
click at [883, 36] on span "Copy to new job" at bounding box center [868, 35] width 86 height 15
select select "by"
select select "no_change"
select select "collection"
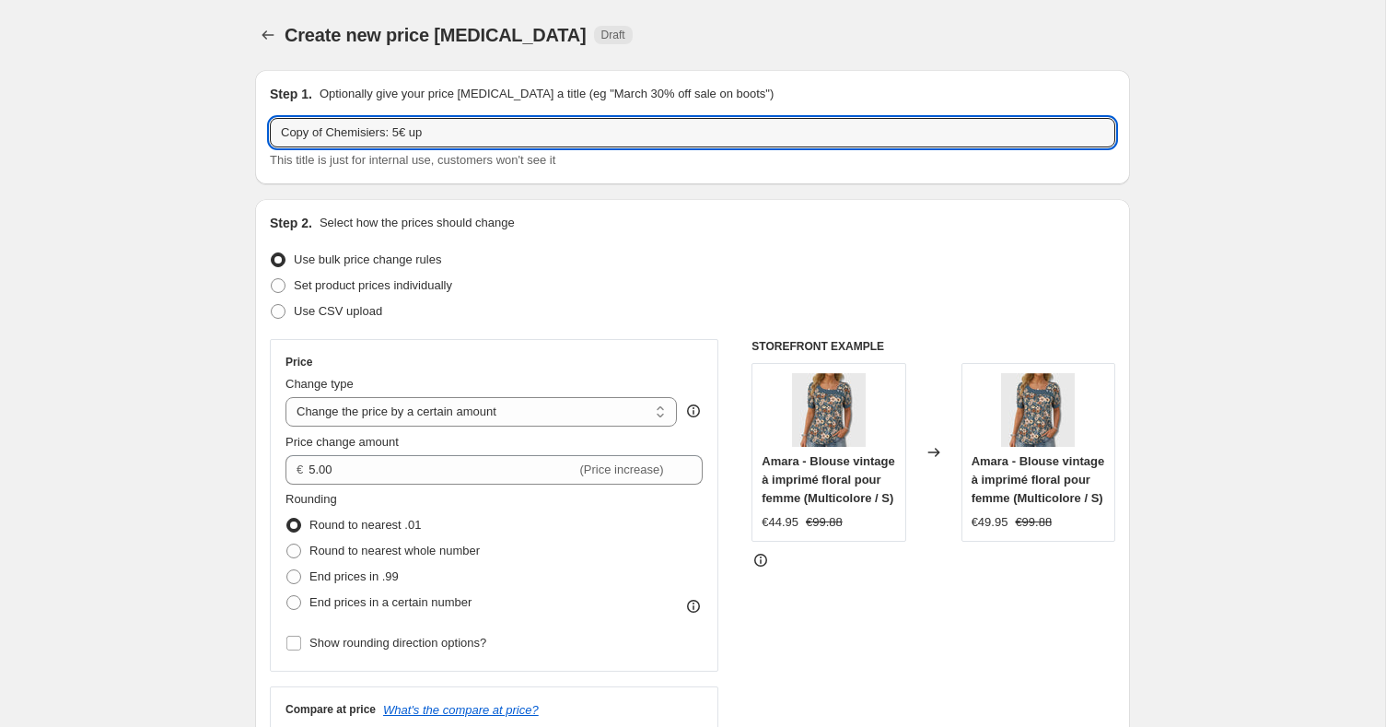
drag, startPoint x: 392, startPoint y: 134, endPoint x: 211, endPoint y: 132, distance: 181.4
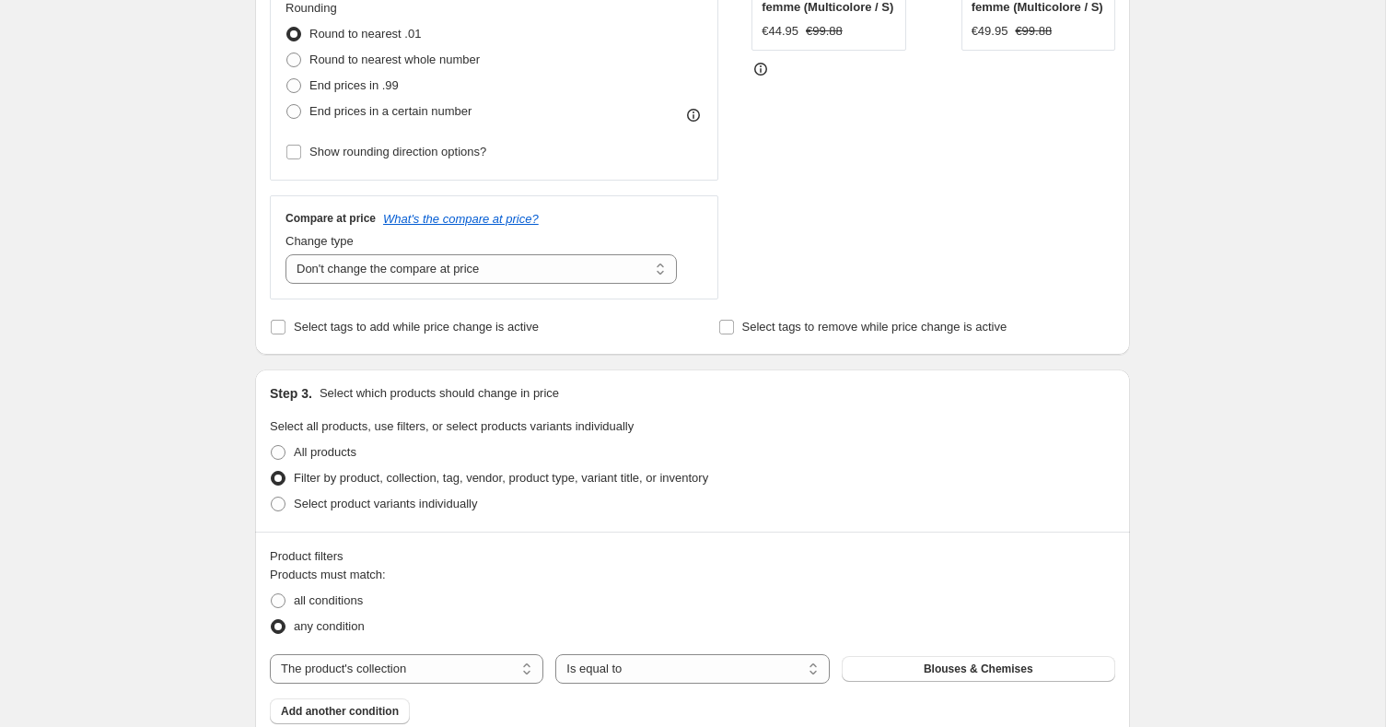
scroll to position [711, 0]
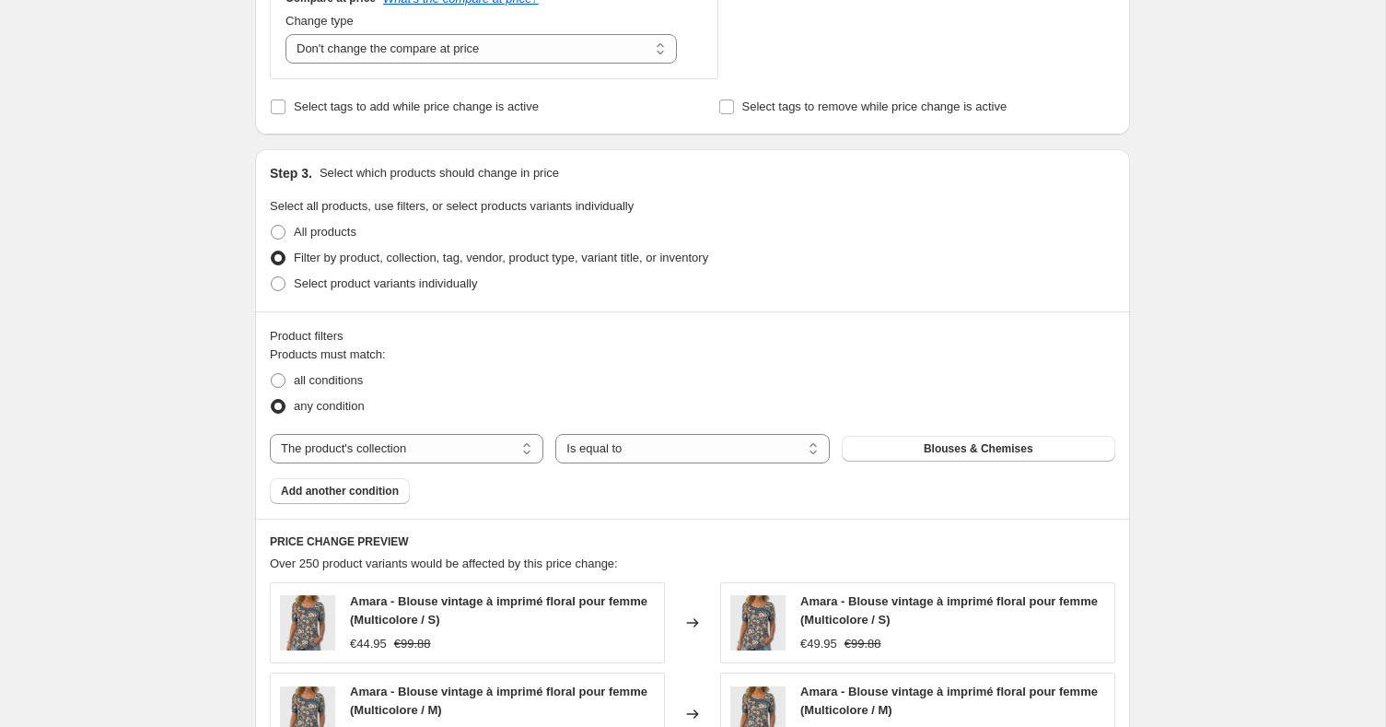
click at [1006, 462] on div "Products must match: all conditions any condition The product The product's col…" at bounding box center [692, 424] width 845 height 158
click at [1002, 452] on span "Blouses & Chemises" at bounding box center [979, 448] width 110 height 15
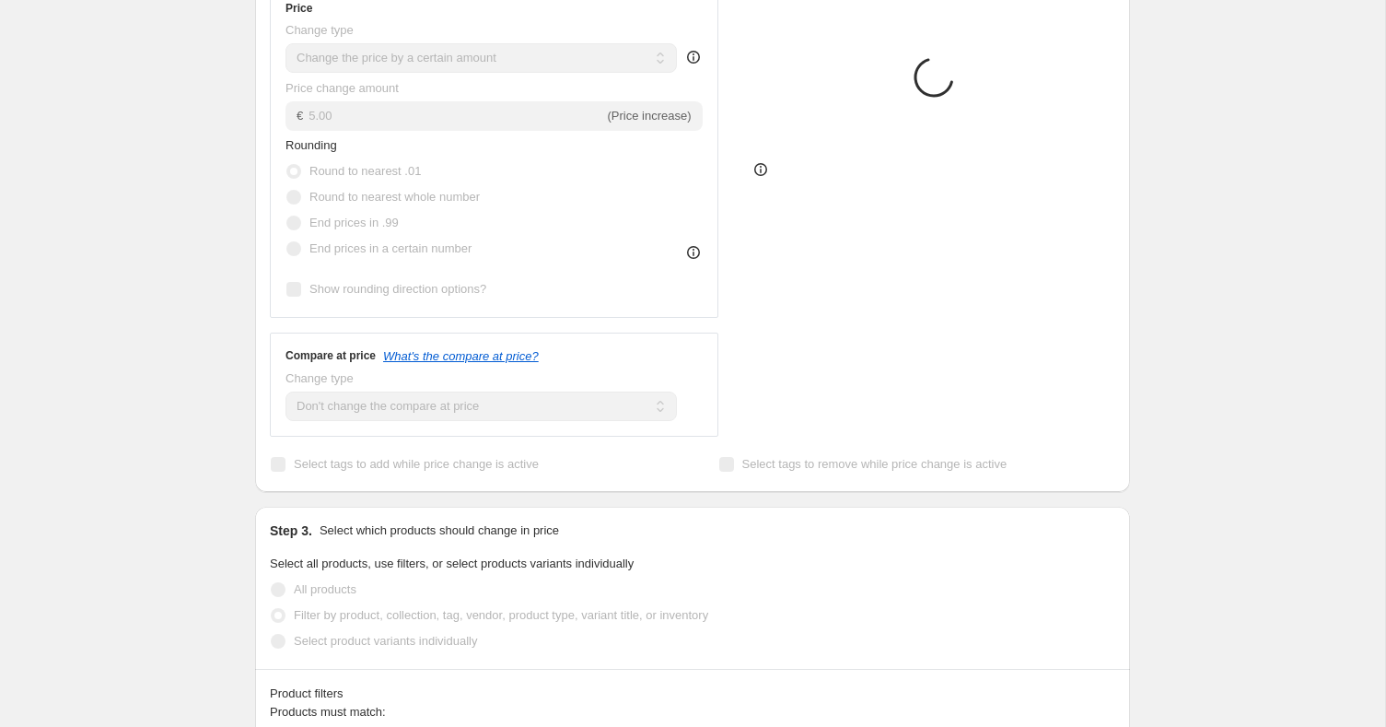
scroll to position [0, 0]
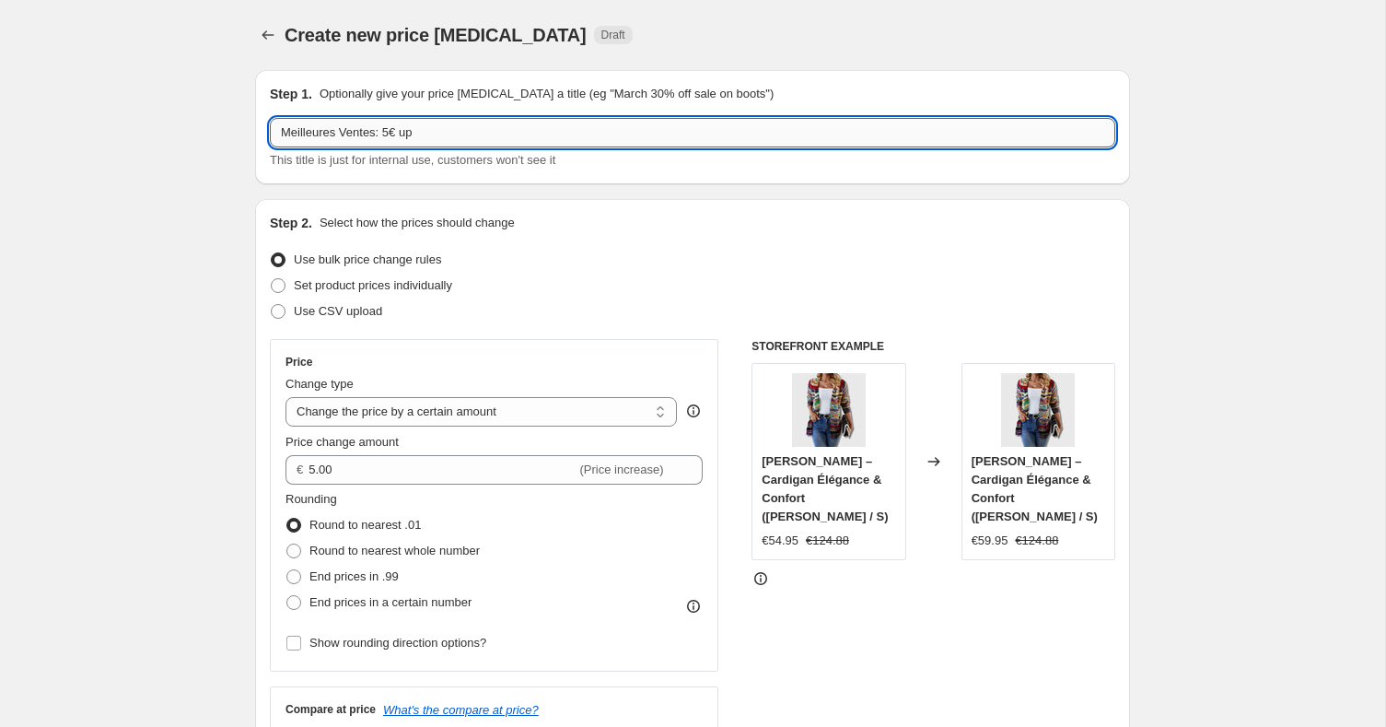
click at [382, 132] on input "Meilleures Ventes: 5€ up" at bounding box center [692, 132] width 845 height 29
type input "Meilleures Ventes + Winter: 5€ up"
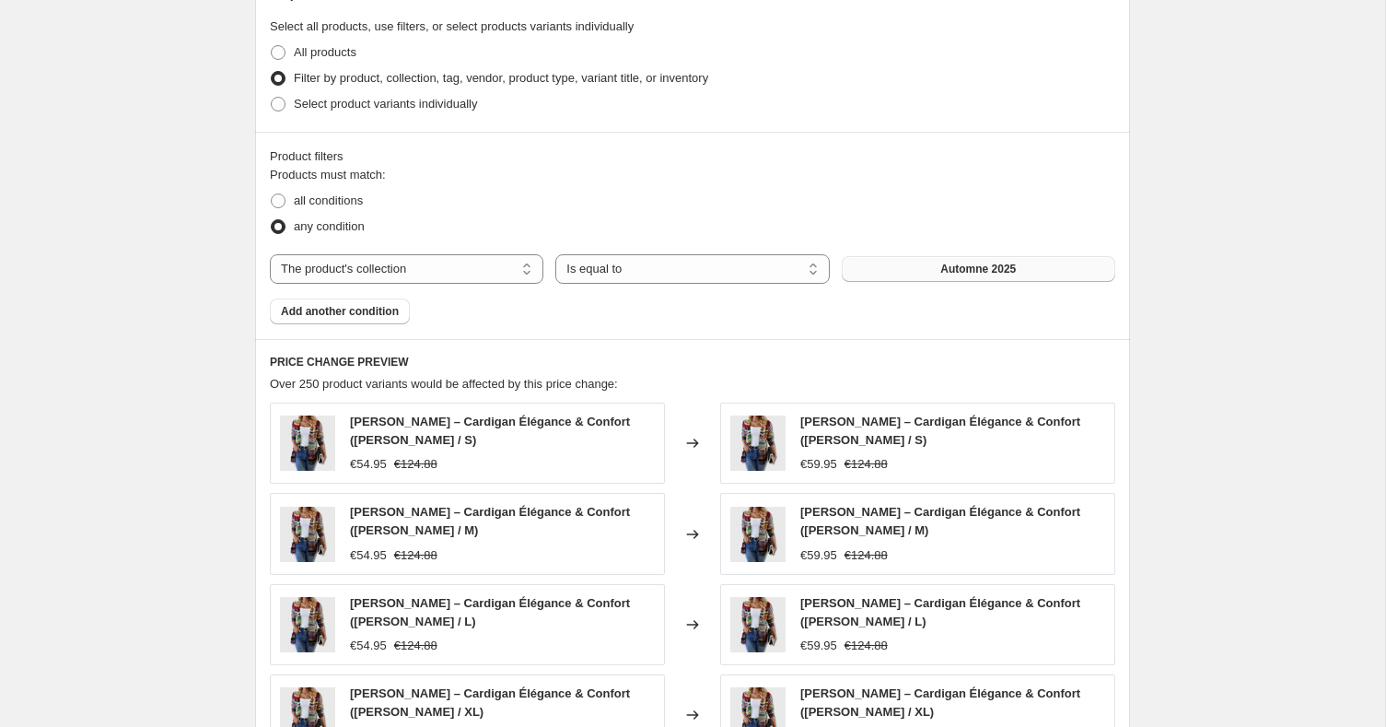
scroll to position [903, 0]
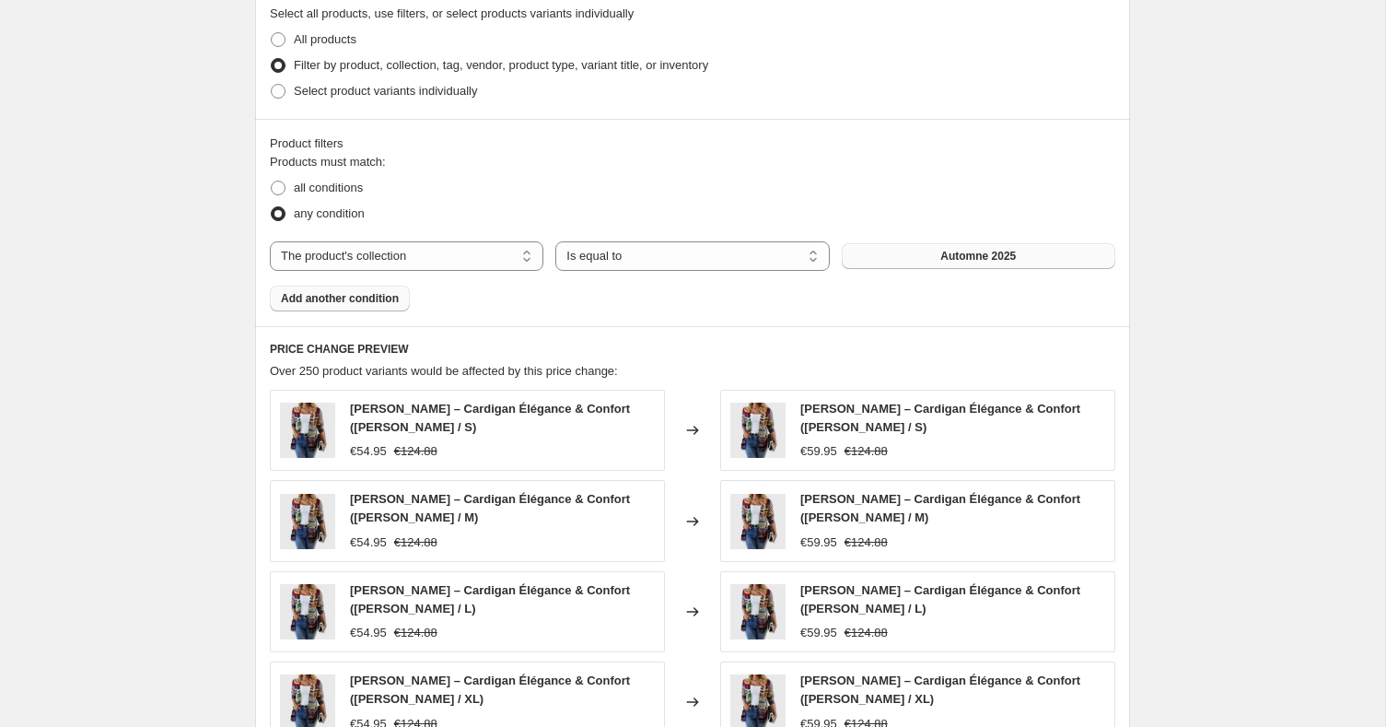
click at [353, 292] on span "Add another condition" at bounding box center [340, 298] width 118 height 15
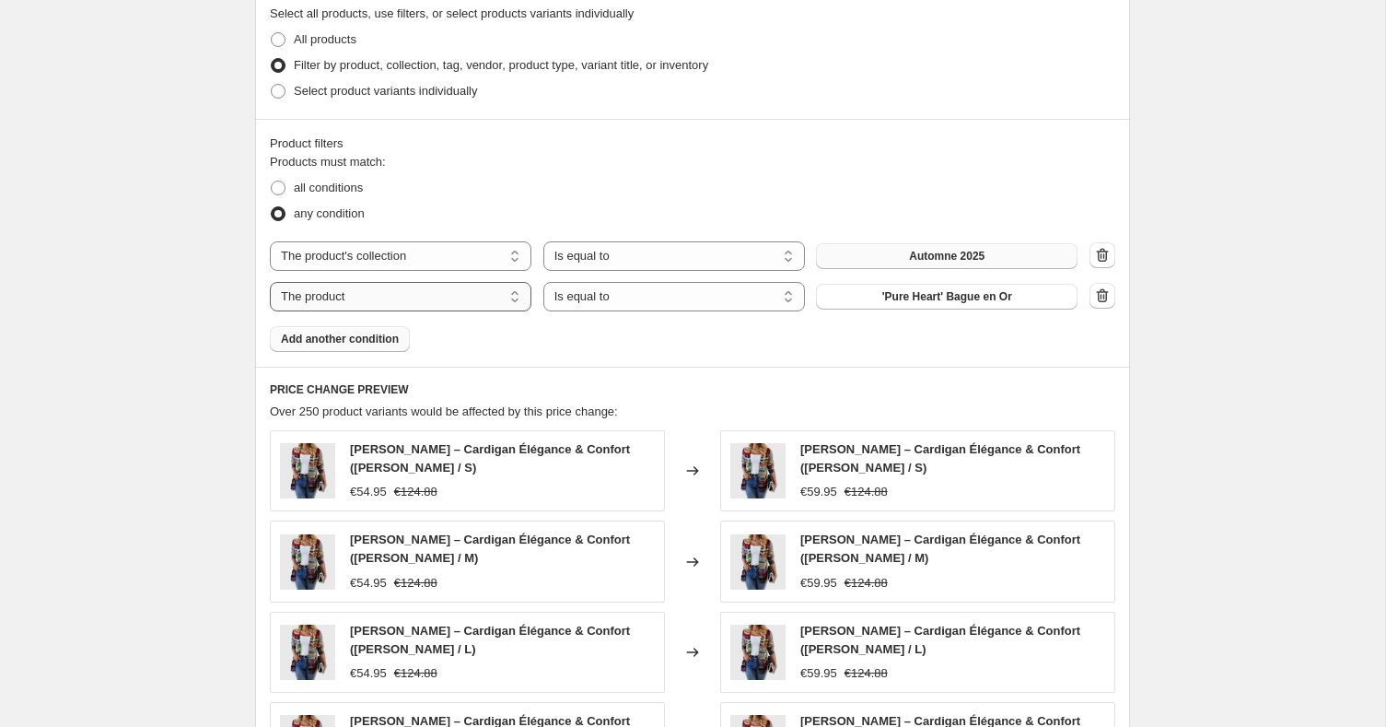
click at [412, 298] on select "The product The product's collection The product's tag The product's vendor The…" at bounding box center [401, 296] width 262 height 29
select select "collection"
click at [901, 284] on button "Automne 2025" at bounding box center [947, 297] width 262 height 26
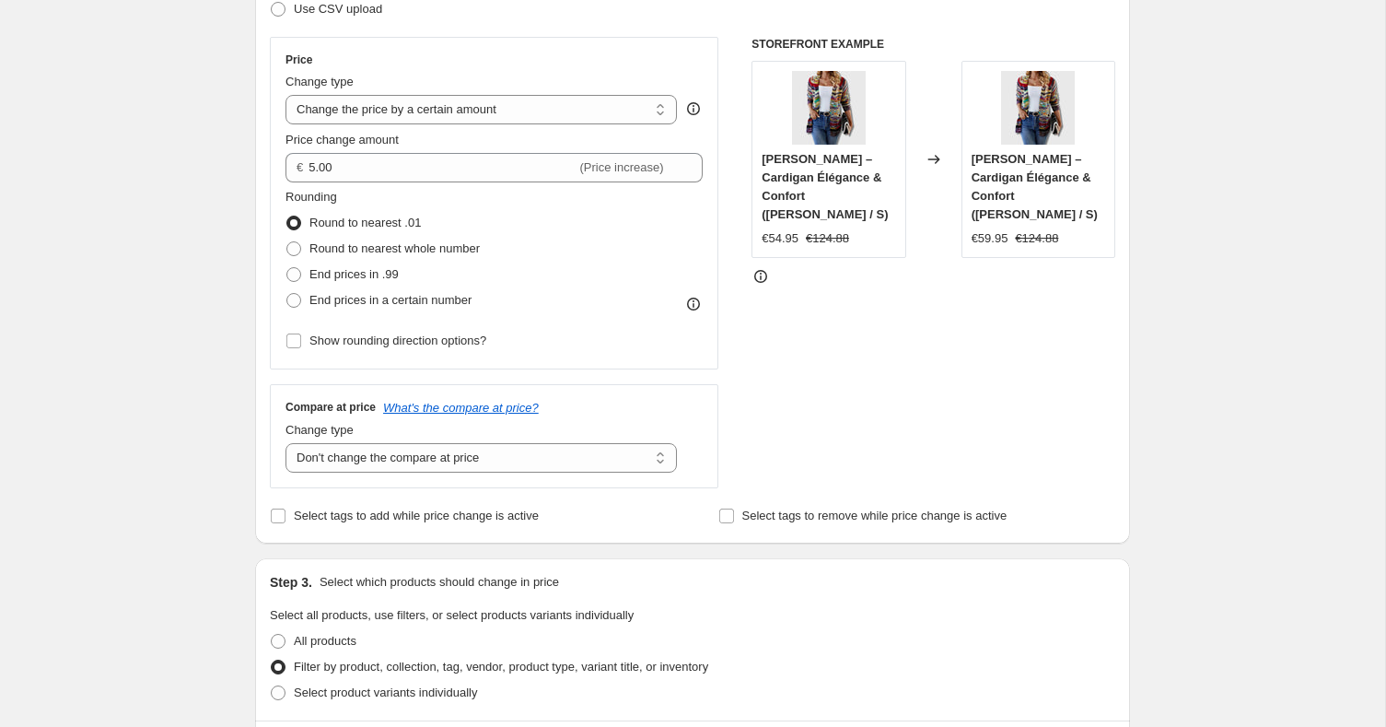
scroll to position [0, 0]
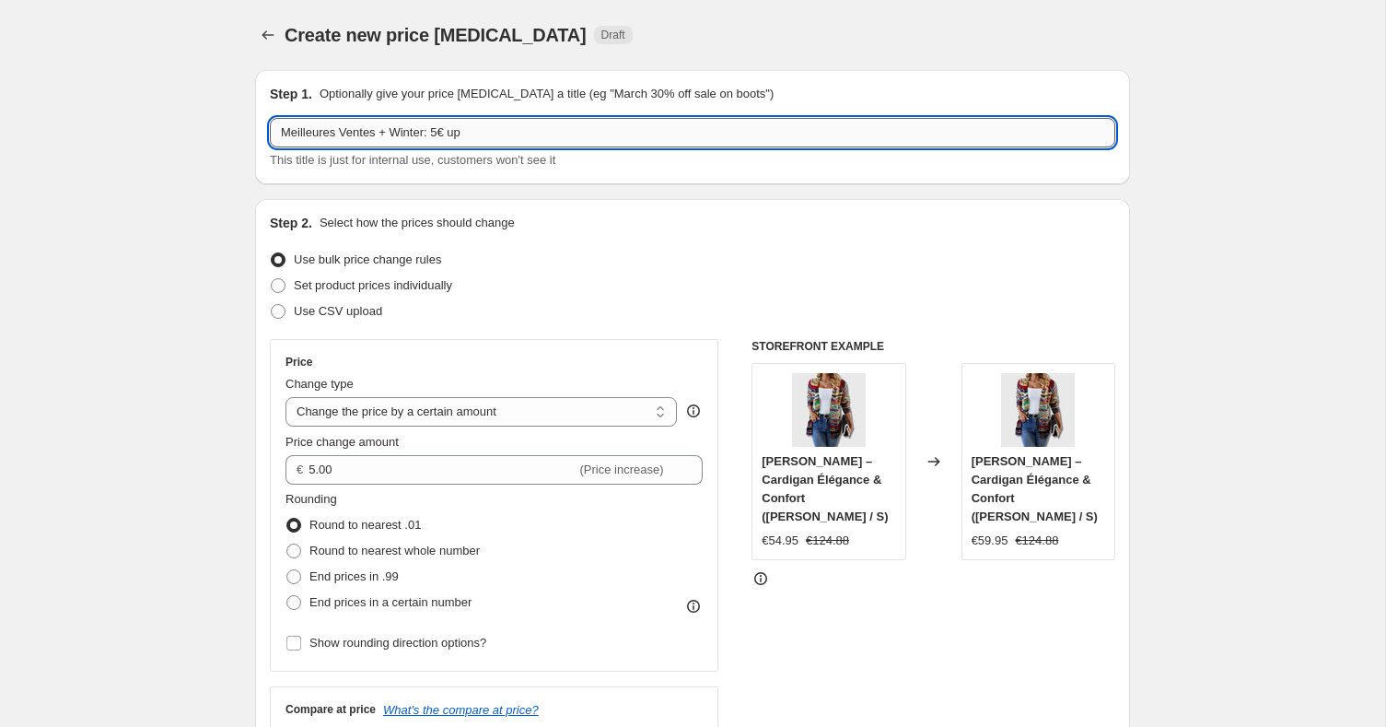
click at [432, 132] on input "Meilleures Ventes + Winter: 5€ up" at bounding box center [692, 132] width 845 height 29
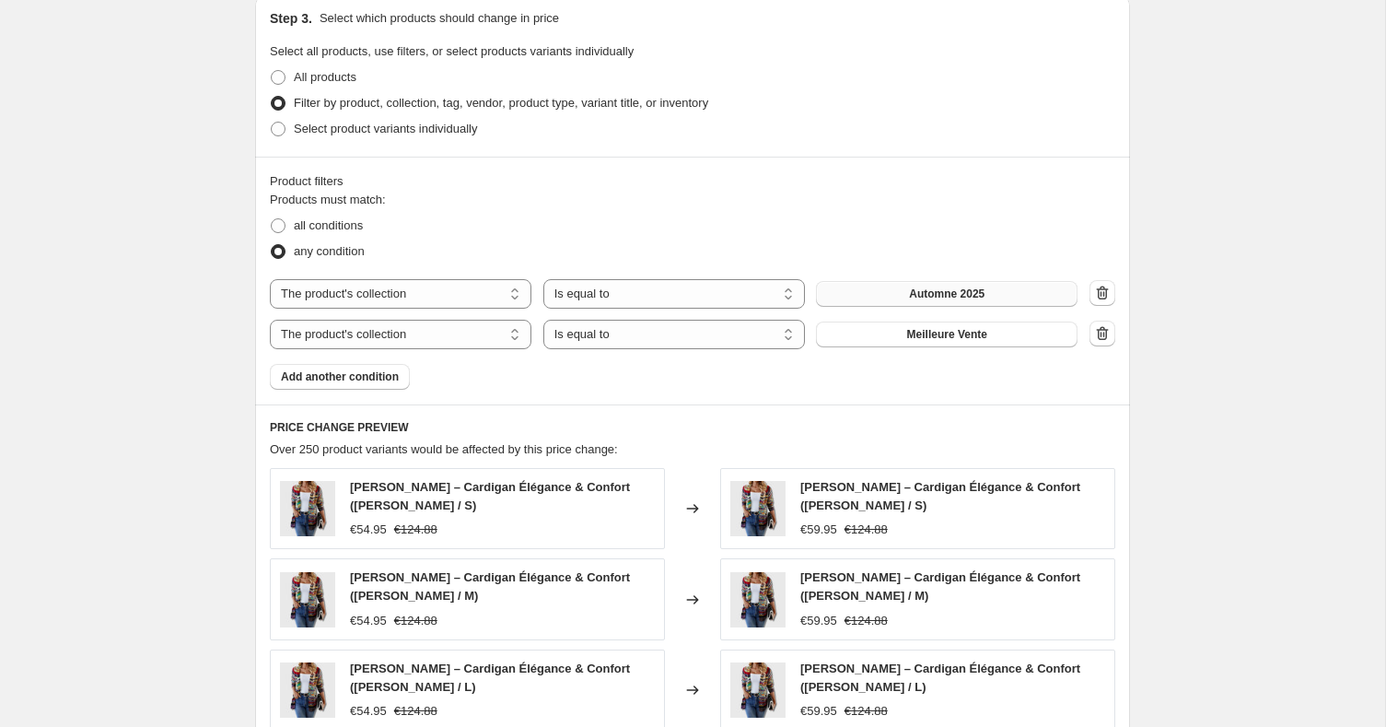
scroll to position [764, 0]
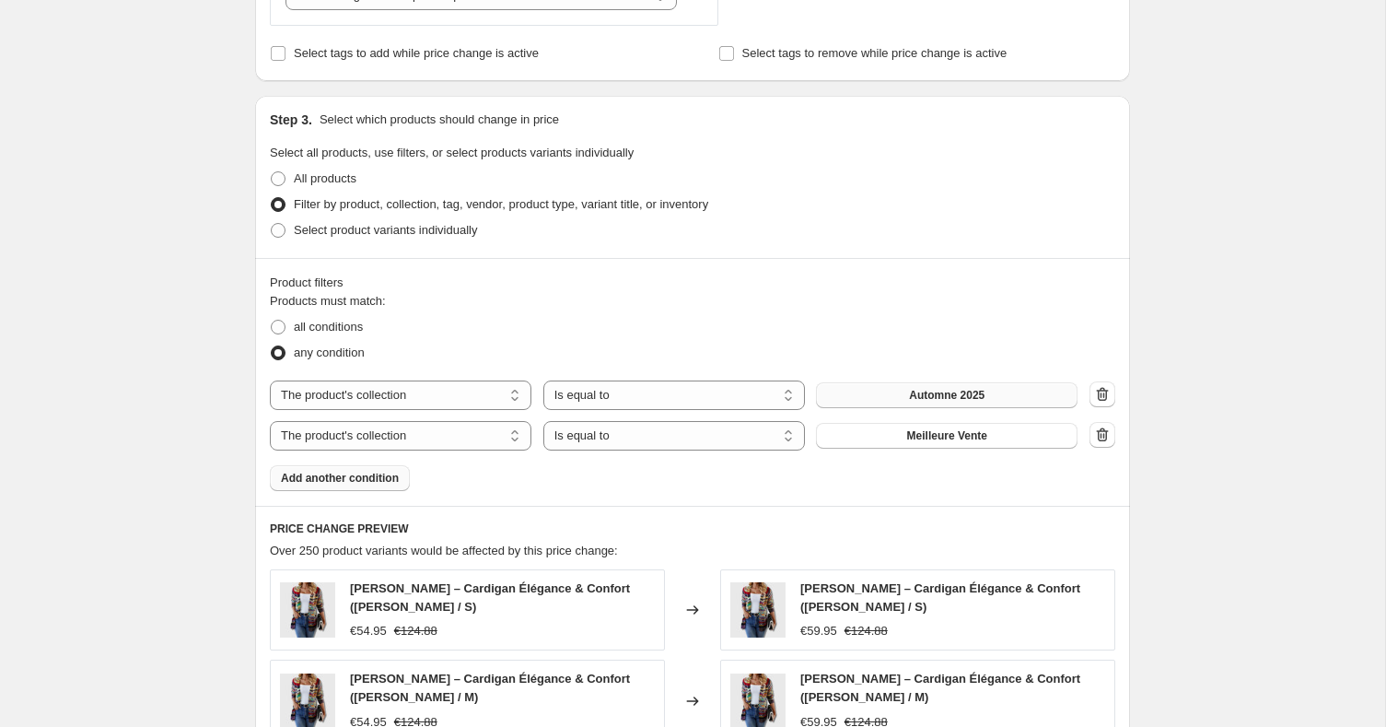
type input "Meilleures Ventes + Winter + Neu: 5€ up"
click at [353, 472] on span "Add another condition" at bounding box center [340, 478] width 118 height 15
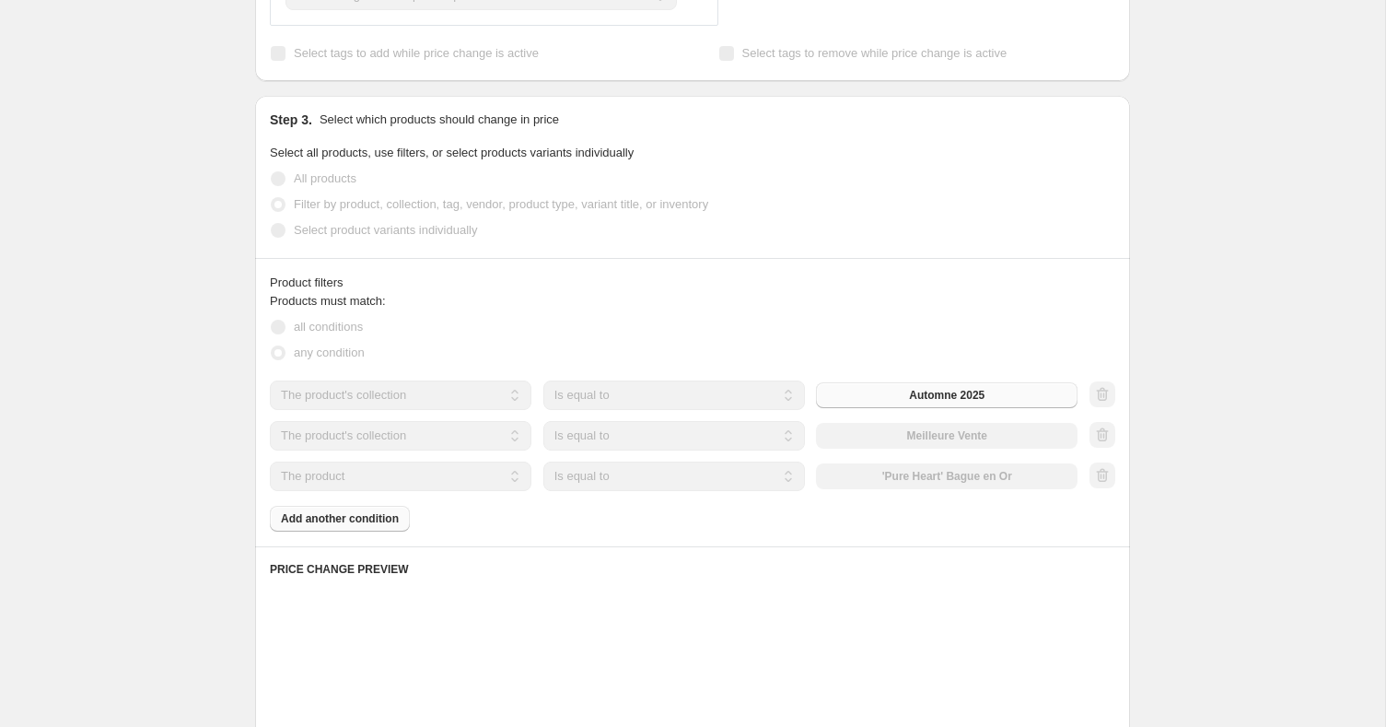
click at [418, 477] on select "The product The product's collection The product's tag The product's vendor The…" at bounding box center [401, 475] width 262 height 29
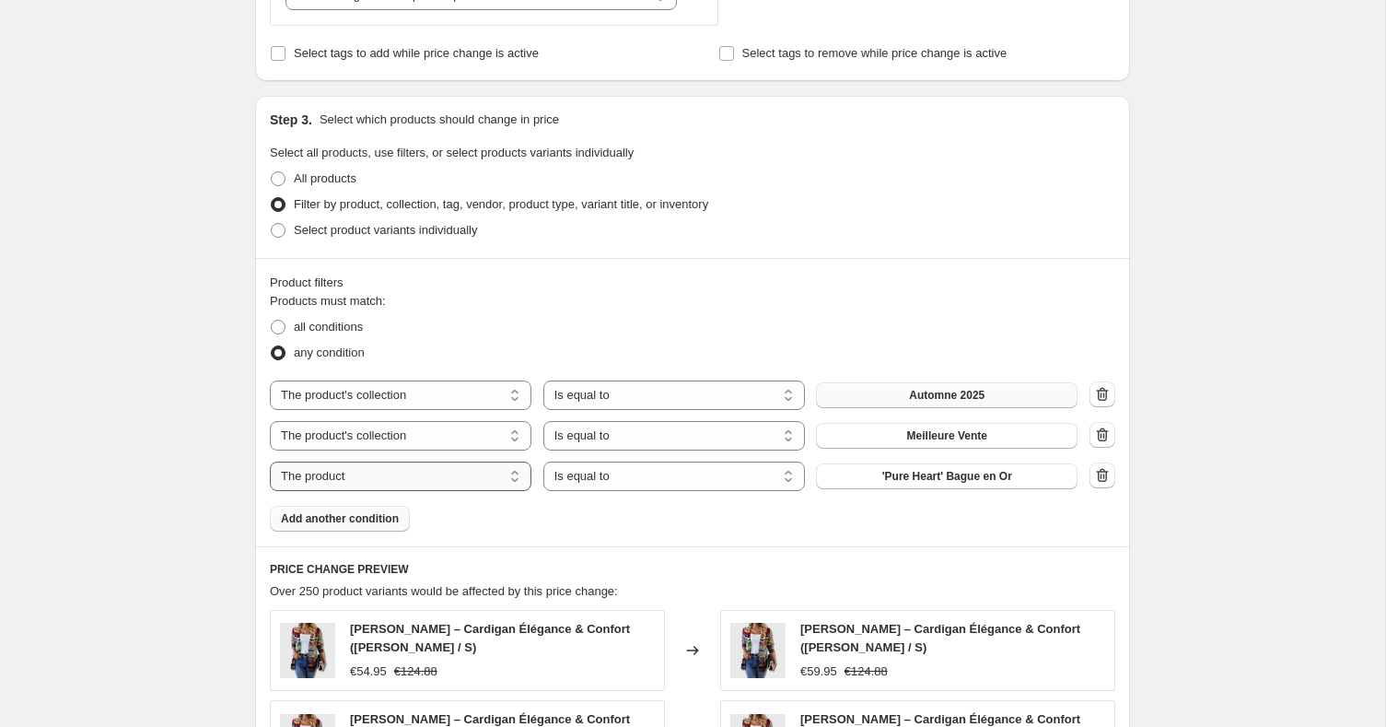
select select "collection"
click at [937, 466] on button "Automne 2025" at bounding box center [947, 476] width 262 height 26
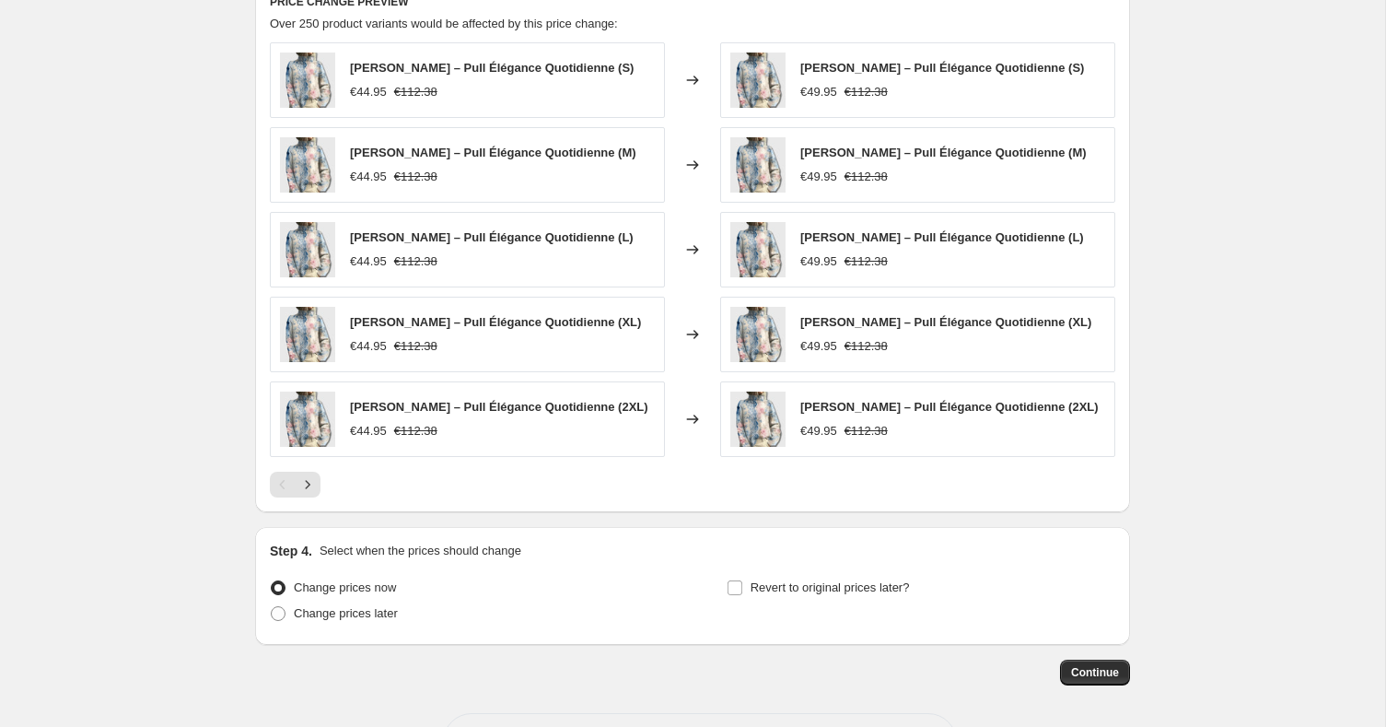
scroll to position [1400, 0]
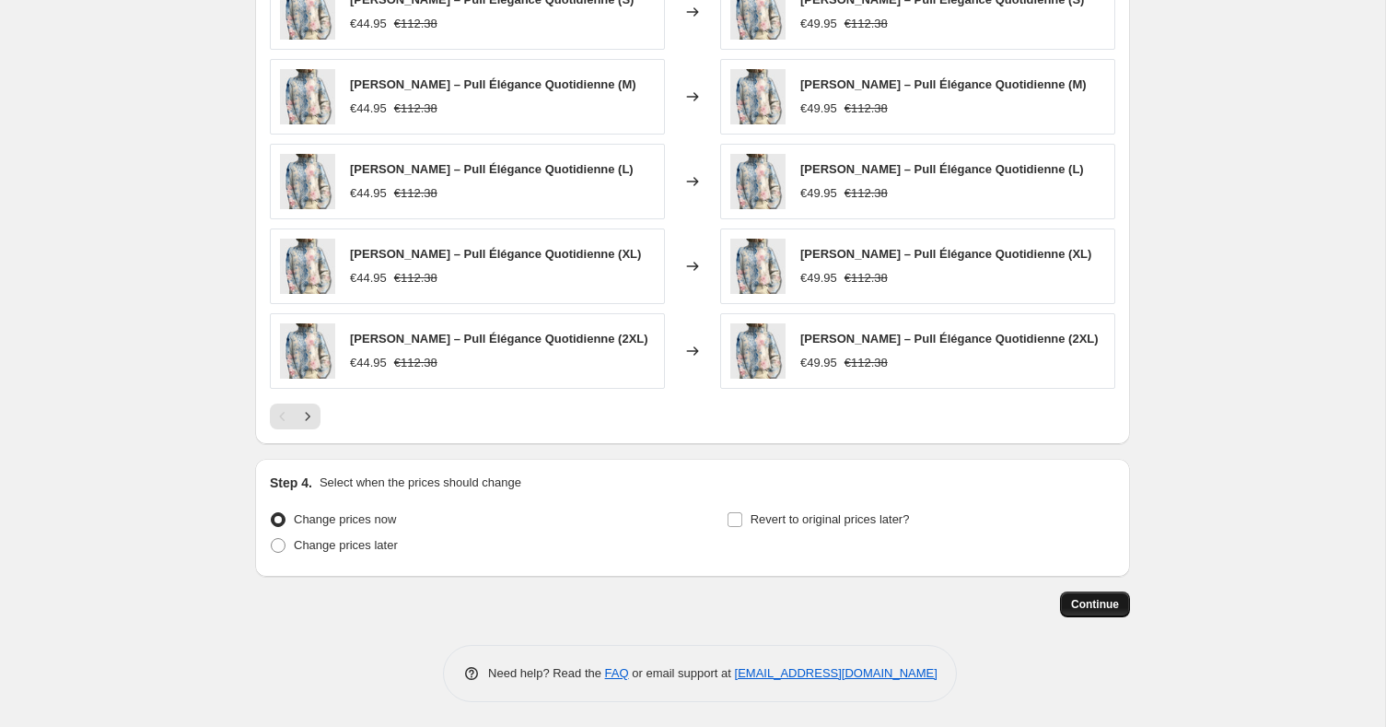
click at [1097, 591] on button "Continue" at bounding box center [1095, 604] width 70 height 26
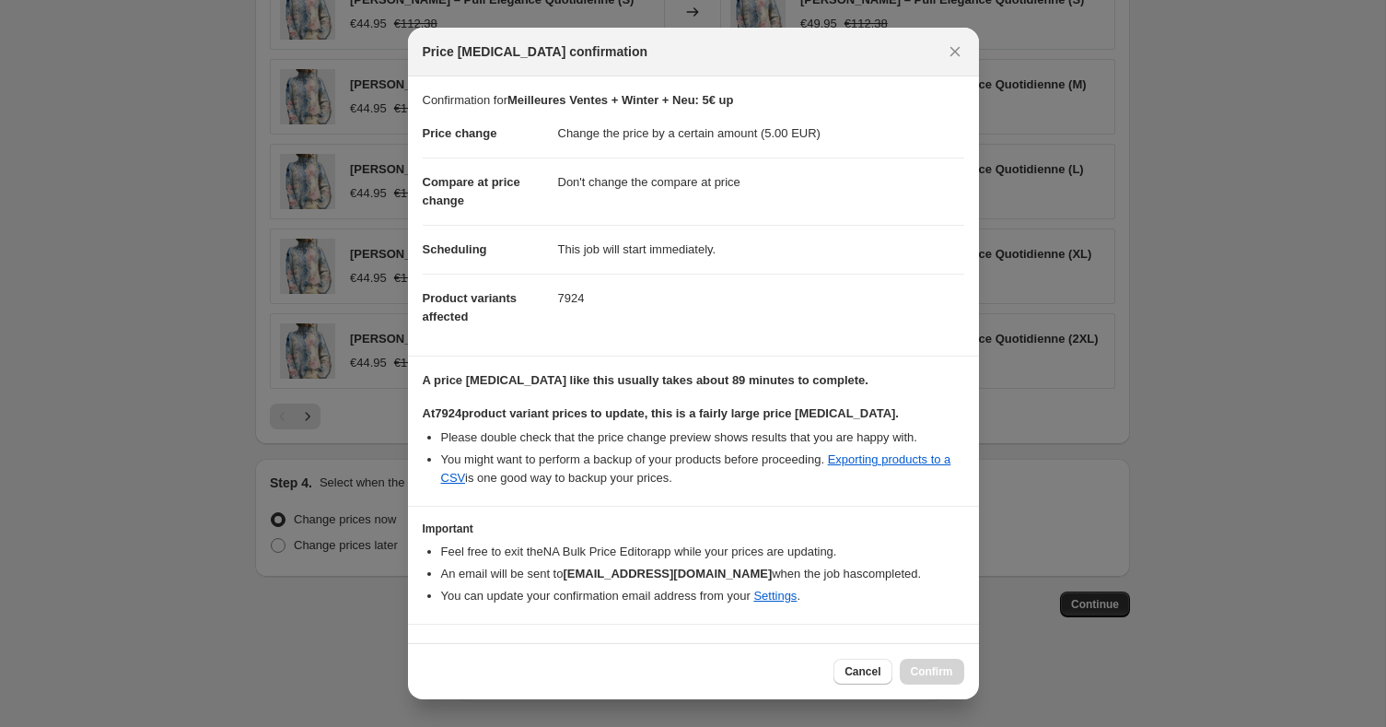
scroll to position [35, 0]
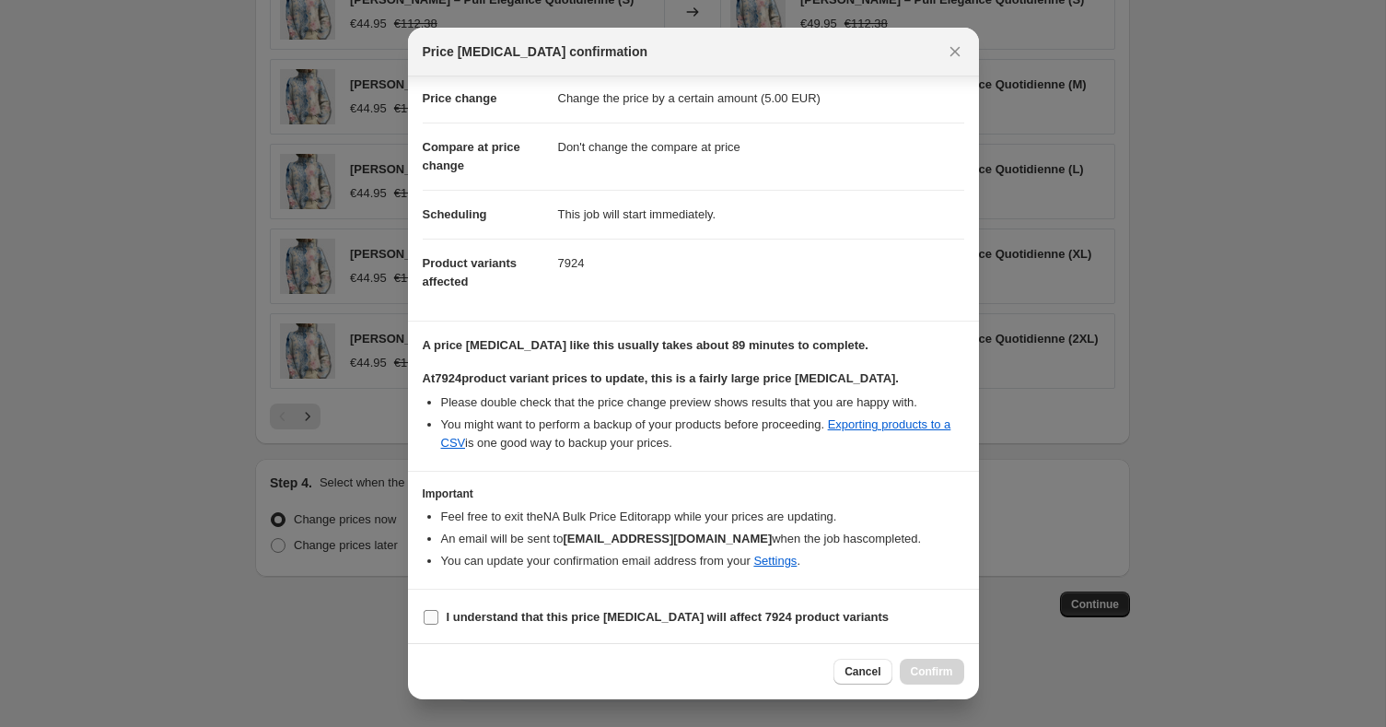
click at [564, 604] on label "I understand that this price [MEDICAL_DATA] will affect 7924 product variants" at bounding box center [656, 617] width 467 height 26
click at [438, 610] on input "I understand that this price [MEDICAL_DATA] will affect 7924 product variants" at bounding box center [431, 617] width 15 height 15
checkbox input "true"
click at [922, 671] on span "Confirm" at bounding box center [932, 671] width 42 height 15
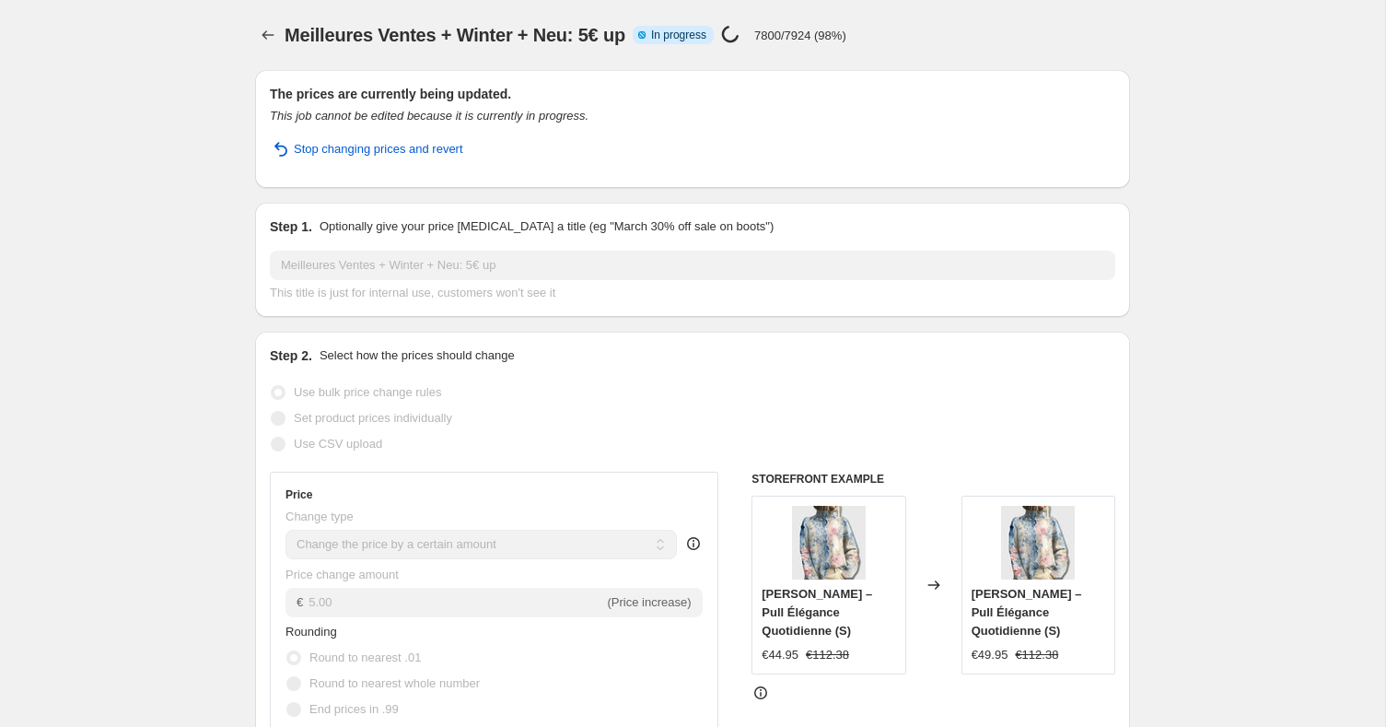
select select "by"
select select "no_change"
select select "collection"
